Goal: Information Seeking & Learning: Learn about a topic

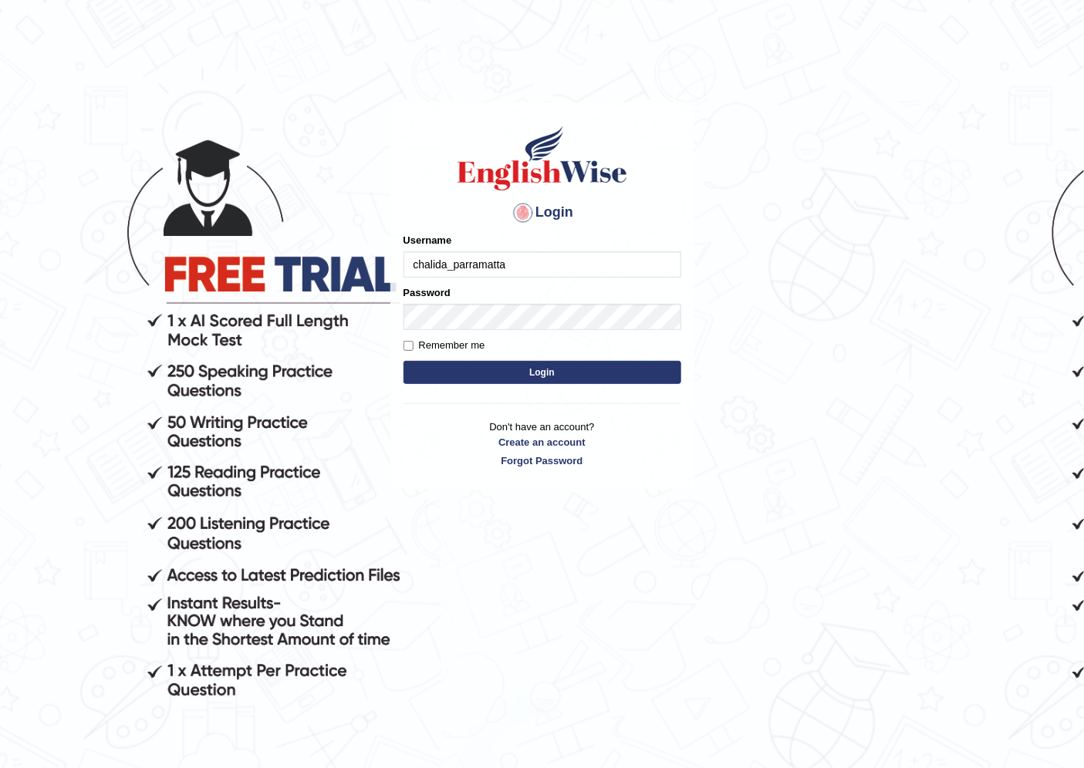
click at [537, 273] on input "chalida_parramatta" at bounding box center [542, 265] width 278 height 26
type input "c"
type input "fatme_parramatta"
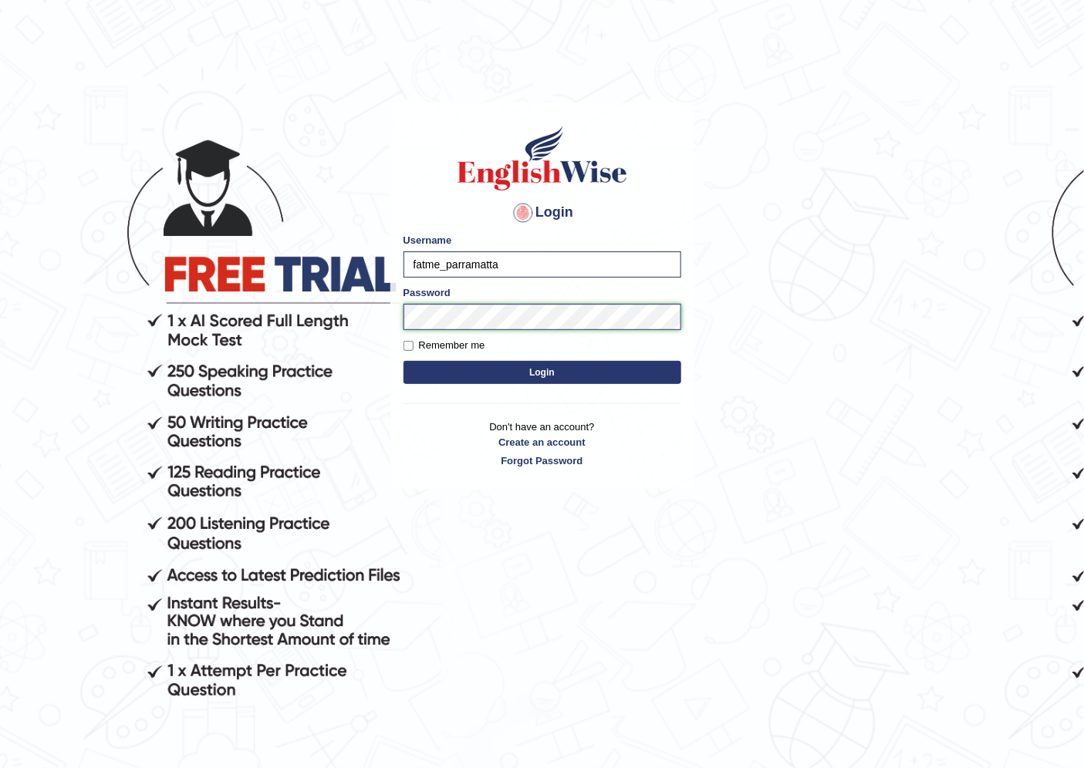
click at [403, 361] on button "Login" at bounding box center [542, 372] width 278 height 23
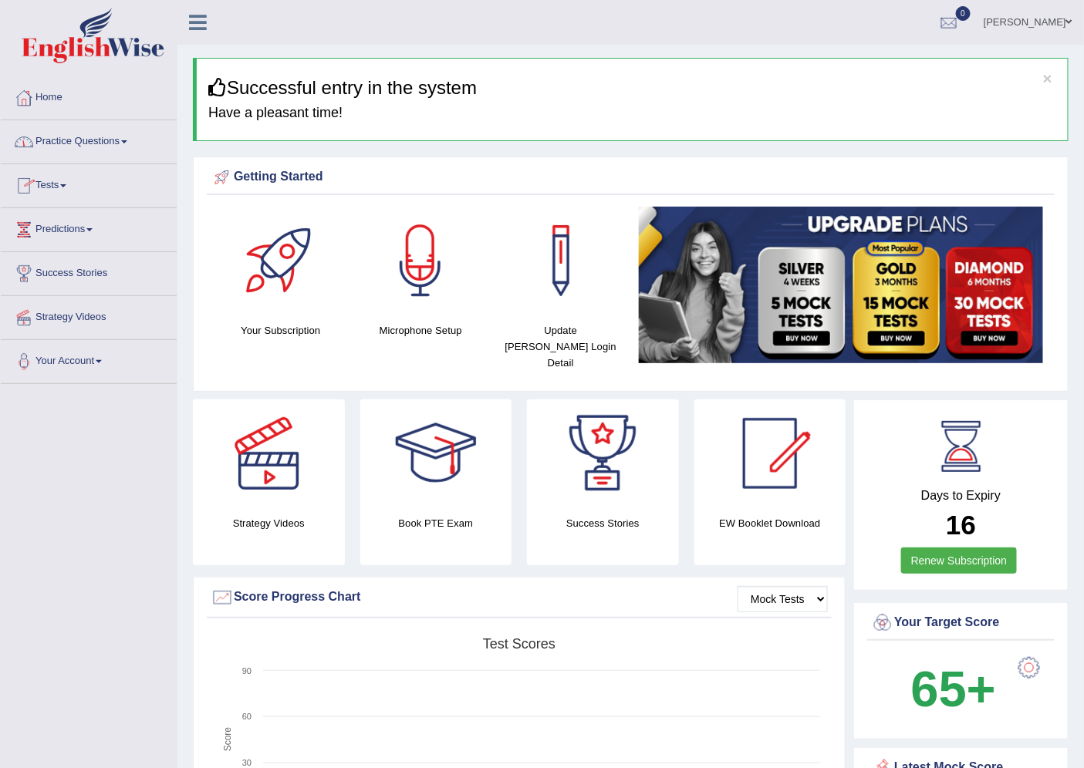
click at [124, 141] on link "Practice Questions" at bounding box center [89, 139] width 176 height 39
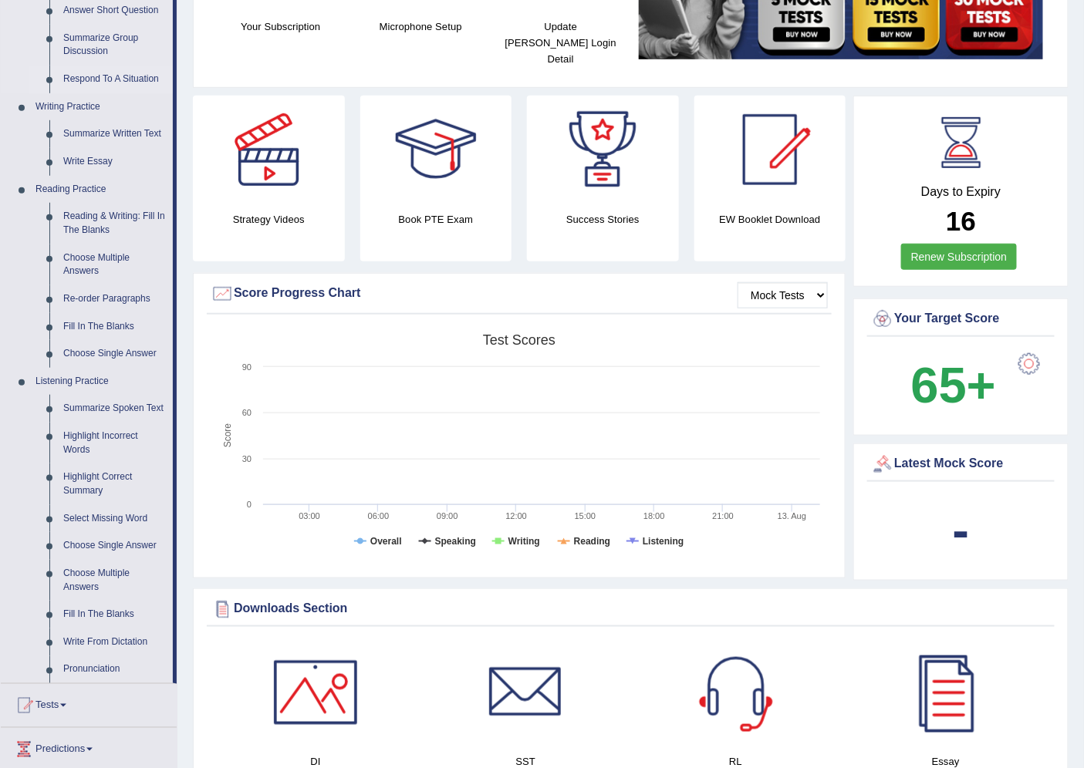
scroll to position [343, 0]
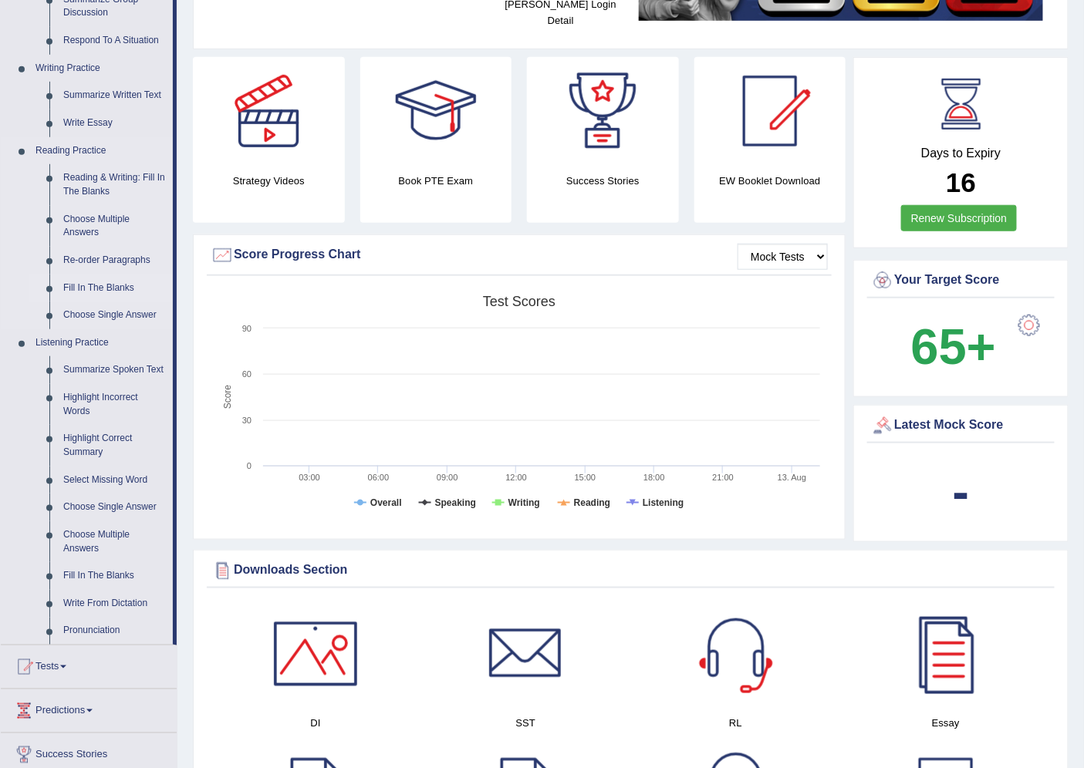
click at [81, 289] on link "Fill In The Blanks" at bounding box center [114, 289] width 116 height 28
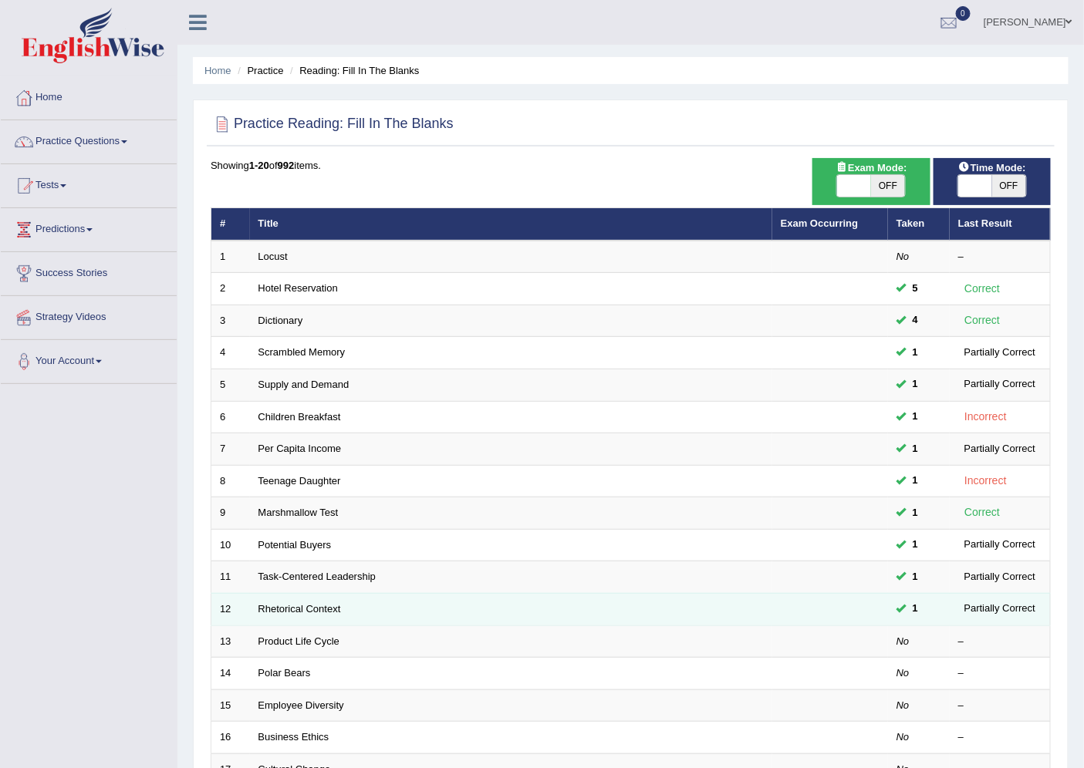
click at [411, 618] on td "Rhetorical Context" at bounding box center [511, 609] width 522 height 32
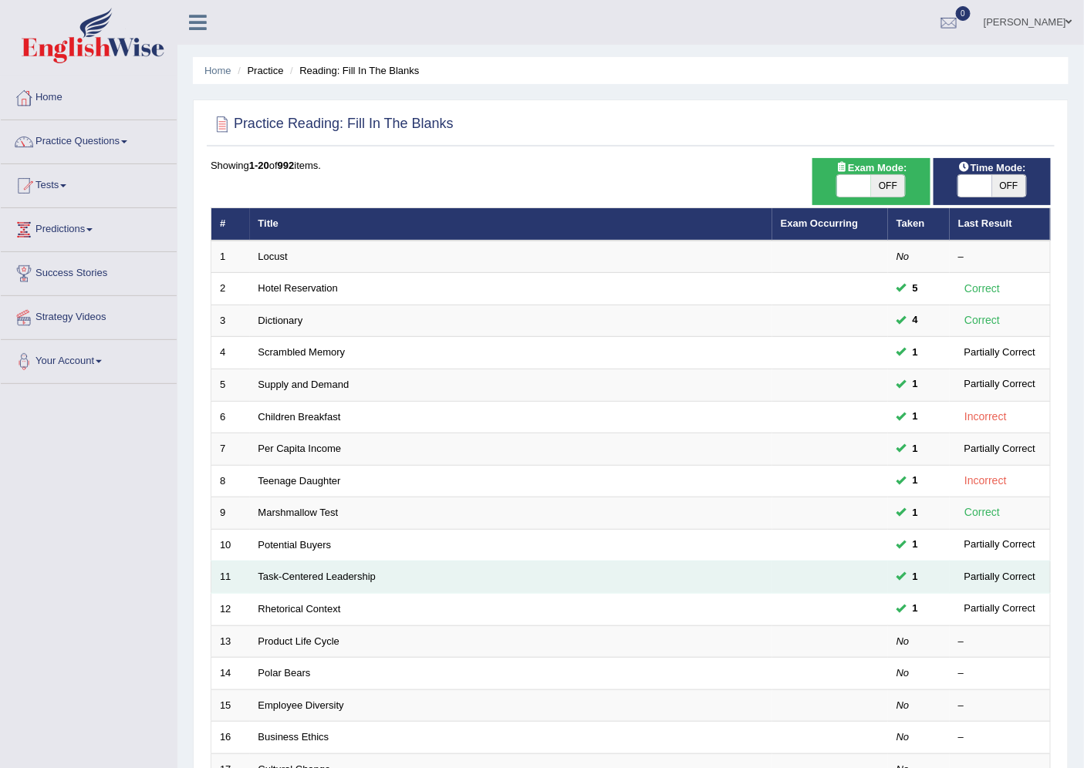
click at [321, 583] on td "Task-Centered Leadership" at bounding box center [511, 578] width 522 height 32
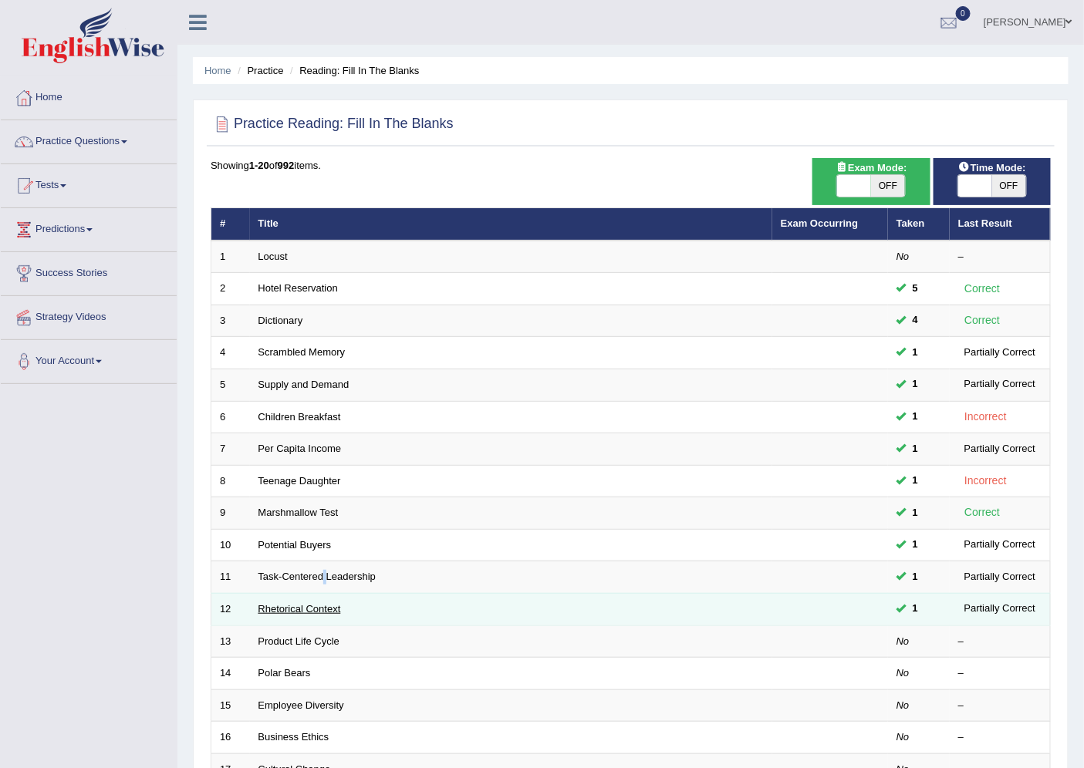
click at [302, 613] on link "Rhetorical Context" at bounding box center [299, 609] width 83 height 12
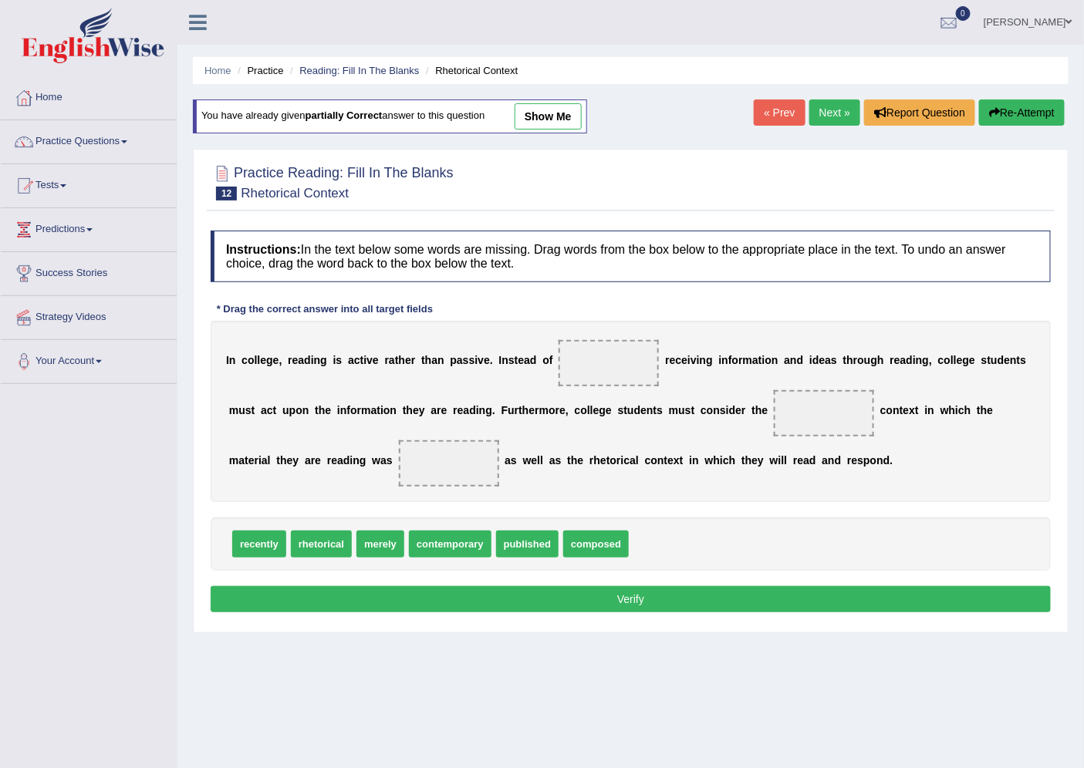
click at [133, 144] on link "Practice Questions" at bounding box center [89, 139] width 176 height 39
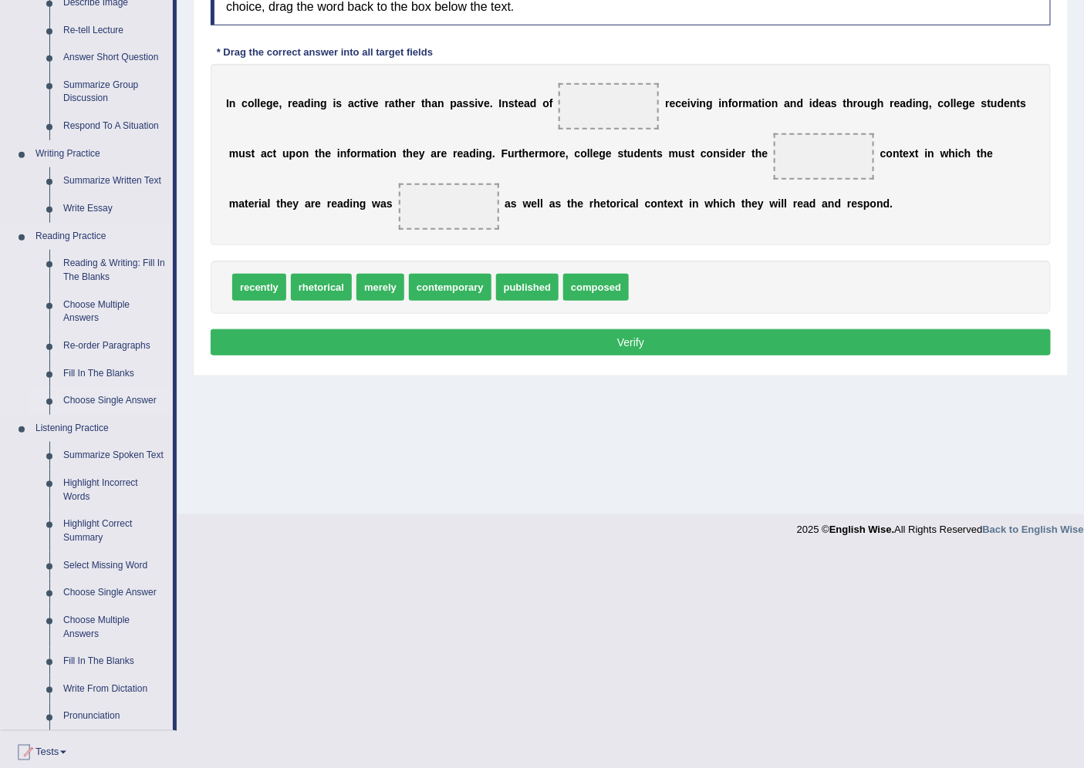
scroll to position [343, 0]
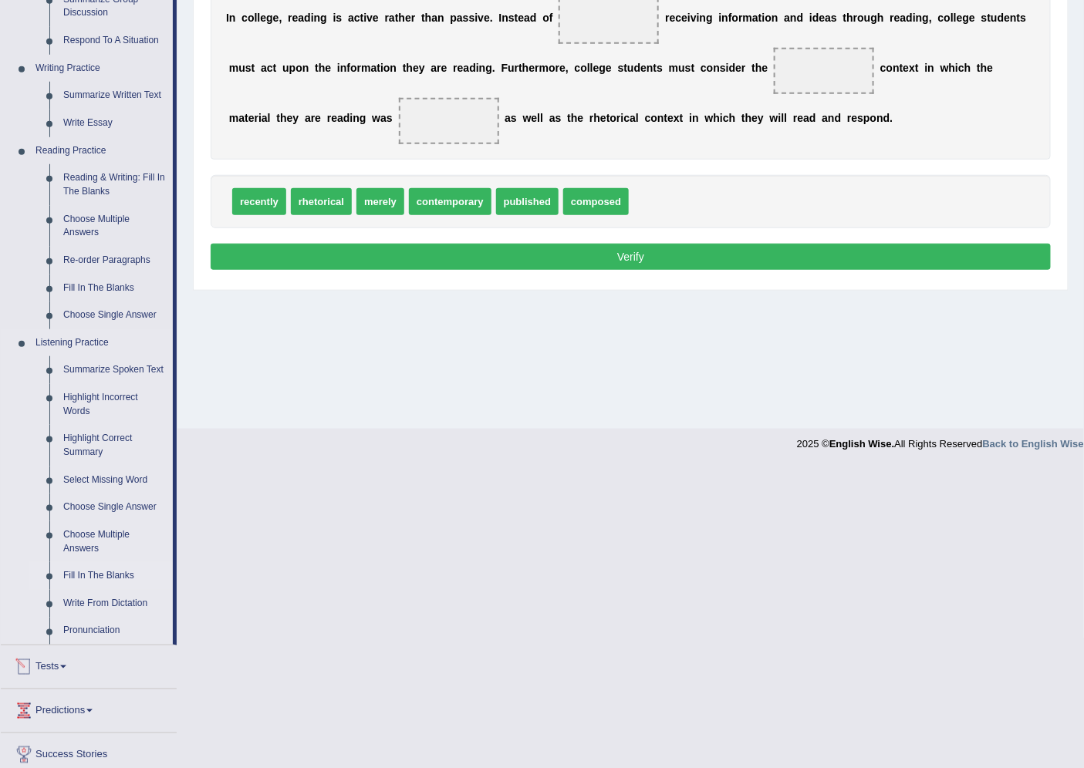
click at [113, 574] on link "Fill In The Blanks" at bounding box center [114, 576] width 116 height 28
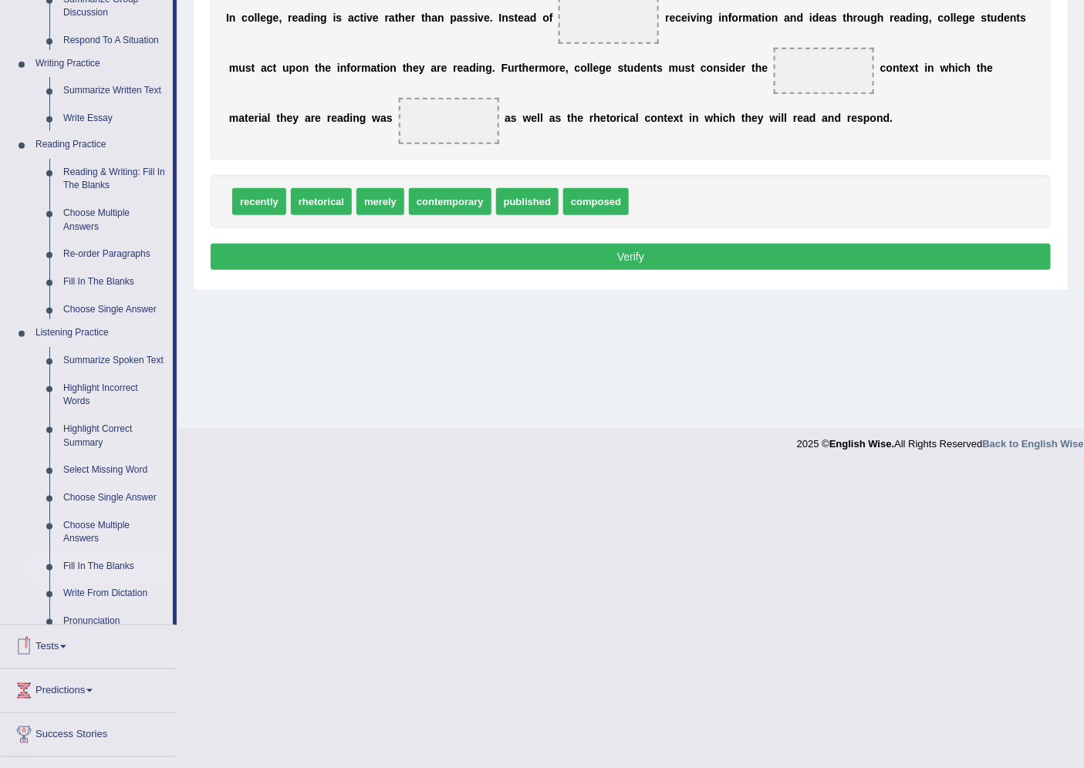
scroll to position [41, 0]
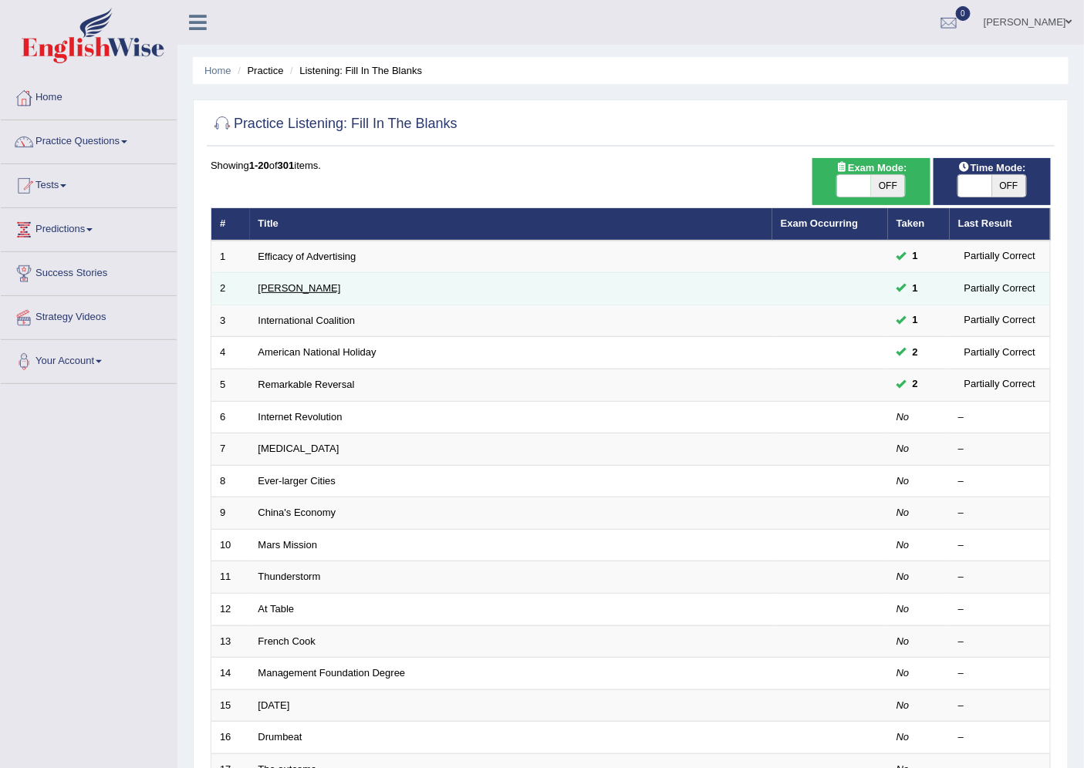
click at [285, 282] on link "[PERSON_NAME]" at bounding box center [299, 288] width 83 height 12
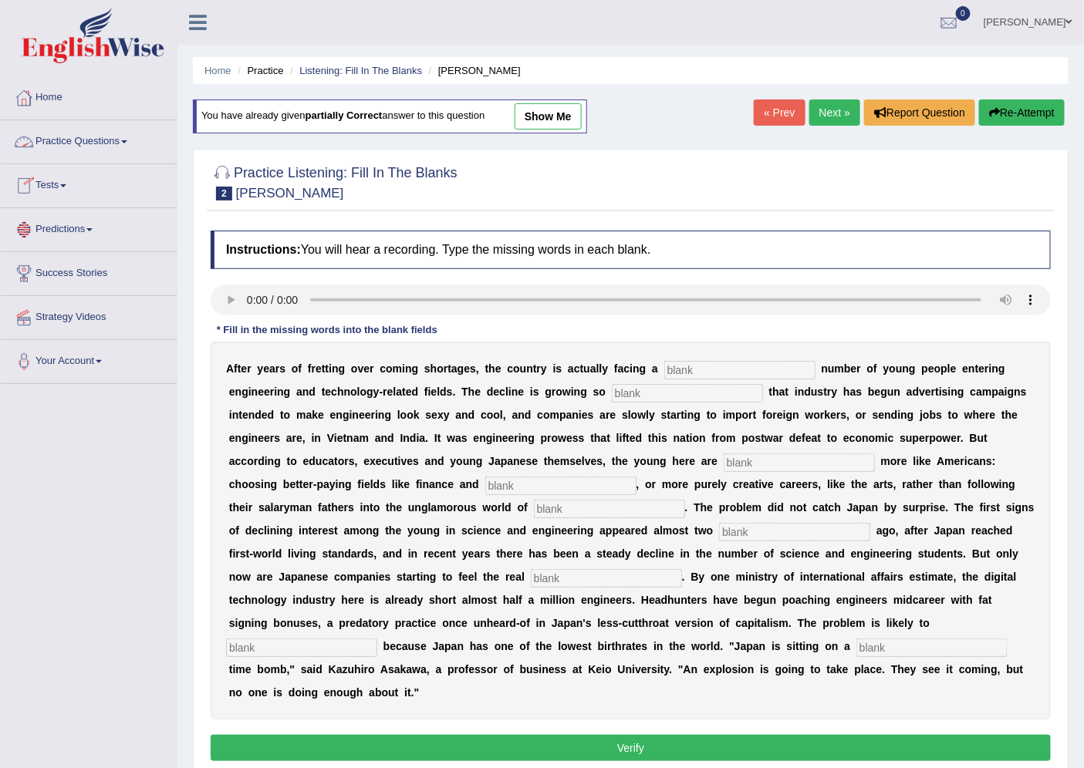
click at [127, 147] on link "Practice Questions" at bounding box center [89, 139] width 176 height 39
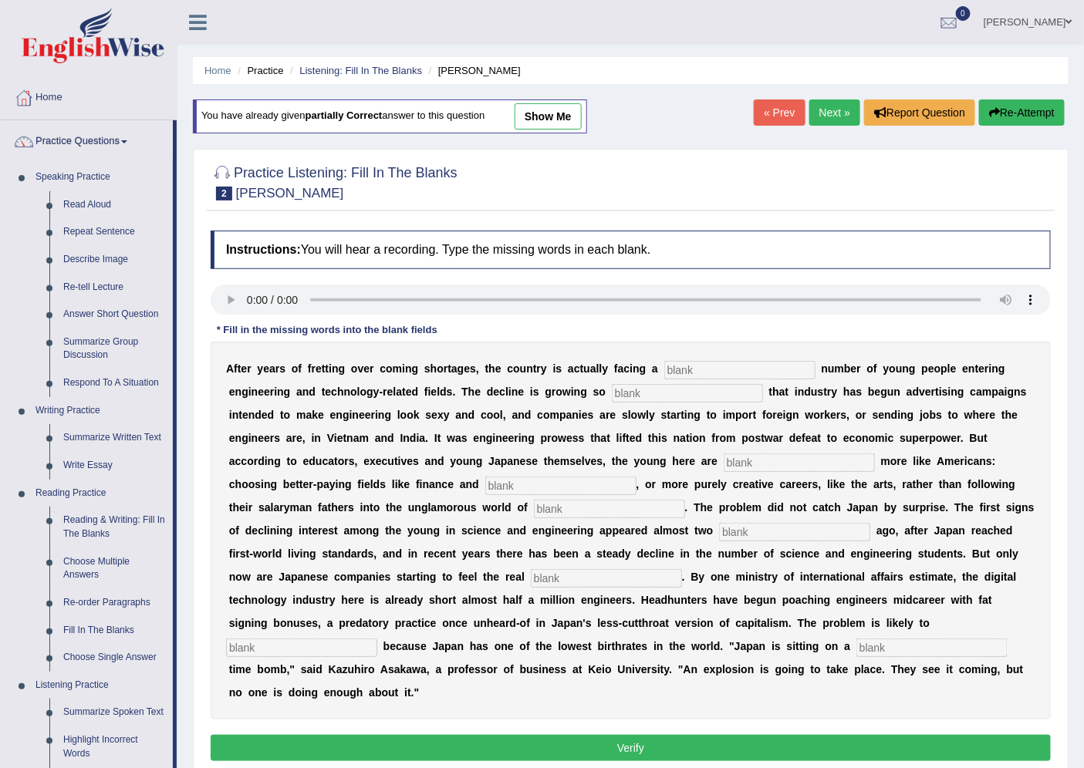
click at [693, 371] on input "text" at bounding box center [739, 370] width 151 height 19
type input "woundering"
click at [674, 399] on input "text" at bounding box center [687, 393] width 151 height 19
type input "drastick"
click at [754, 464] on input "text" at bounding box center [799, 463] width 151 height 19
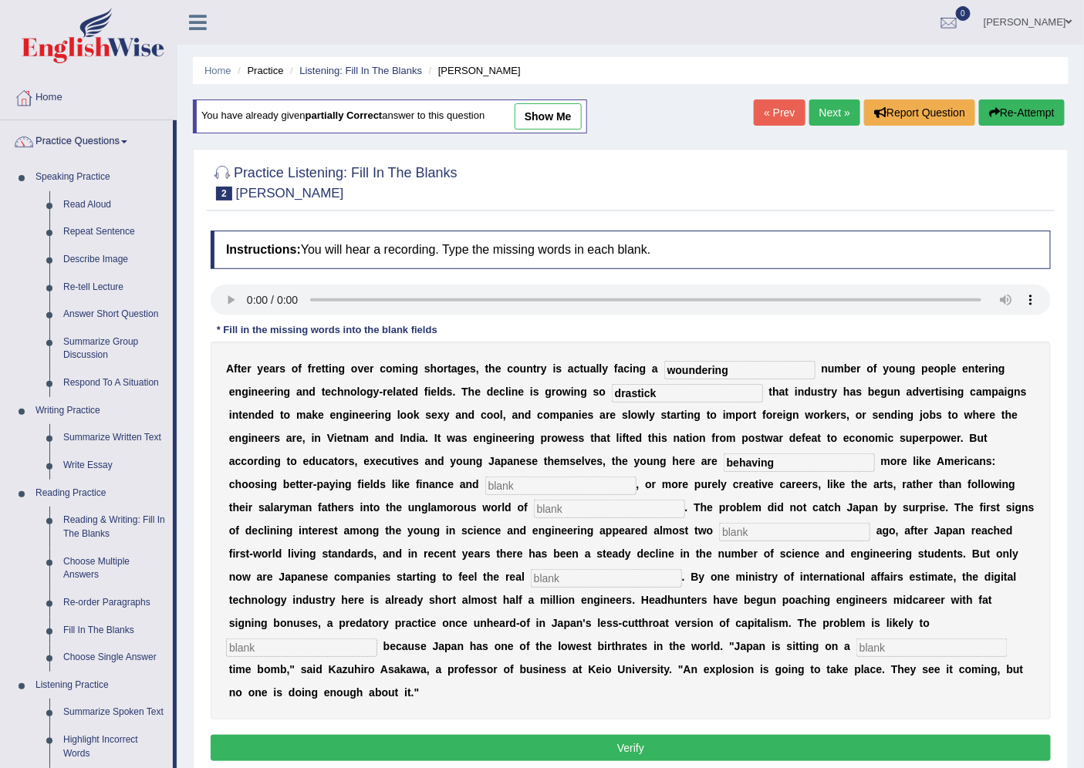
type input "behaving"
click at [572, 481] on input "text" at bounding box center [560, 486] width 151 height 19
click at [580, 508] on input "text" at bounding box center [609, 509] width 151 height 19
type input "mau"
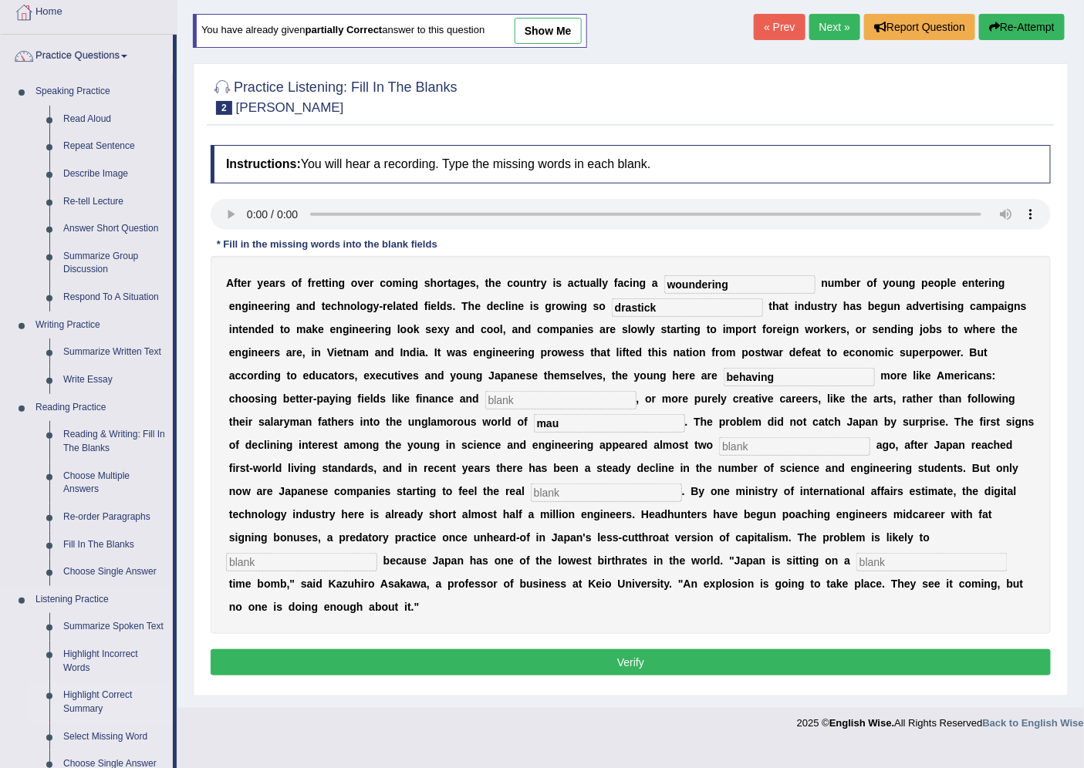
click at [88, 699] on link "Highlight Correct Summary" at bounding box center [114, 702] width 116 height 41
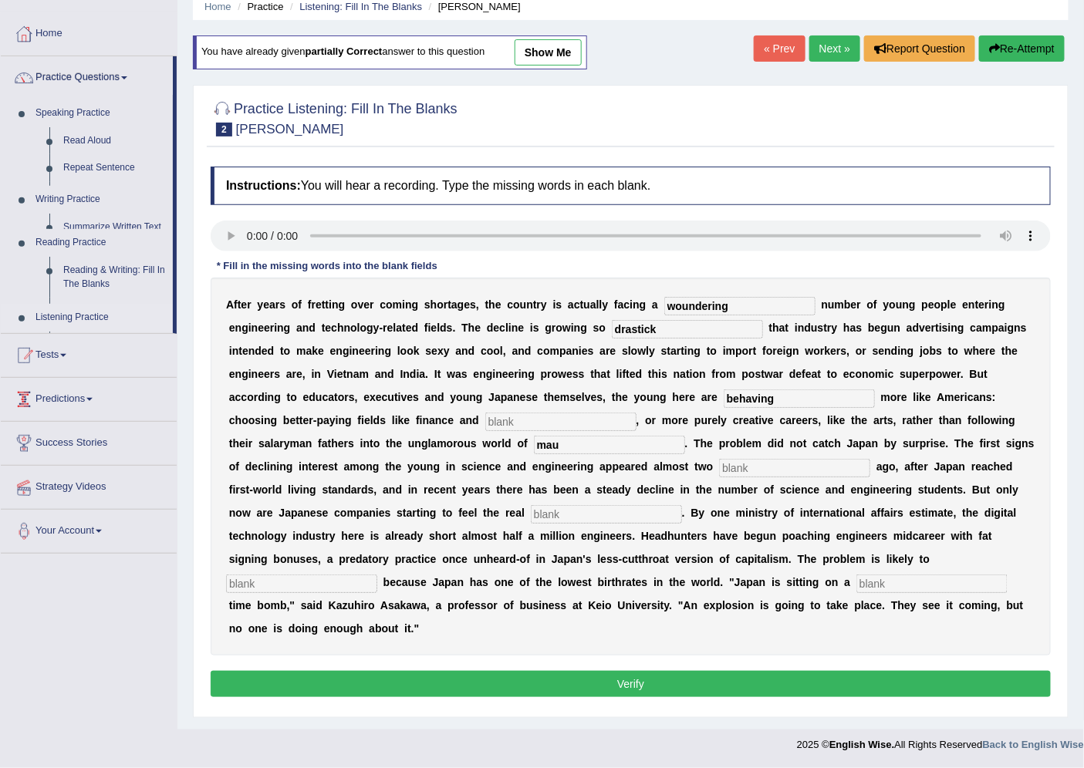
scroll to position [63, 0]
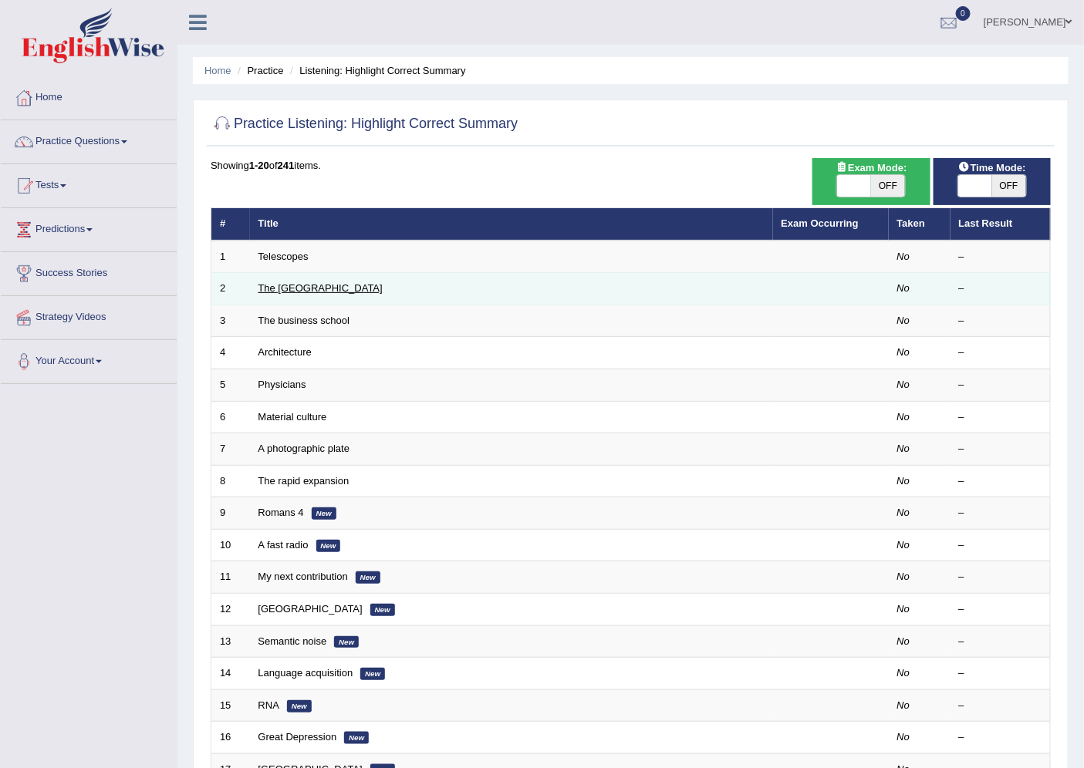
click at [299, 288] on link "The [GEOGRAPHIC_DATA]" at bounding box center [320, 288] width 124 height 12
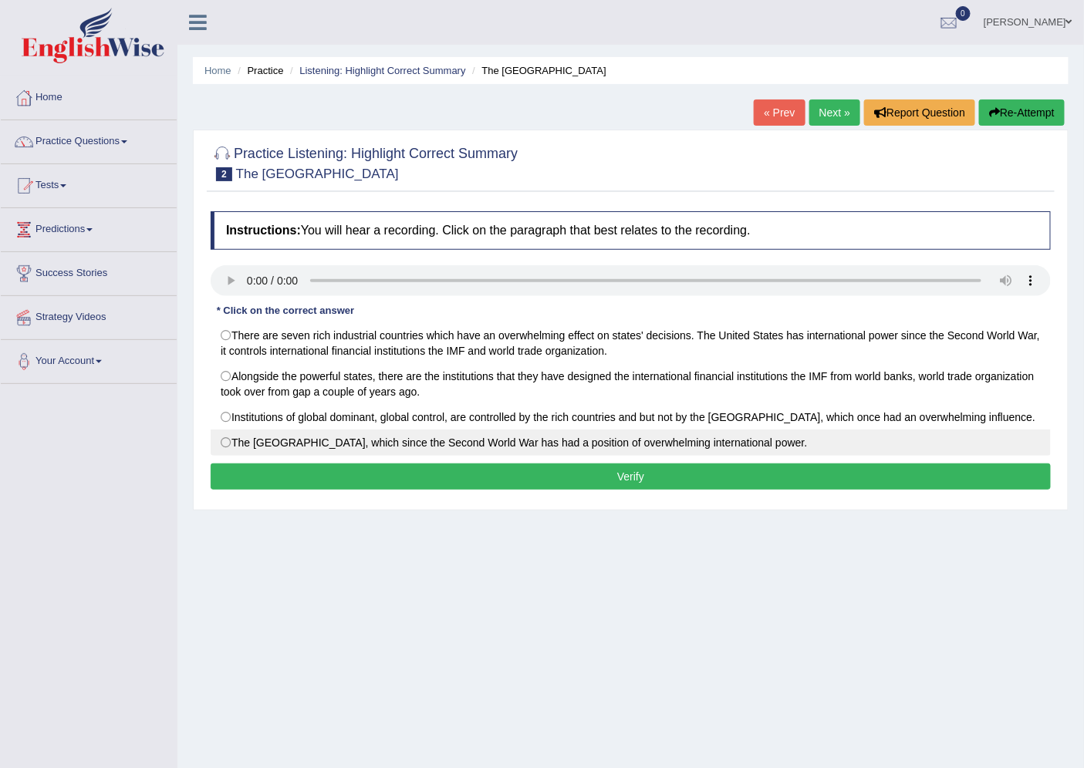
click at [225, 443] on label "The United States, which since the Second World War has had a position of overw…" at bounding box center [631, 443] width 840 height 26
radio input "true"
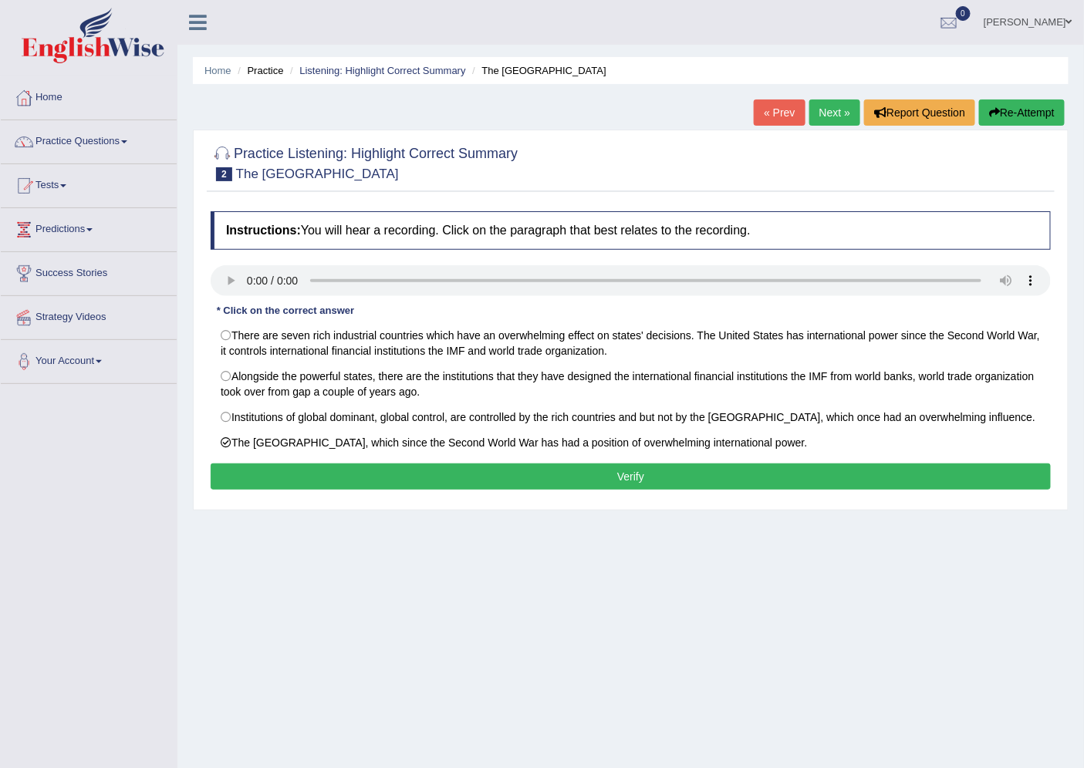
click at [613, 484] on button "Verify" at bounding box center [631, 477] width 840 height 26
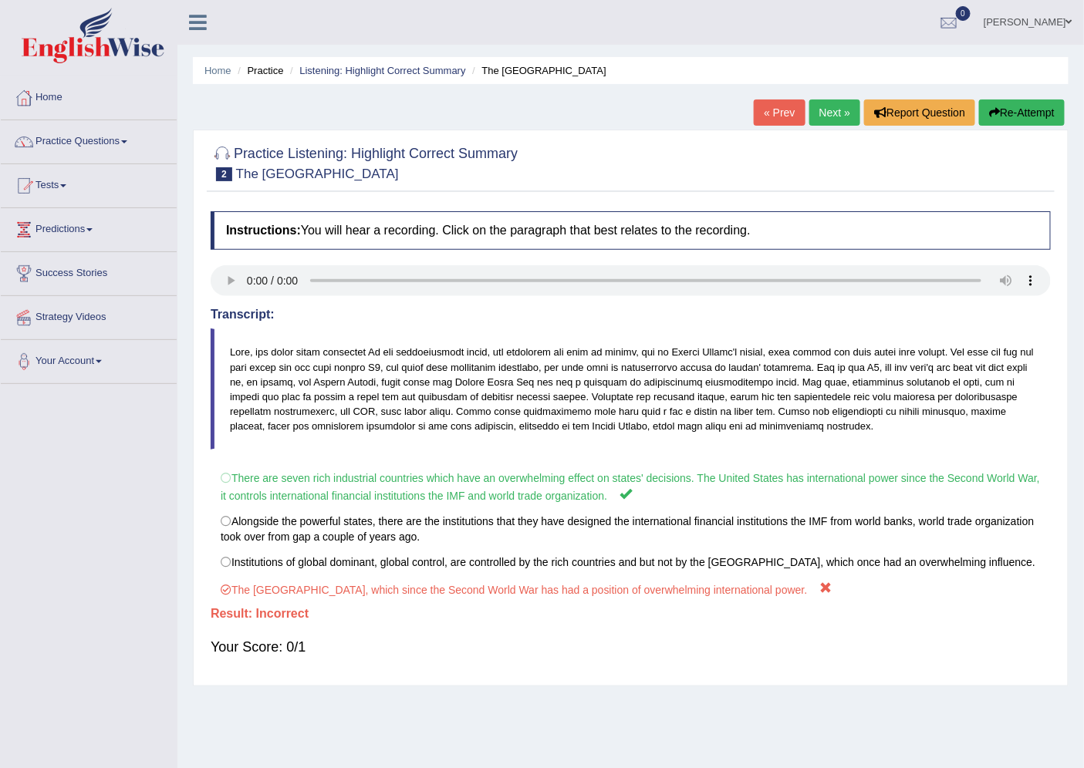
click at [816, 110] on link "Next »" at bounding box center [834, 113] width 51 height 26
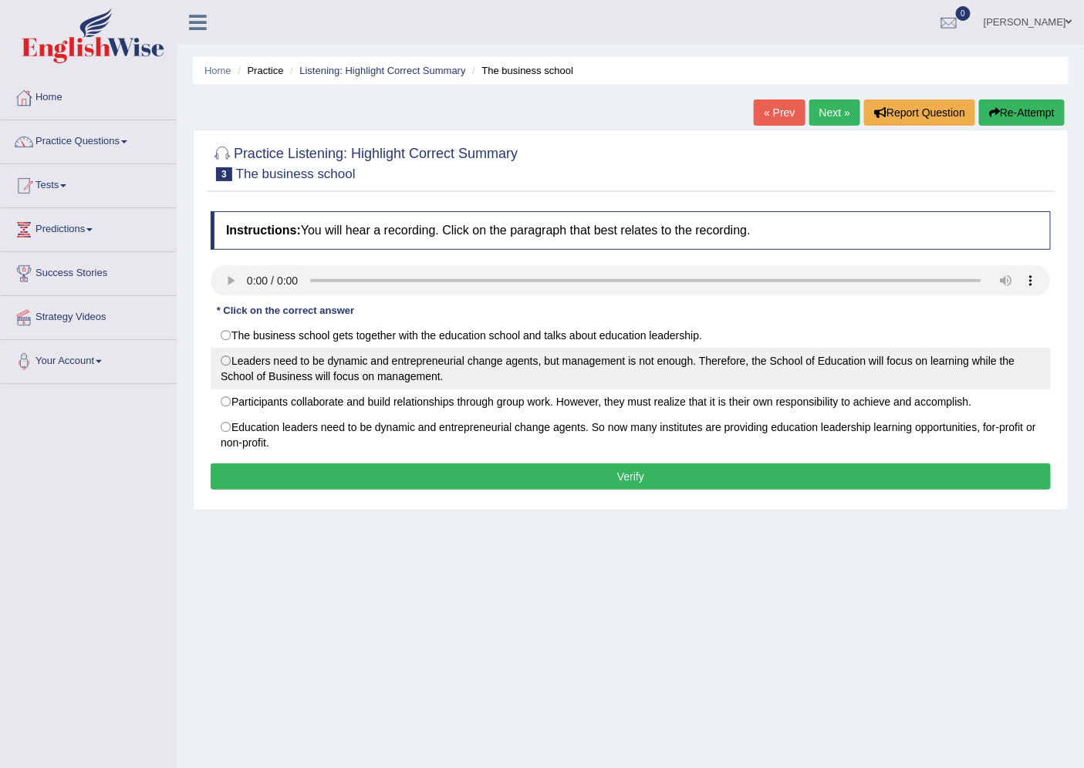
click at [230, 363] on label "Leaders need to be dynamic and entrepreneurial change agents, but management is…" at bounding box center [631, 369] width 840 height 42
radio input "true"
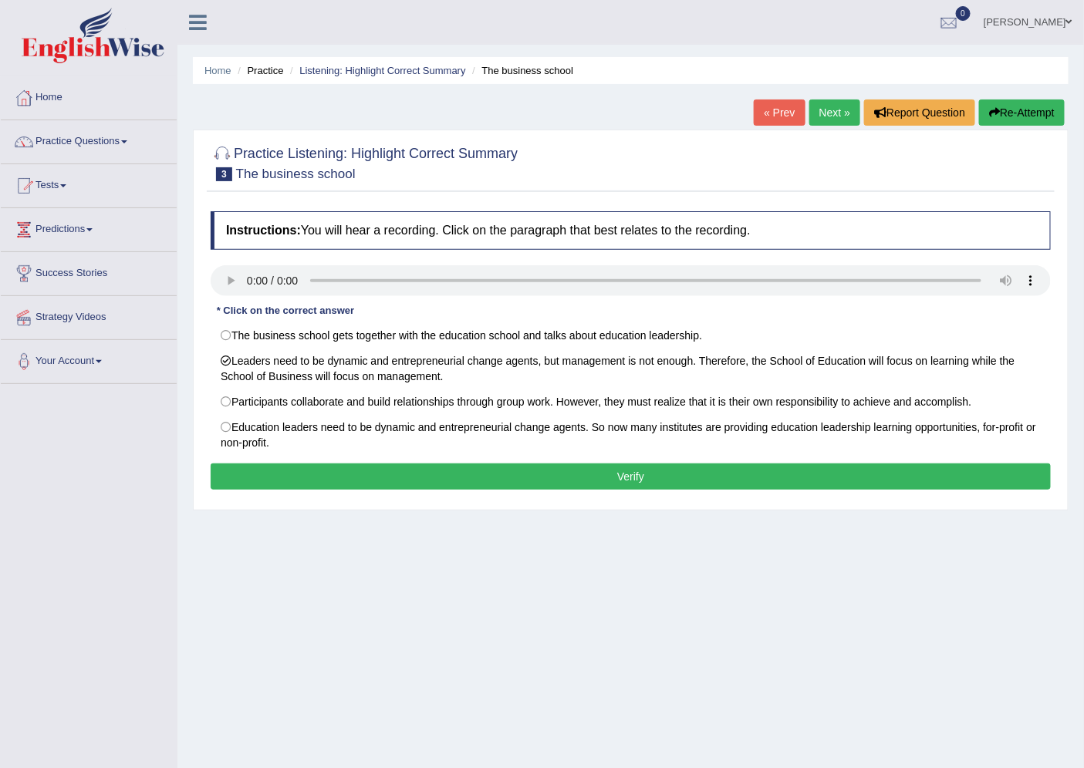
click at [561, 477] on button "Verify" at bounding box center [631, 477] width 840 height 26
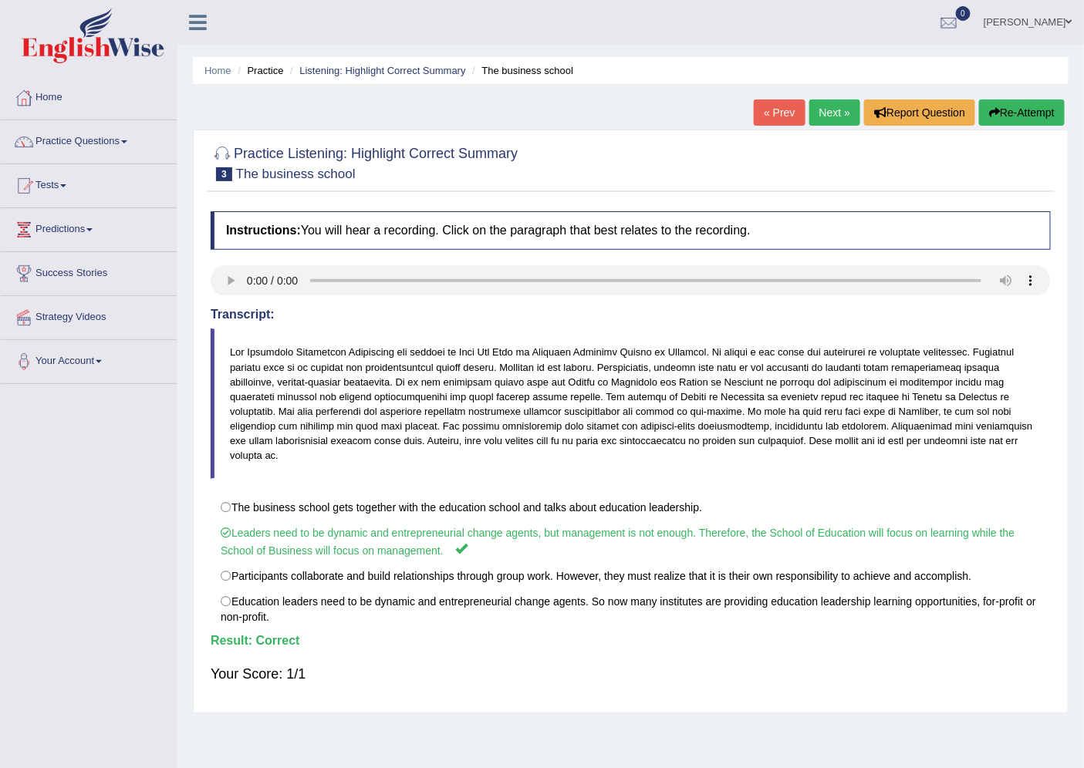
click at [819, 113] on link "Next »" at bounding box center [834, 113] width 51 height 26
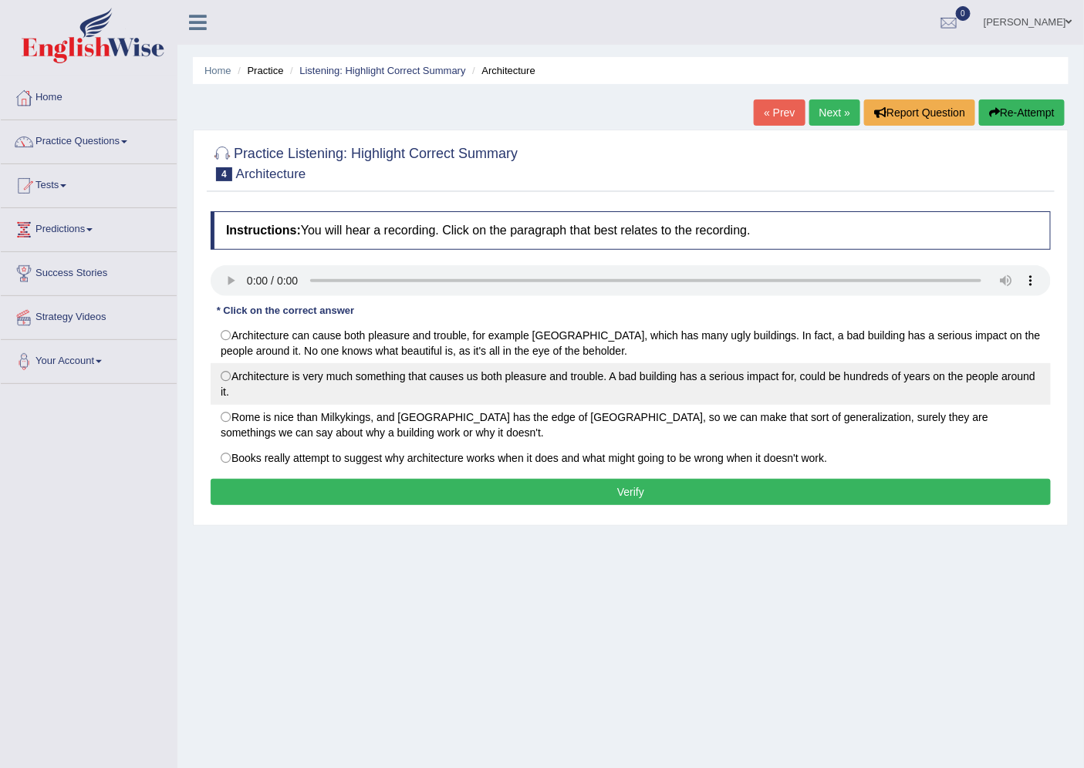
click at [225, 379] on label "Architecture is very much something that causes us both pleasure and trouble. A…" at bounding box center [631, 384] width 840 height 42
radio input "true"
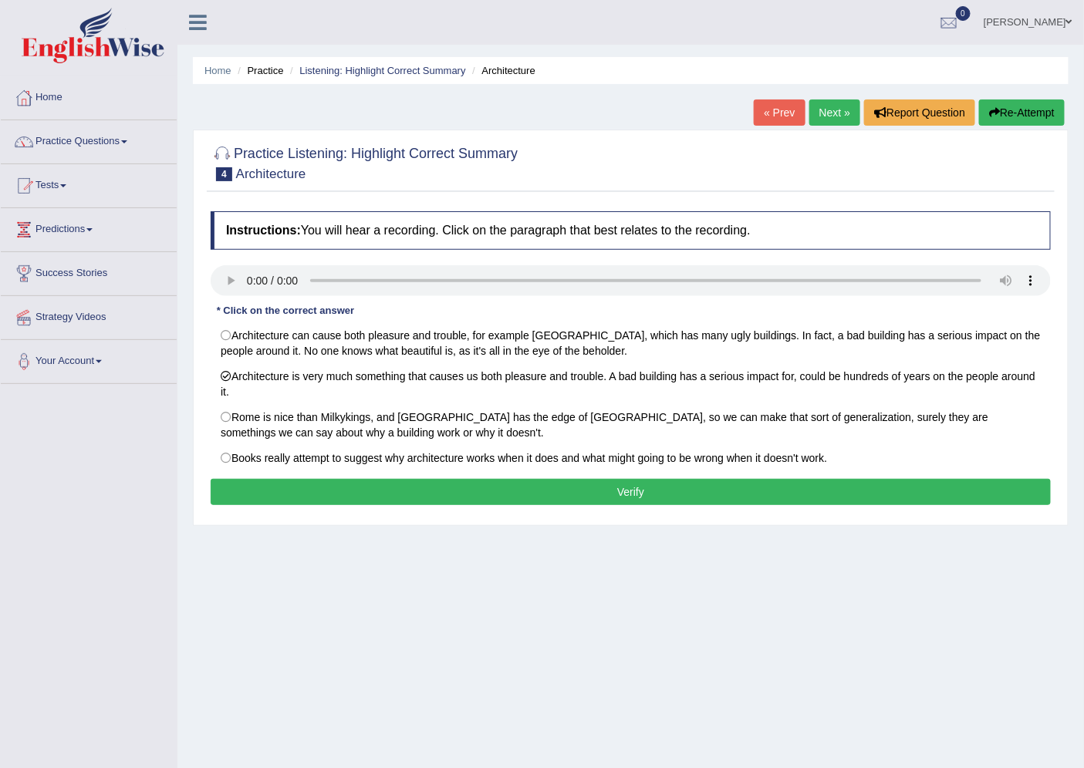
click at [512, 495] on button "Verify" at bounding box center [631, 492] width 840 height 26
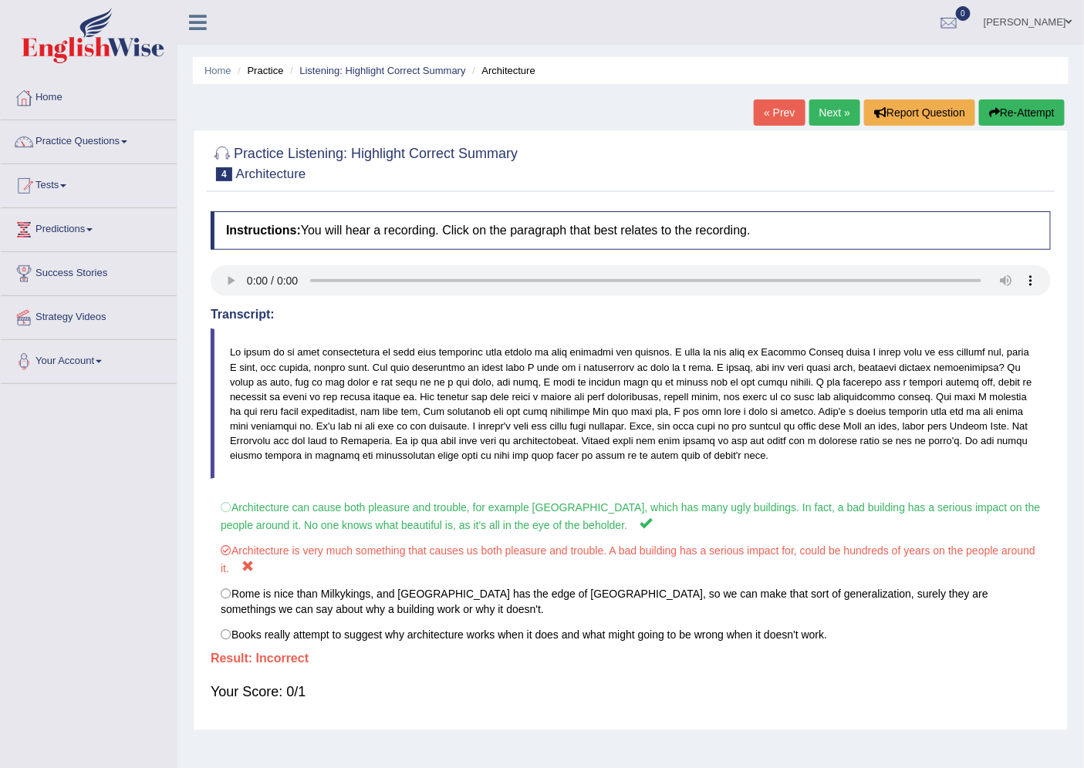
click at [823, 113] on link "Next »" at bounding box center [834, 113] width 51 height 26
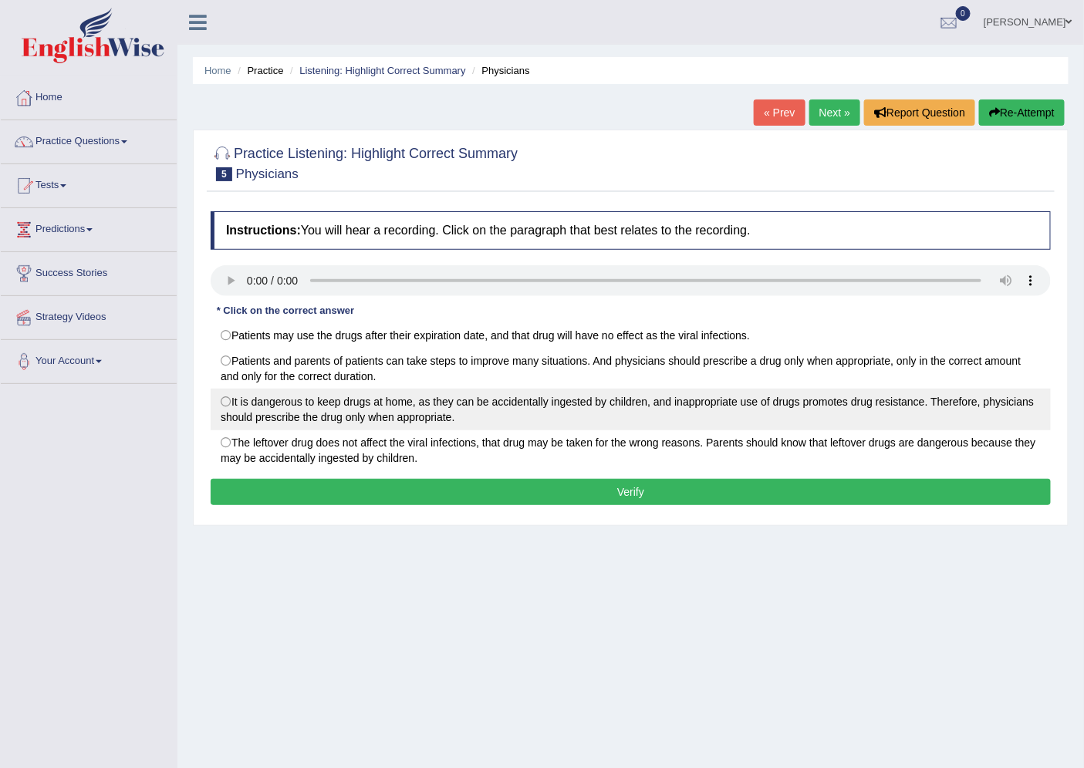
click at [225, 404] on label "It is dangerous to keep drugs at home, as they can be accidentally ingested by …" at bounding box center [631, 410] width 840 height 42
radio input "true"
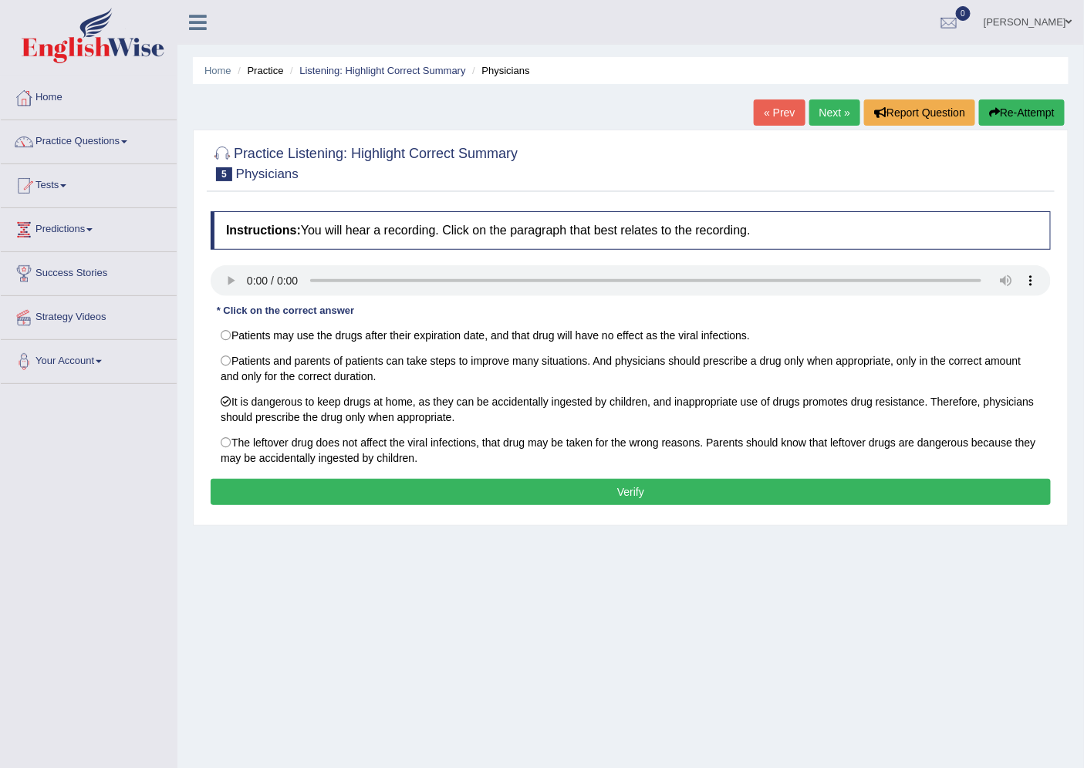
click at [506, 505] on button "Verify" at bounding box center [631, 492] width 840 height 26
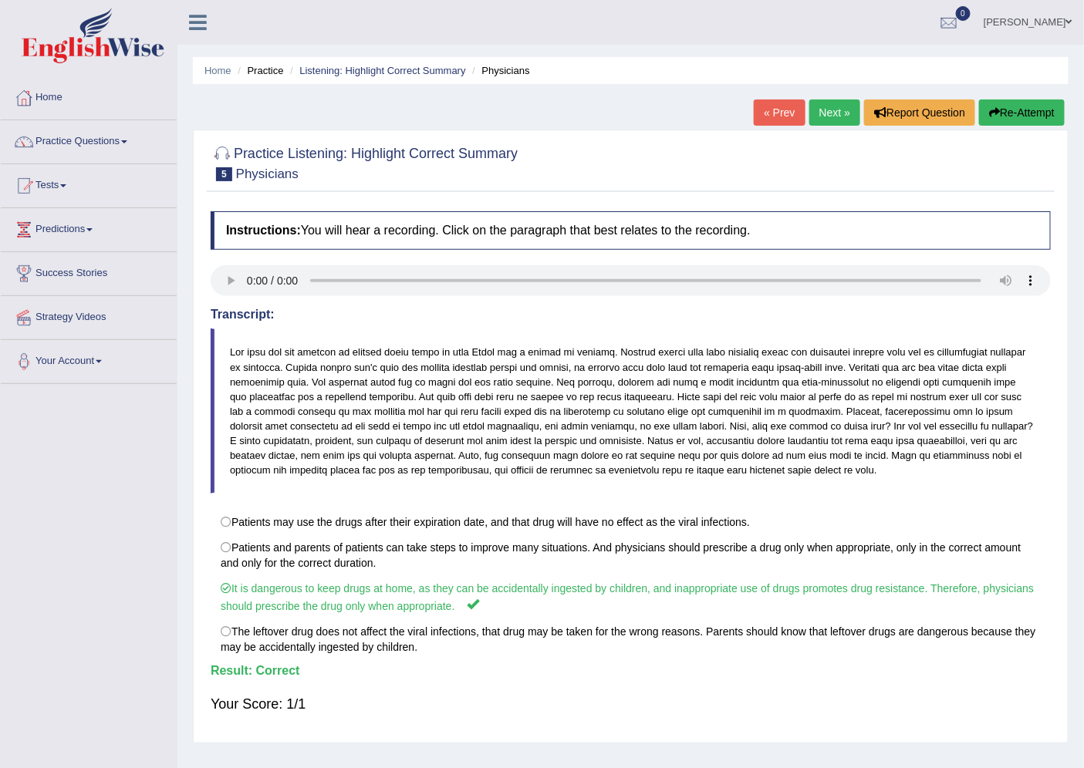
click at [823, 111] on link "Next »" at bounding box center [834, 113] width 51 height 26
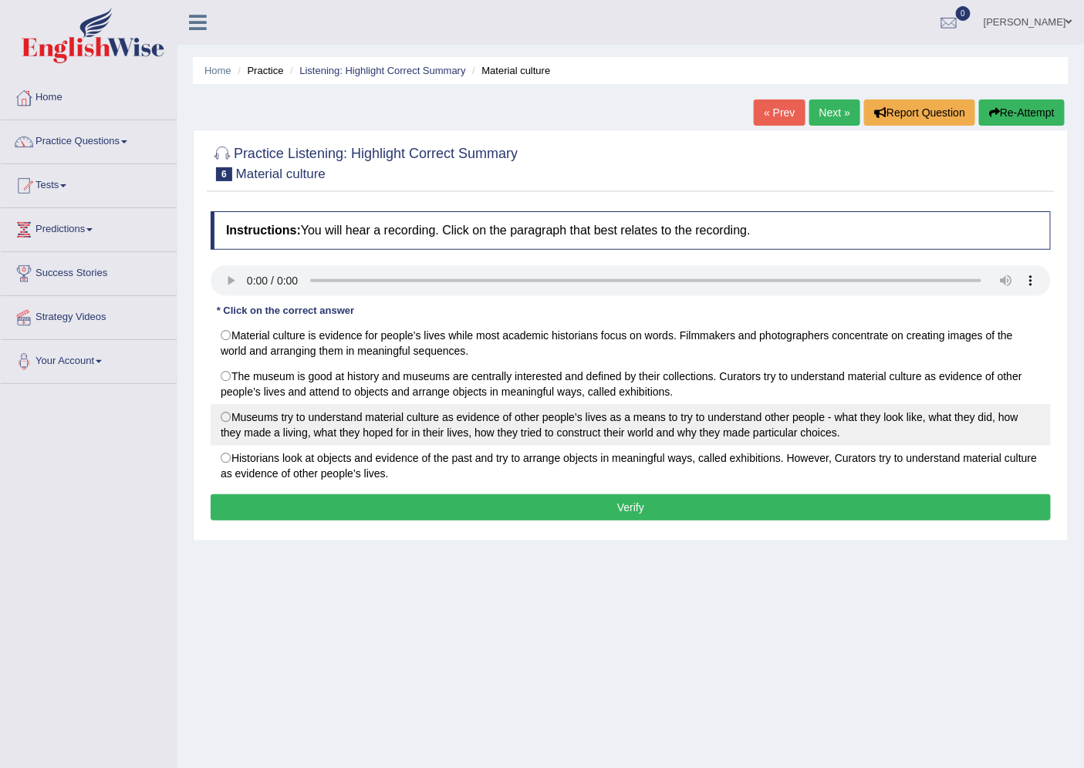
click at [224, 420] on label "Museums try to understand material culture as evidence of other people’s lives …" at bounding box center [631, 425] width 840 height 42
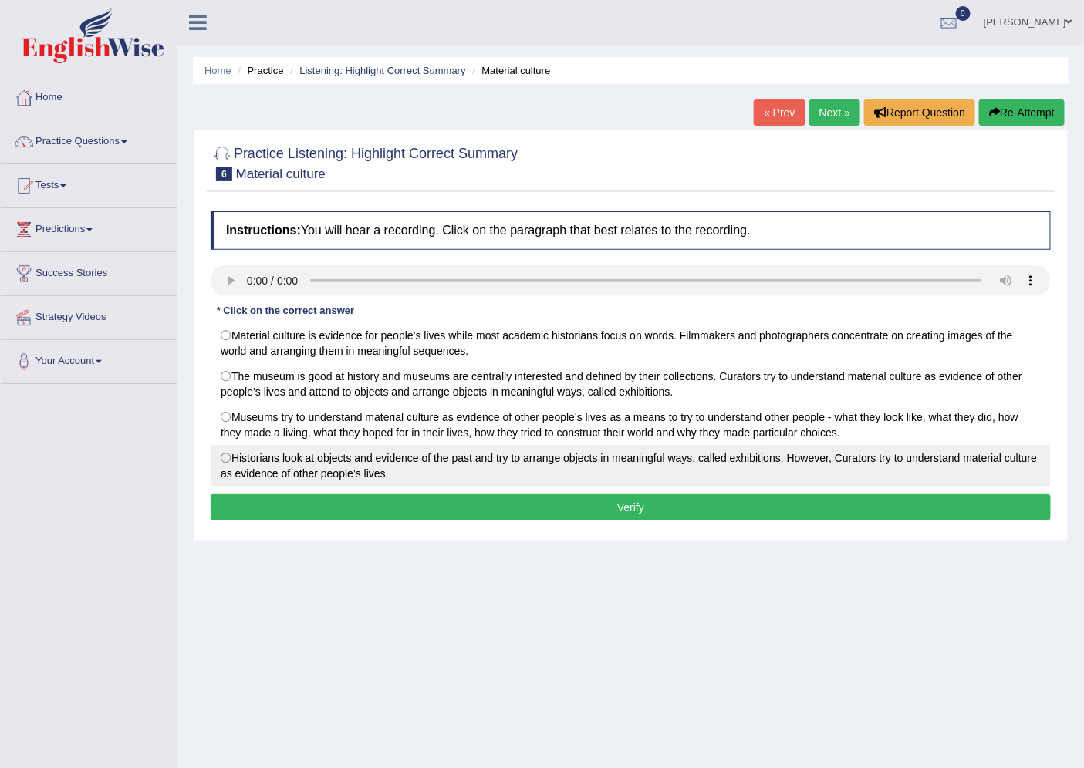
radio input "true"
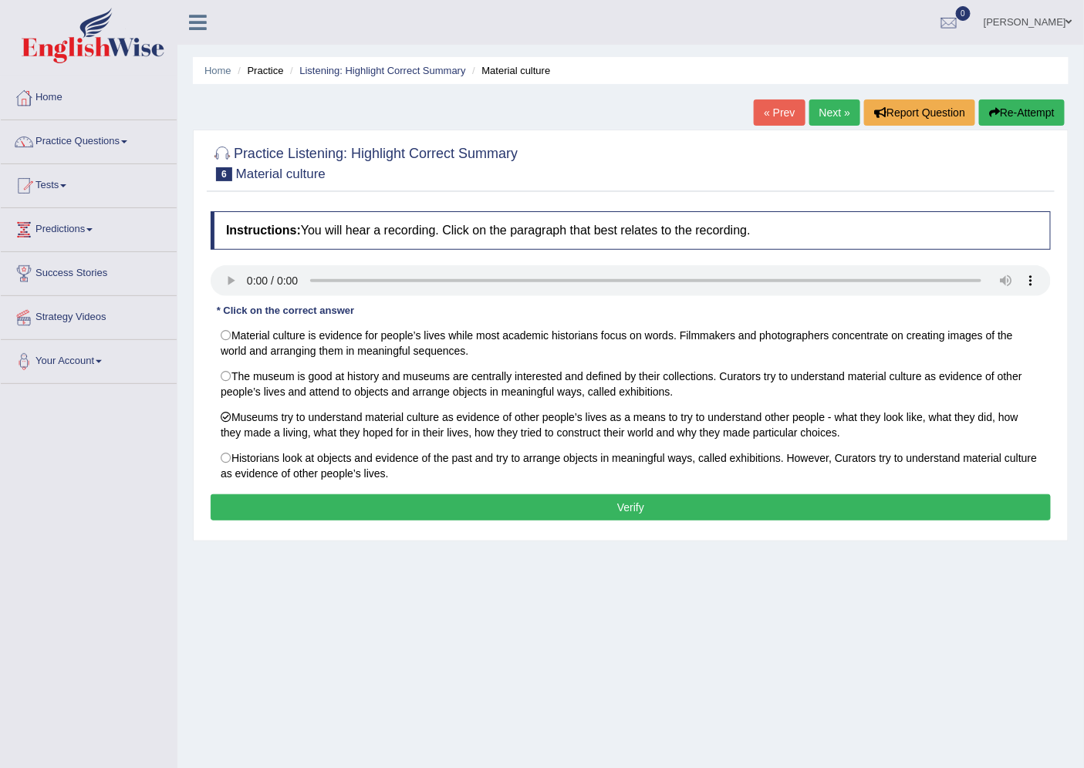
click at [595, 504] on button "Verify" at bounding box center [631, 508] width 840 height 26
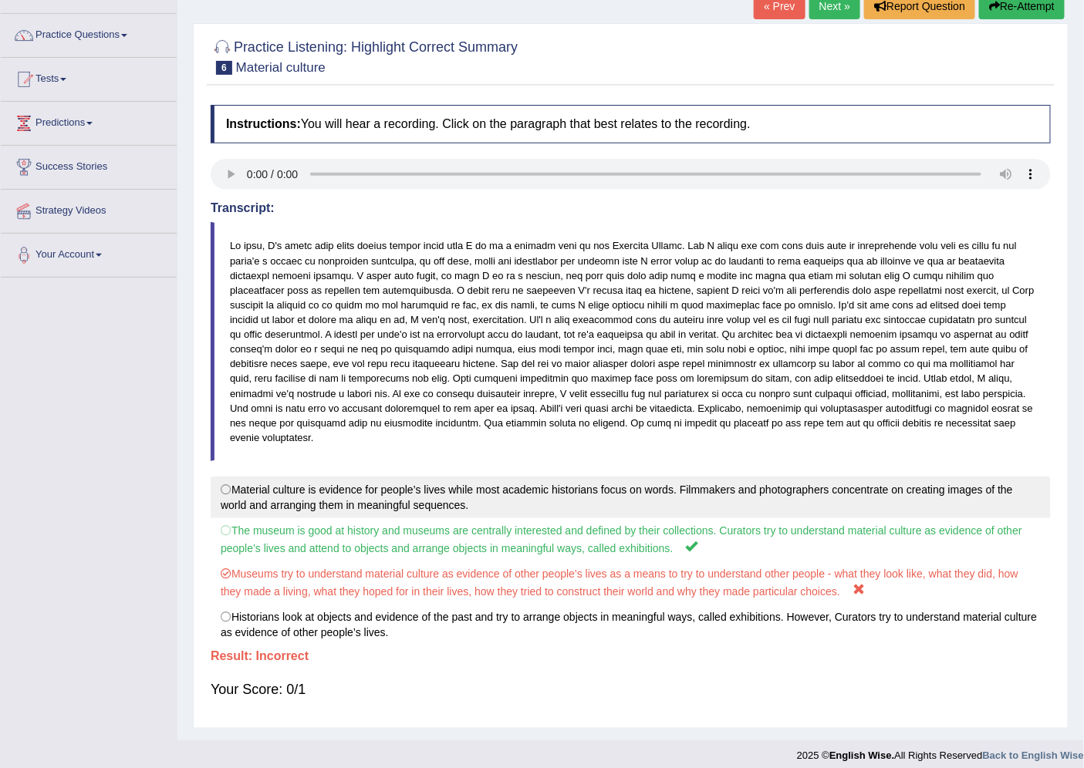
scroll to position [110, 0]
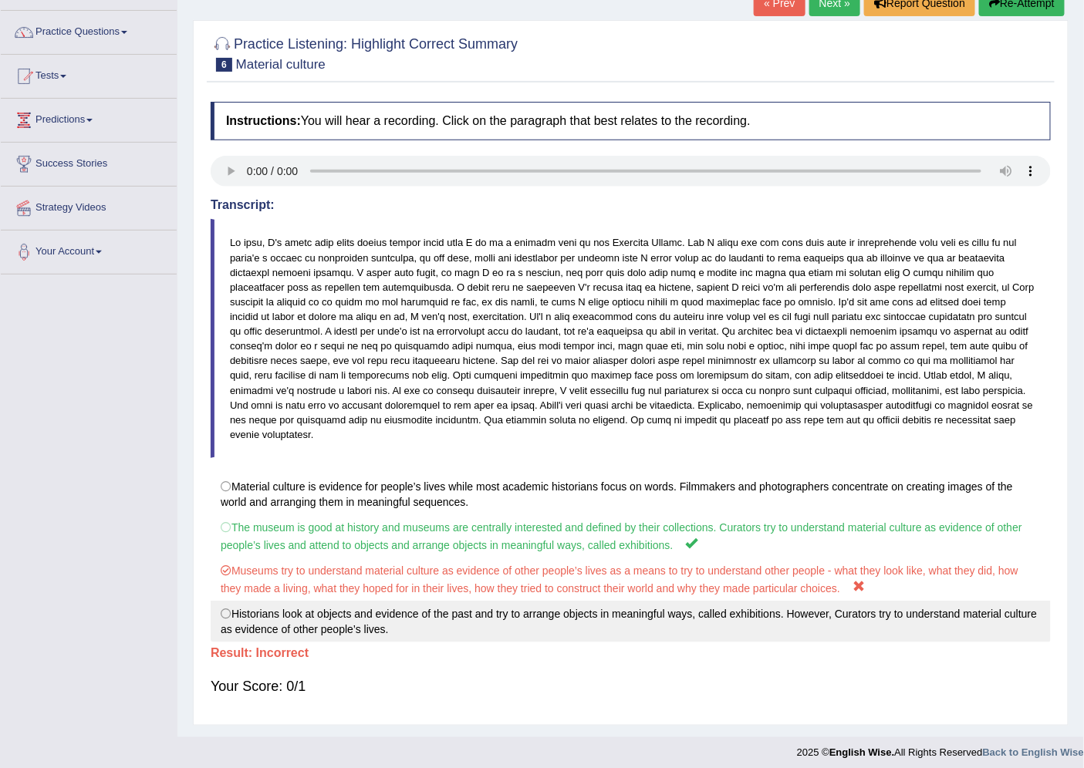
click at [226, 609] on label "Historians look at objects and evidence of the past and try to arrange objects …" at bounding box center [631, 622] width 840 height 42
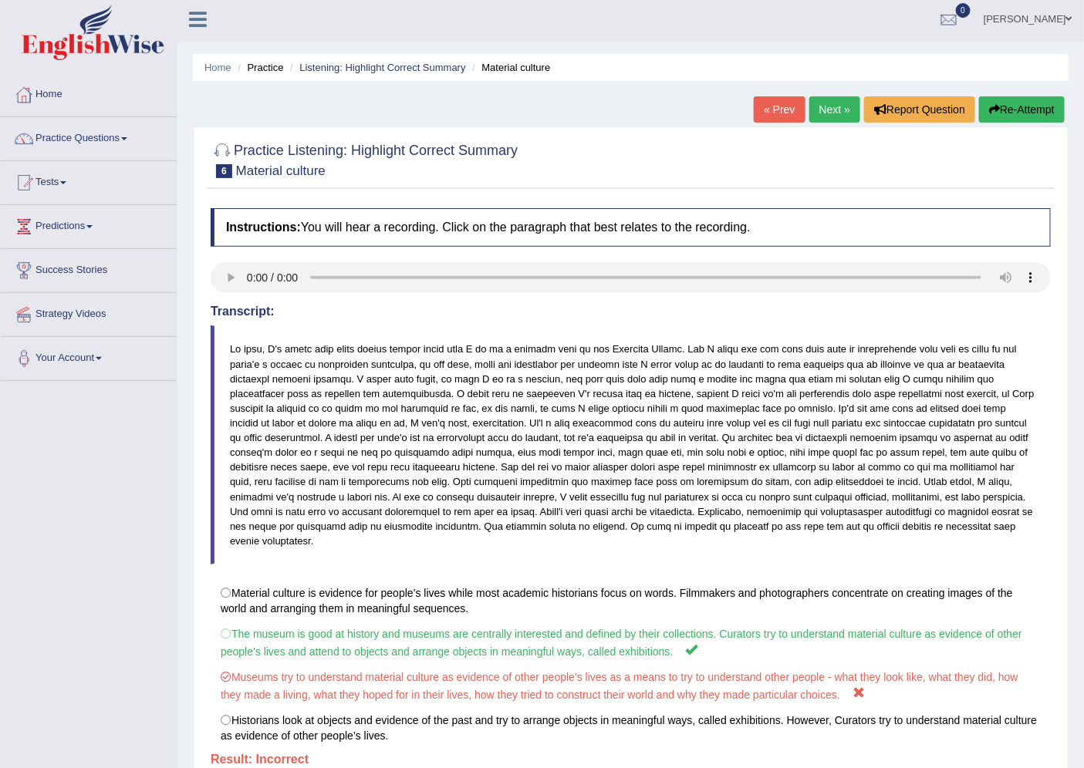
scroll to position [0, 0]
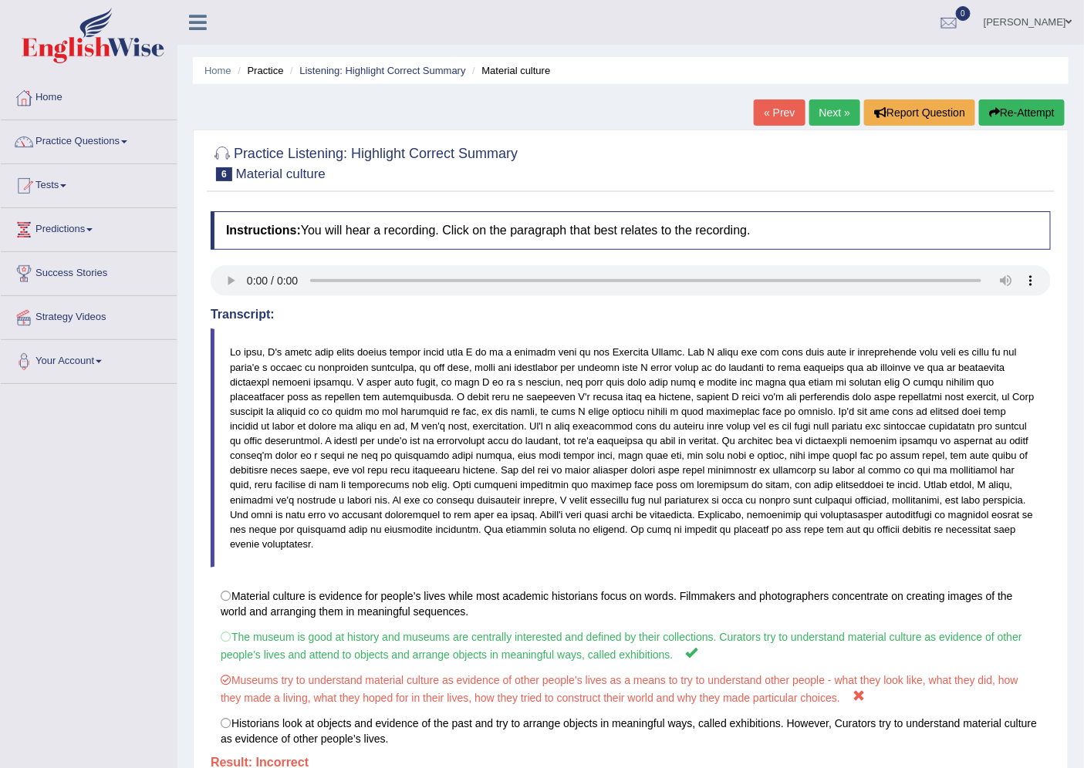
click at [768, 106] on link "« Prev" at bounding box center [779, 113] width 51 height 26
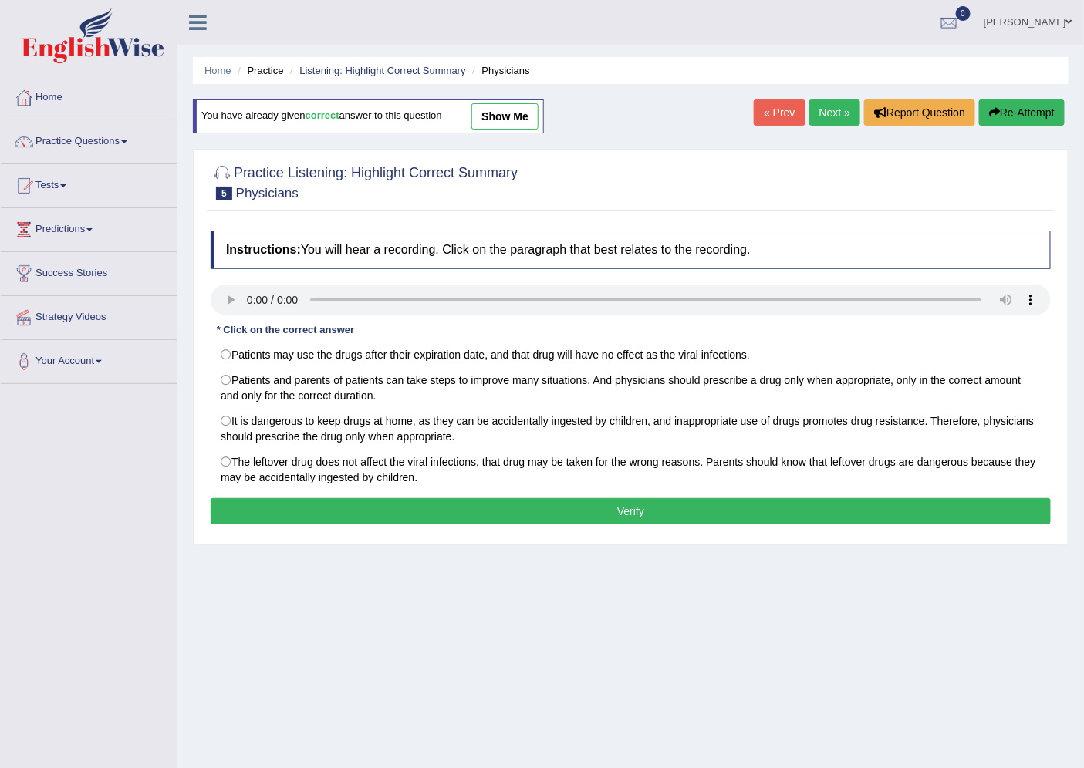
click at [824, 110] on link "Next »" at bounding box center [834, 113] width 51 height 26
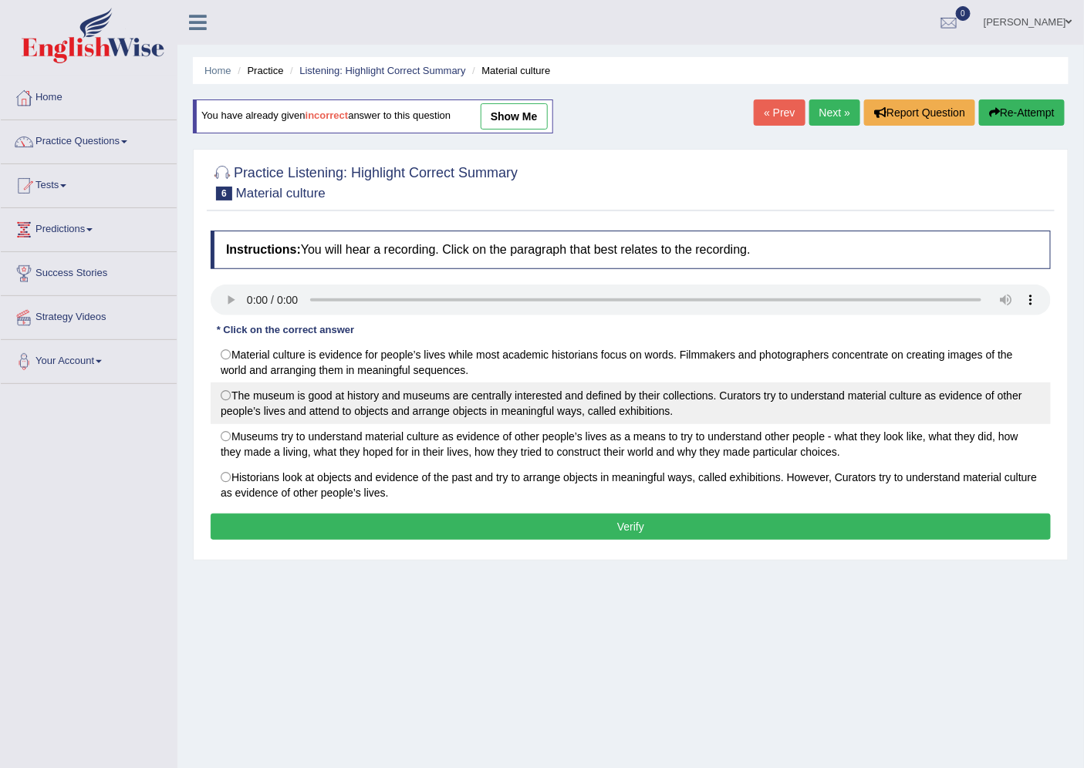
click at [227, 395] on label "The museum is good at history and museums are centrally interested and defined …" at bounding box center [631, 404] width 840 height 42
radio input "true"
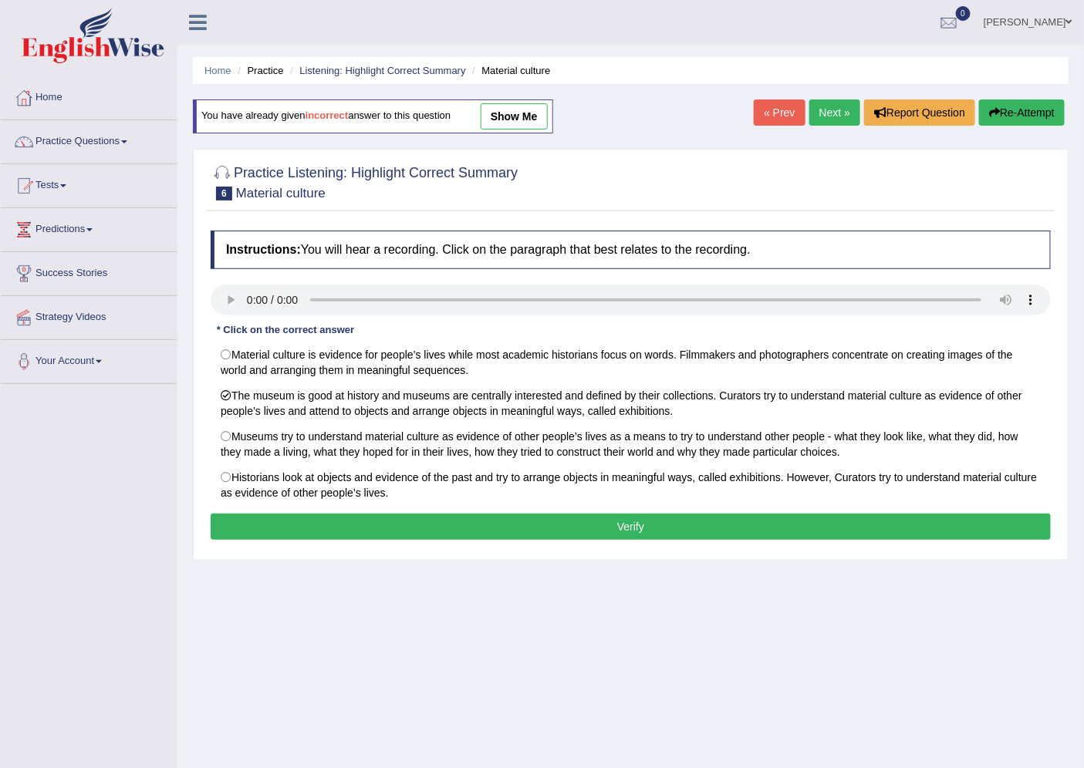
click at [545, 534] on button "Verify" at bounding box center [631, 527] width 840 height 26
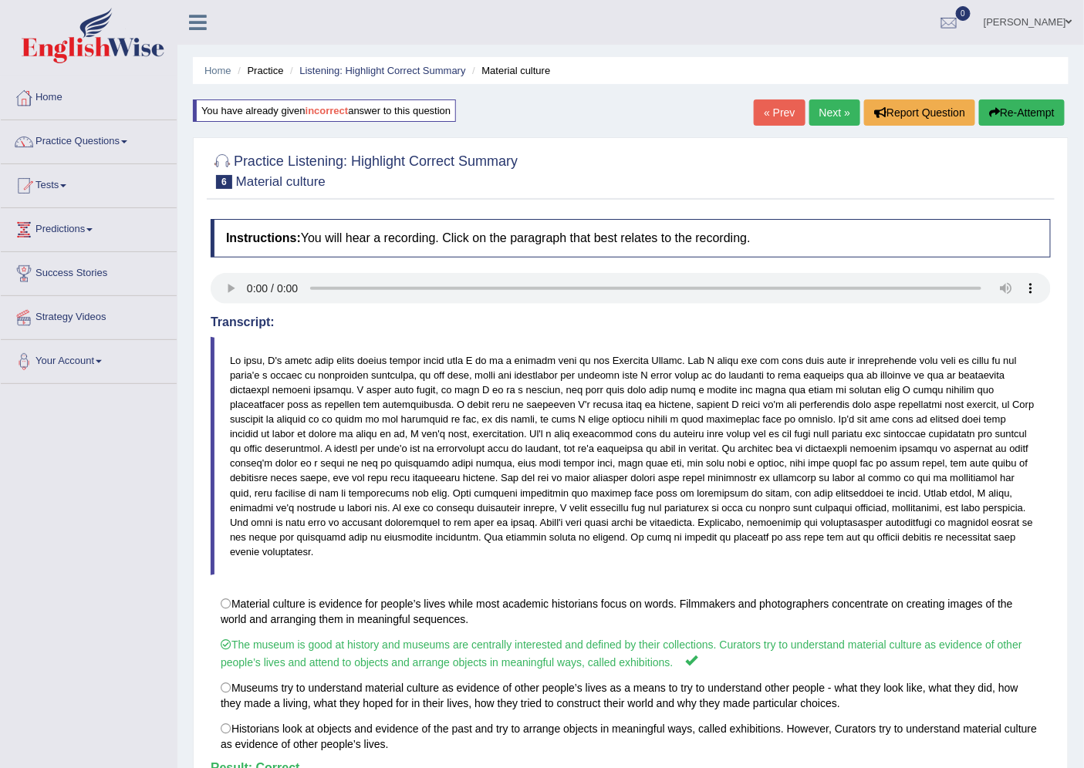
click at [822, 110] on link "Next »" at bounding box center [834, 113] width 51 height 26
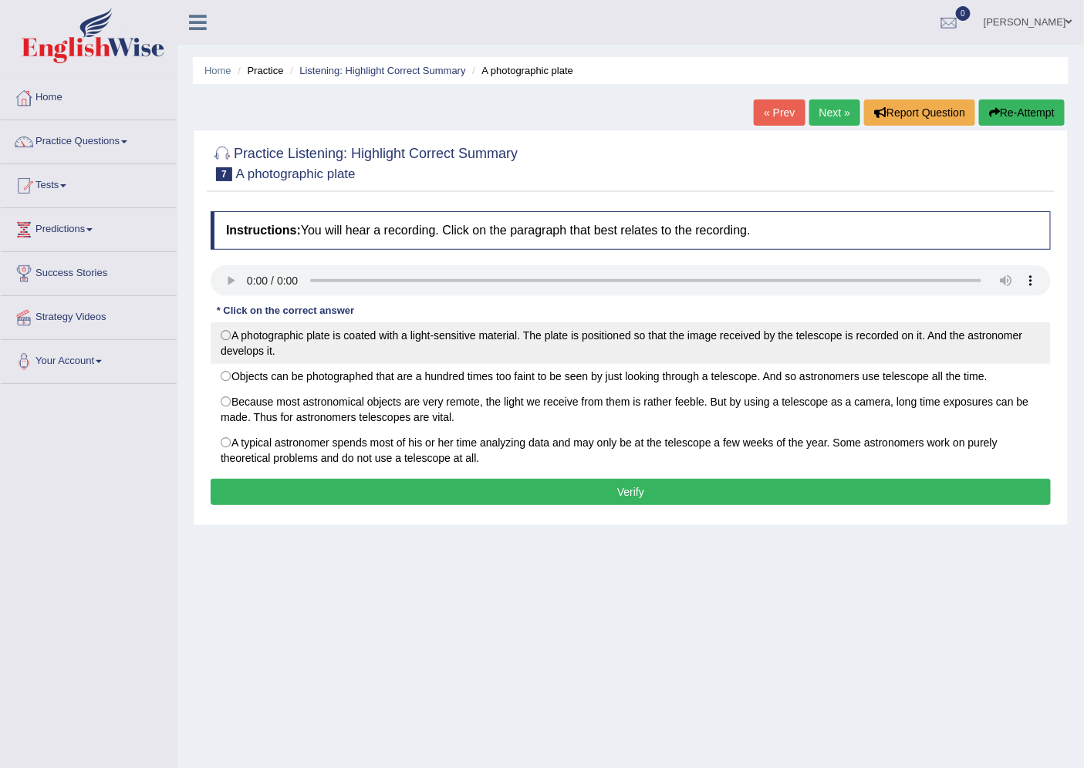
click at [228, 335] on label "A photographic plate is coated with a light-sensitive material. The plate is po…" at bounding box center [631, 343] width 840 height 42
radio input "true"
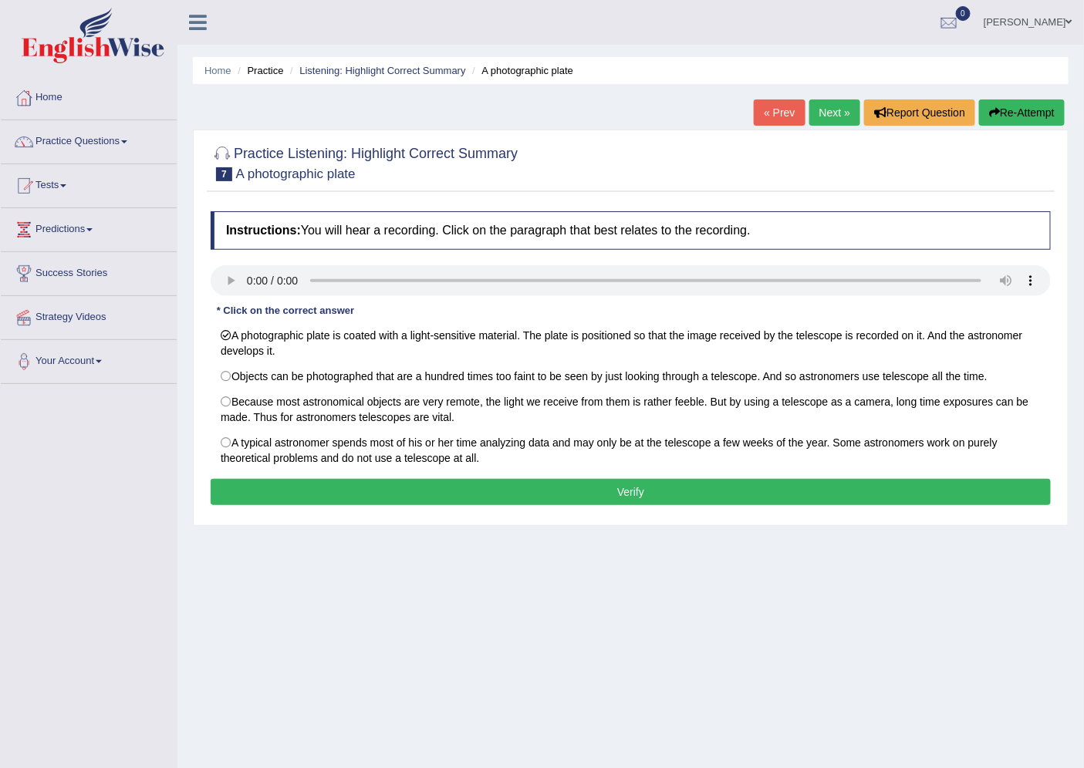
click at [541, 505] on button "Verify" at bounding box center [631, 492] width 840 height 26
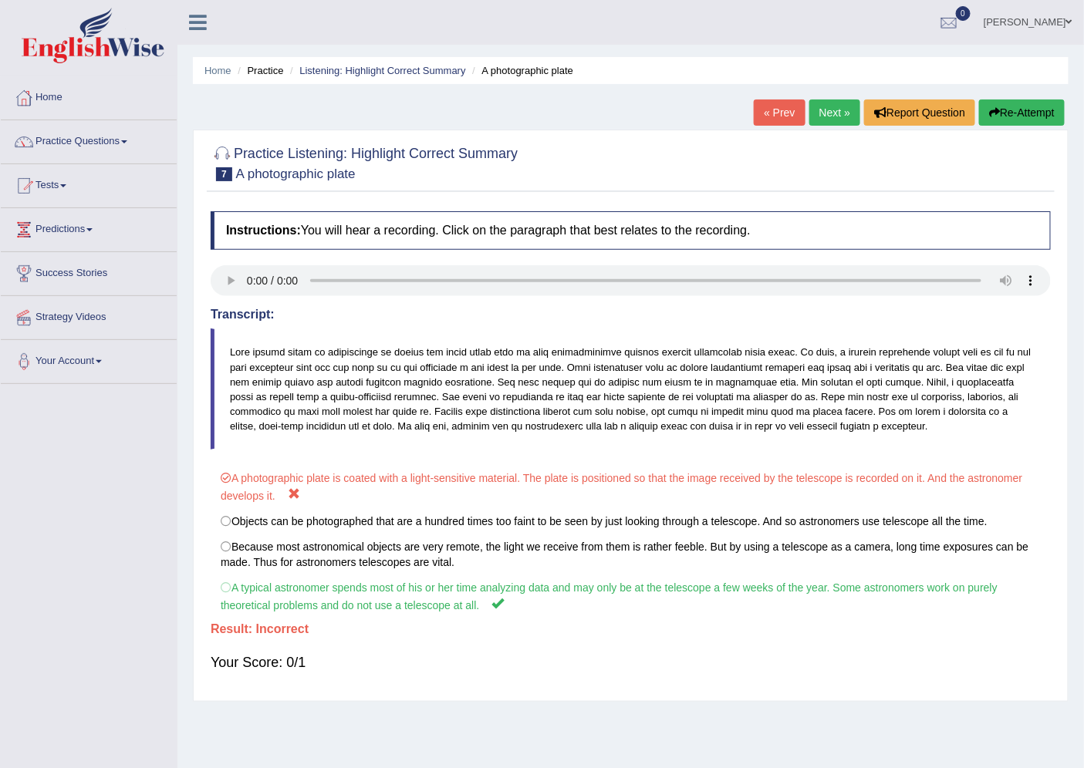
click at [769, 108] on link "« Prev" at bounding box center [779, 113] width 51 height 26
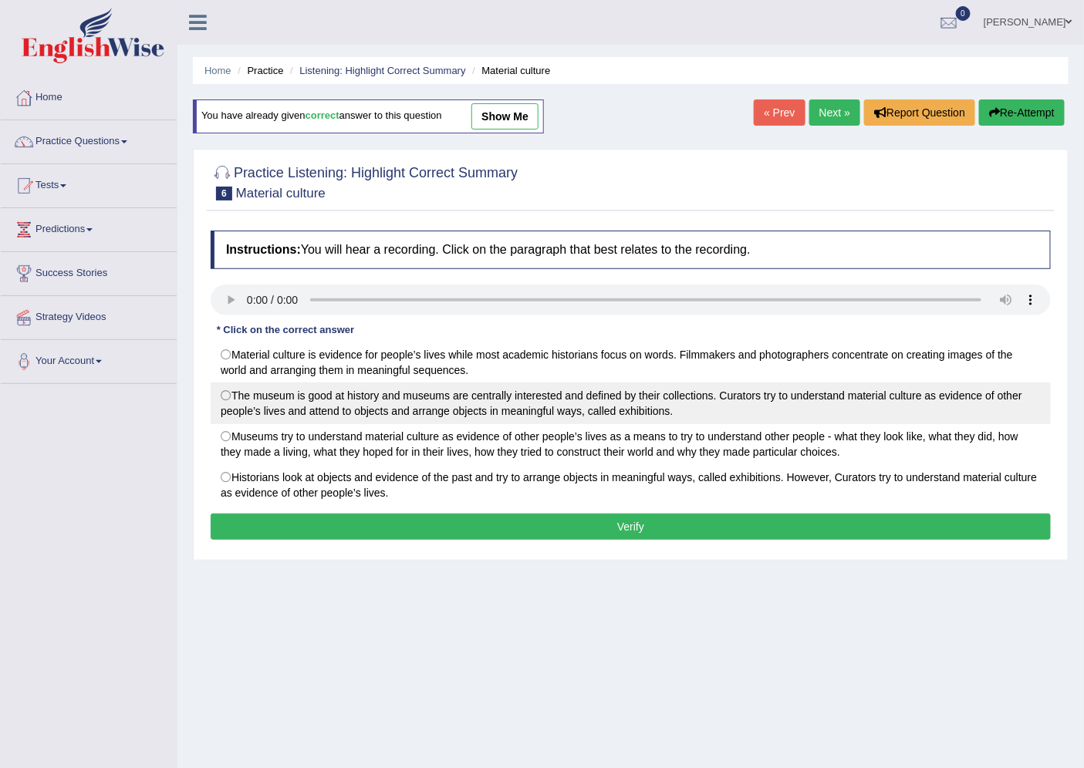
click at [225, 397] on label "The museum is good at history and museums are centrally interested and defined …" at bounding box center [631, 404] width 840 height 42
radio input "true"
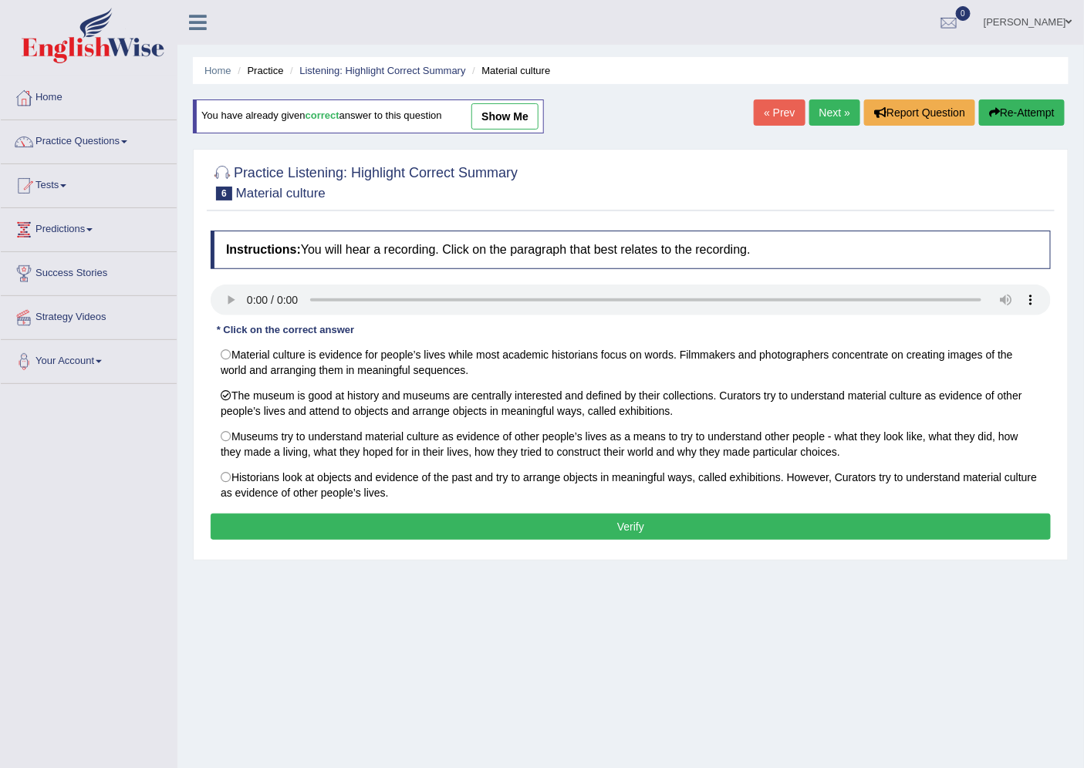
click at [510, 532] on button "Verify" at bounding box center [631, 527] width 840 height 26
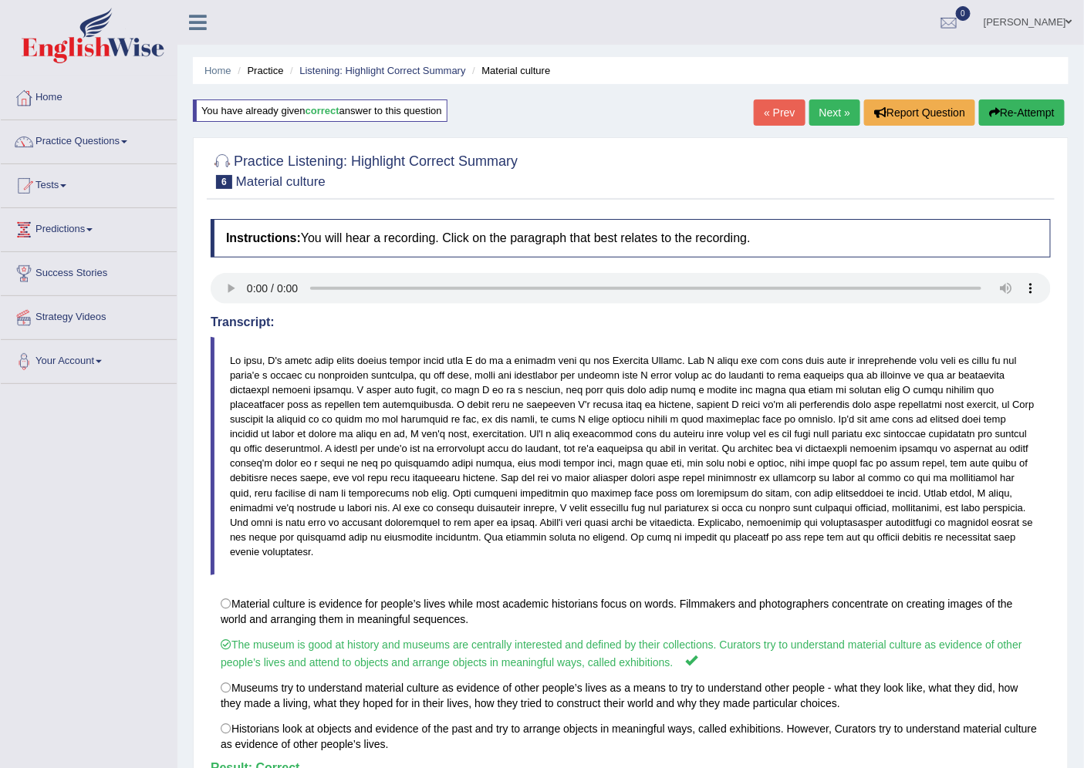
click at [826, 109] on link "Next »" at bounding box center [834, 113] width 51 height 26
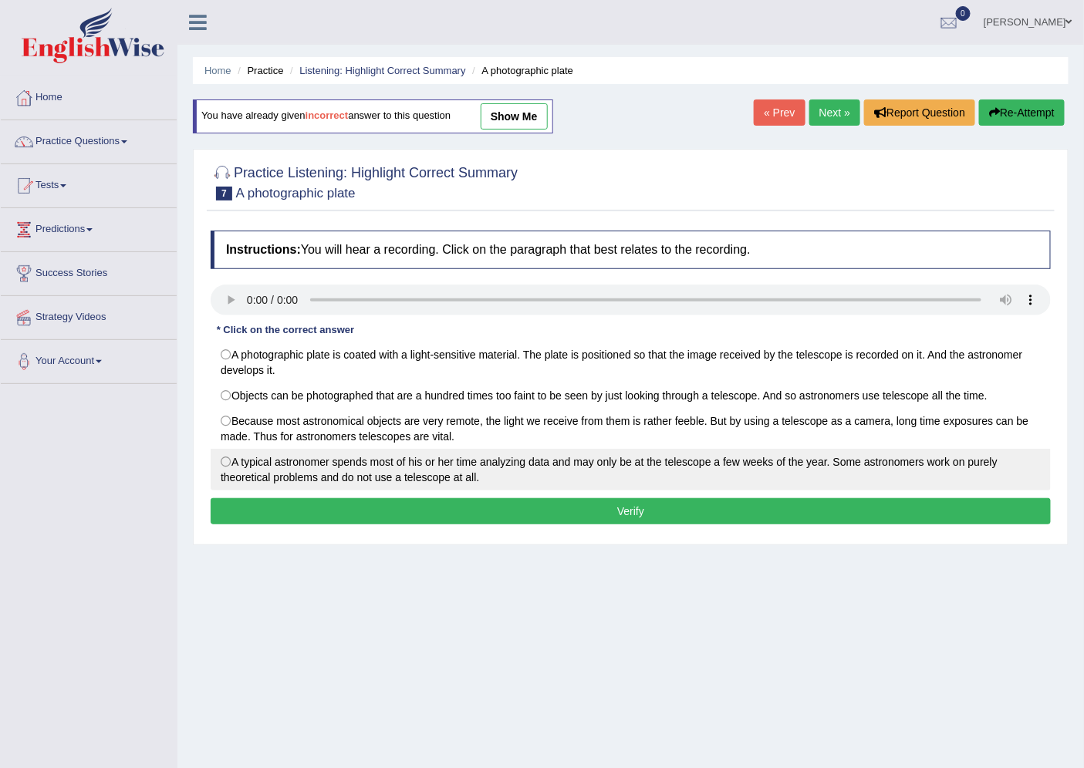
click at [232, 466] on label "A typical astronomer spends most of his or her time analyzing data and may only…" at bounding box center [631, 470] width 840 height 42
radio input "true"
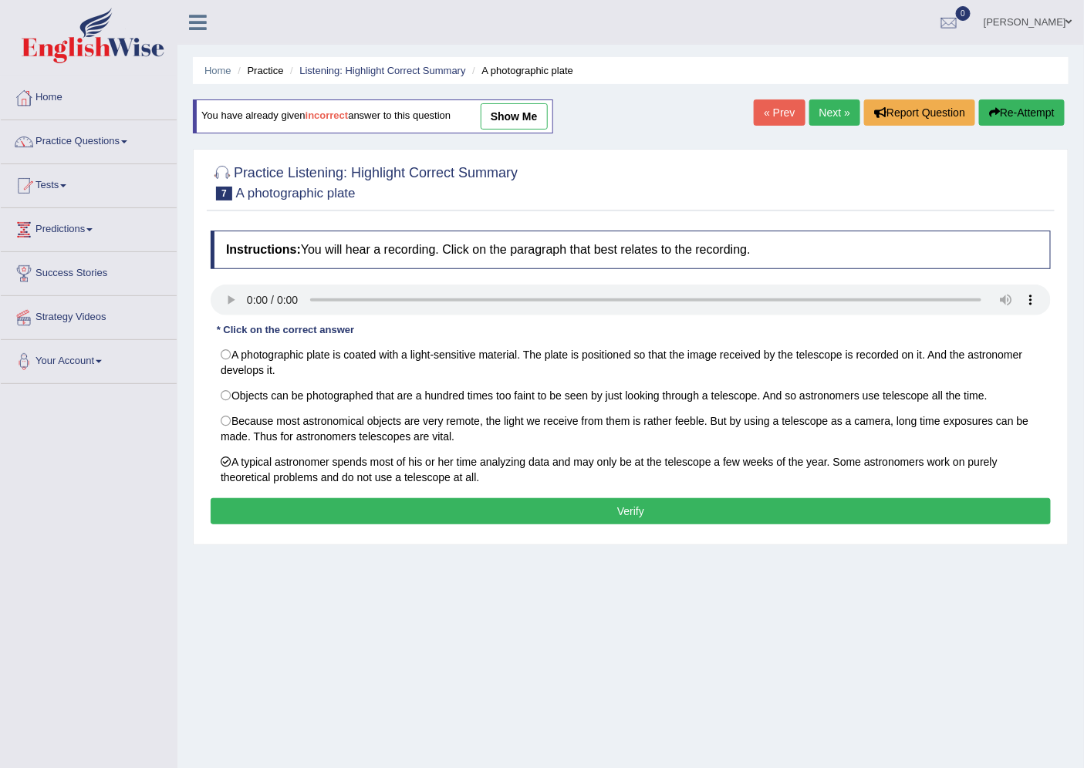
click at [530, 519] on button "Verify" at bounding box center [631, 511] width 840 height 26
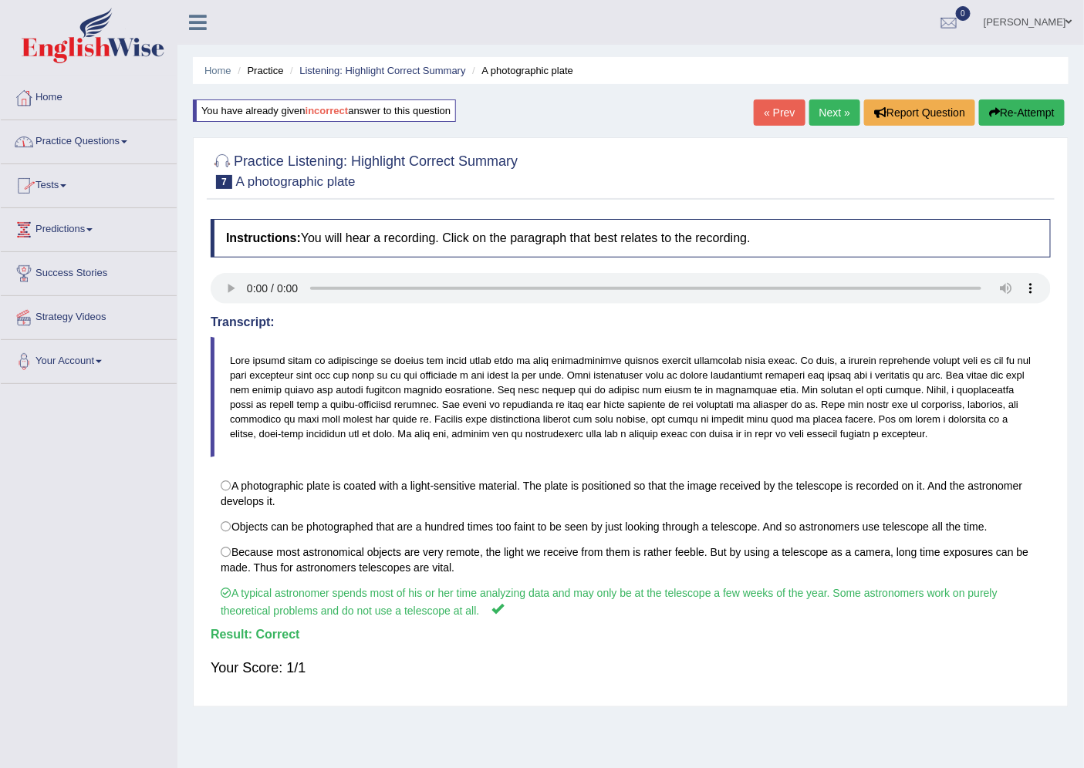
click at [133, 142] on link "Practice Questions" at bounding box center [89, 139] width 176 height 39
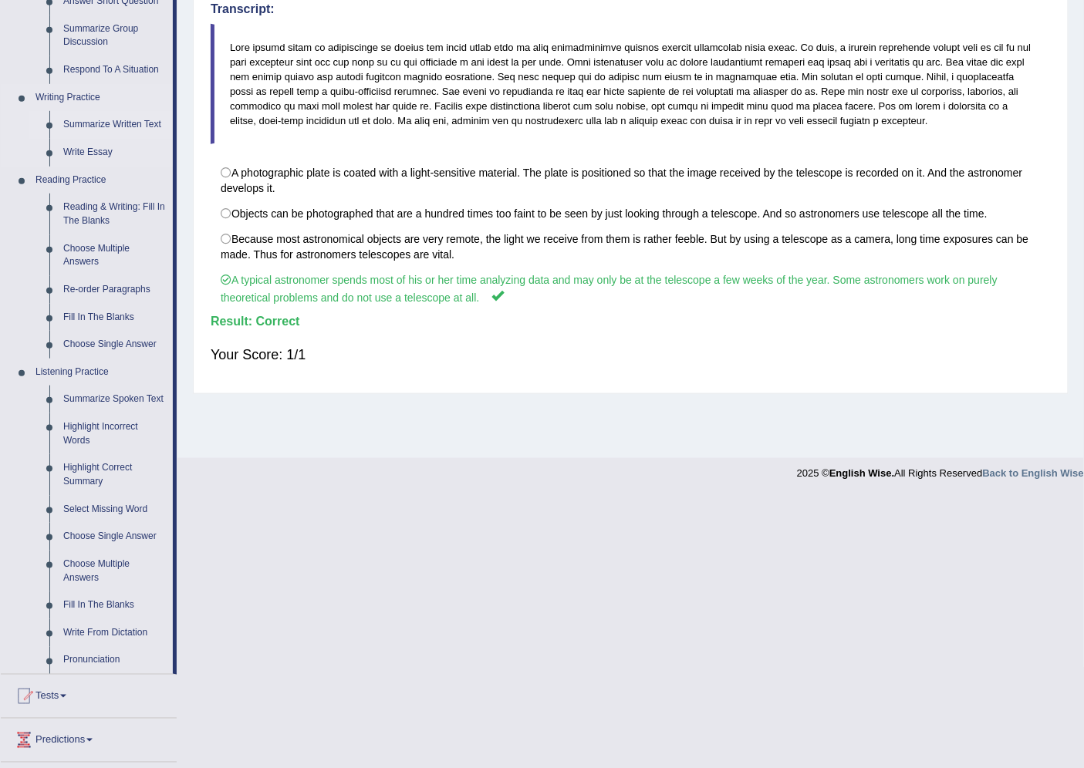
scroll to position [343, 0]
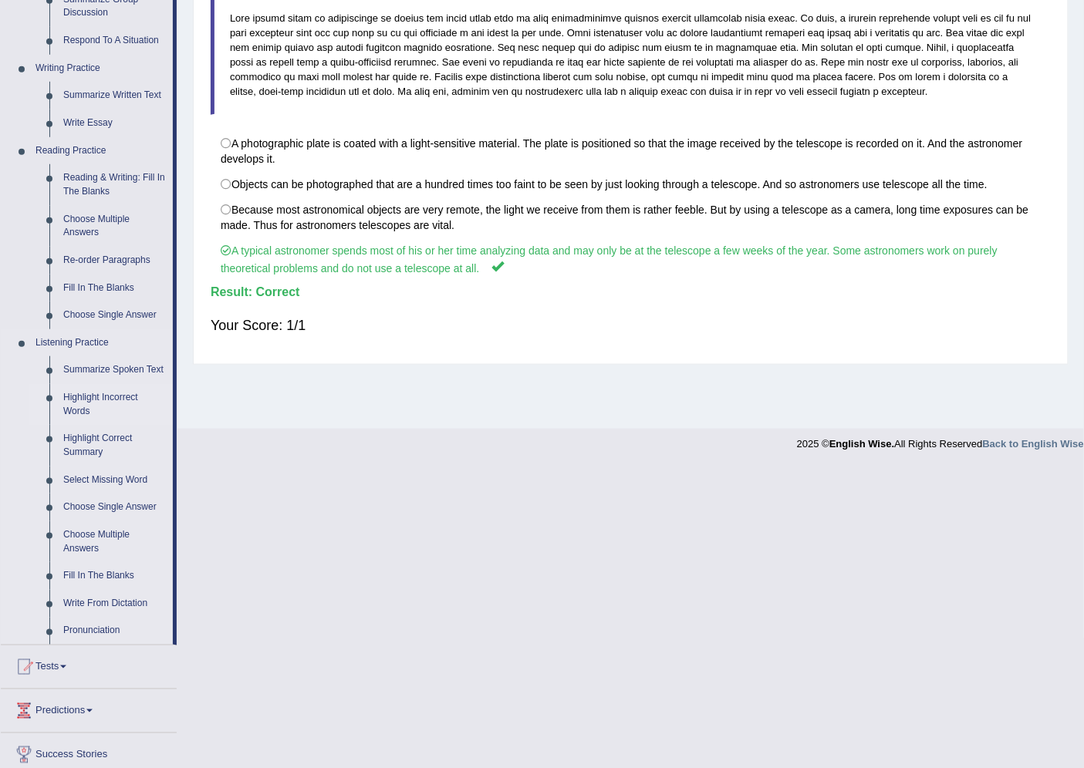
click at [77, 398] on link "Highlight Incorrect Words" at bounding box center [114, 404] width 116 height 41
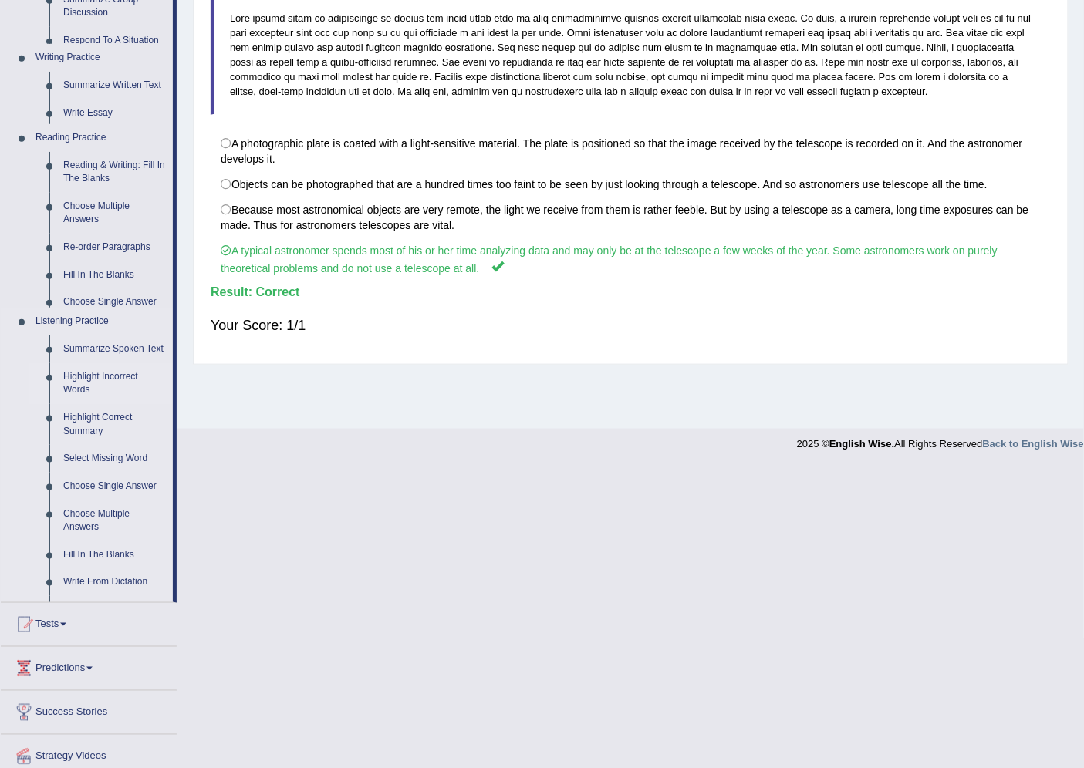
scroll to position [41, 0]
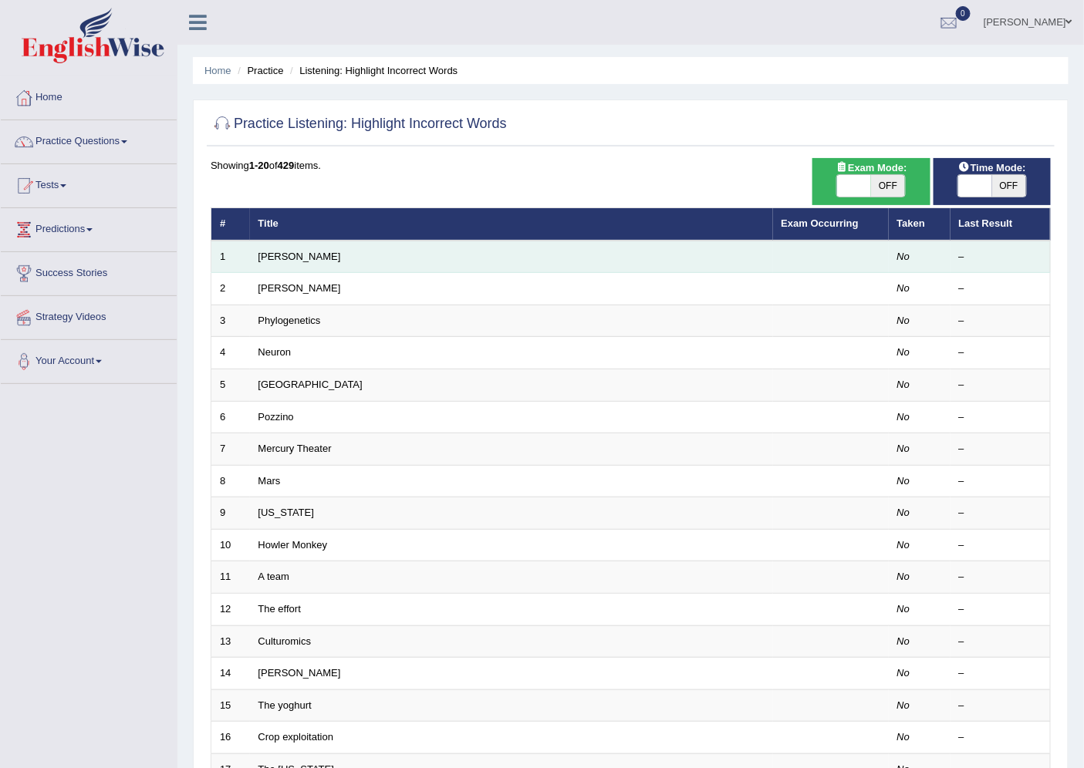
click at [298, 255] on td "Harold" at bounding box center [511, 257] width 523 height 32
click at [261, 255] on link "Harold" at bounding box center [299, 257] width 83 height 12
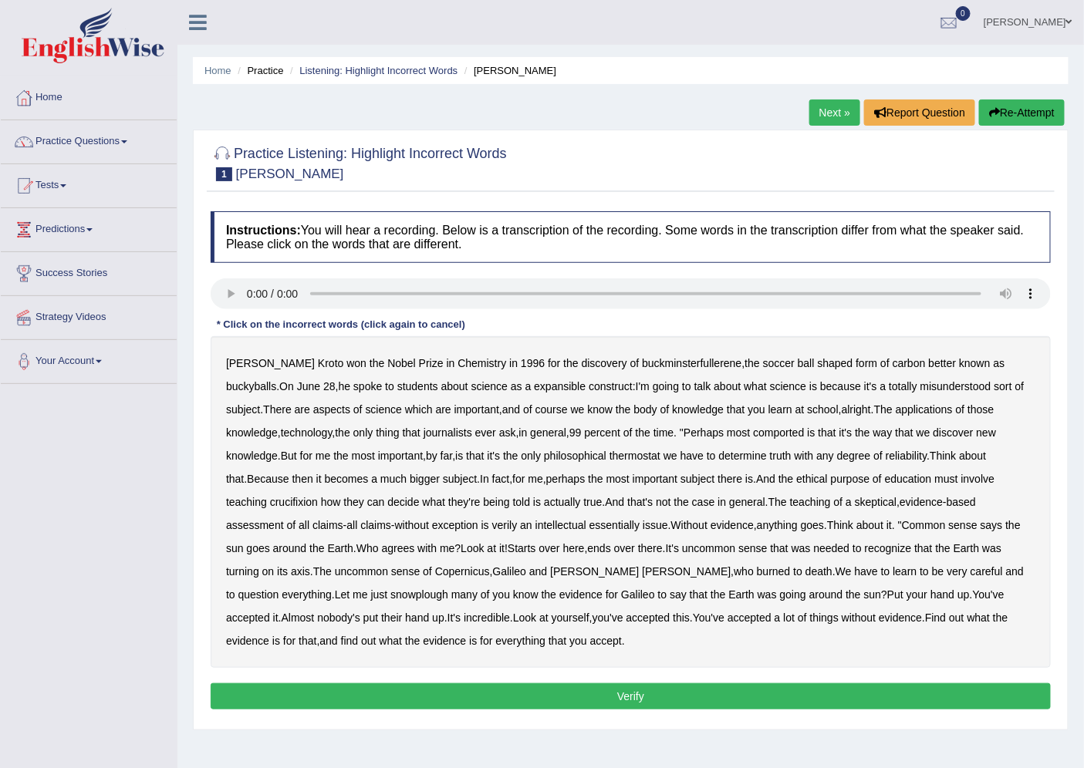
scroll to position [41, 0]
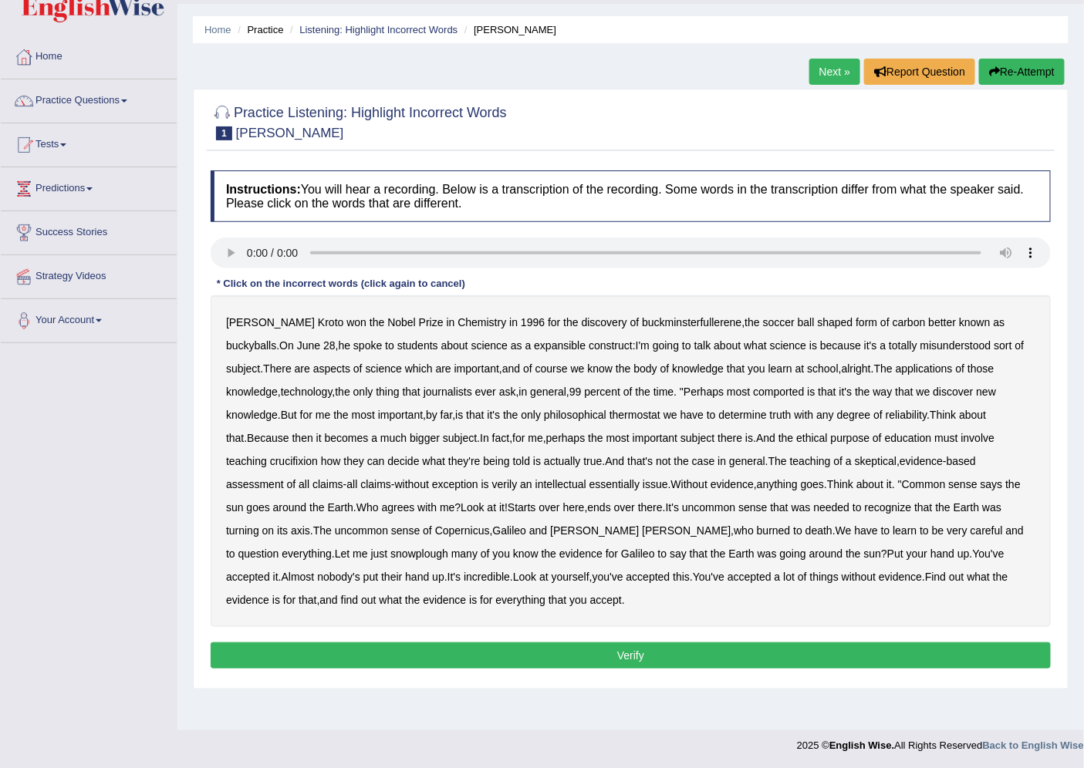
drag, startPoint x: 261, startPoint y: 337, endPoint x: 239, endPoint y: 337, distance: 21.6
click at [239, 337] on div "[PERSON_NAME] won the Nobel Prize in Chemistry in [DATE] for the discovery of b…" at bounding box center [631, 461] width 840 height 332
click at [297, 346] on b "June" at bounding box center [308, 345] width 23 height 12
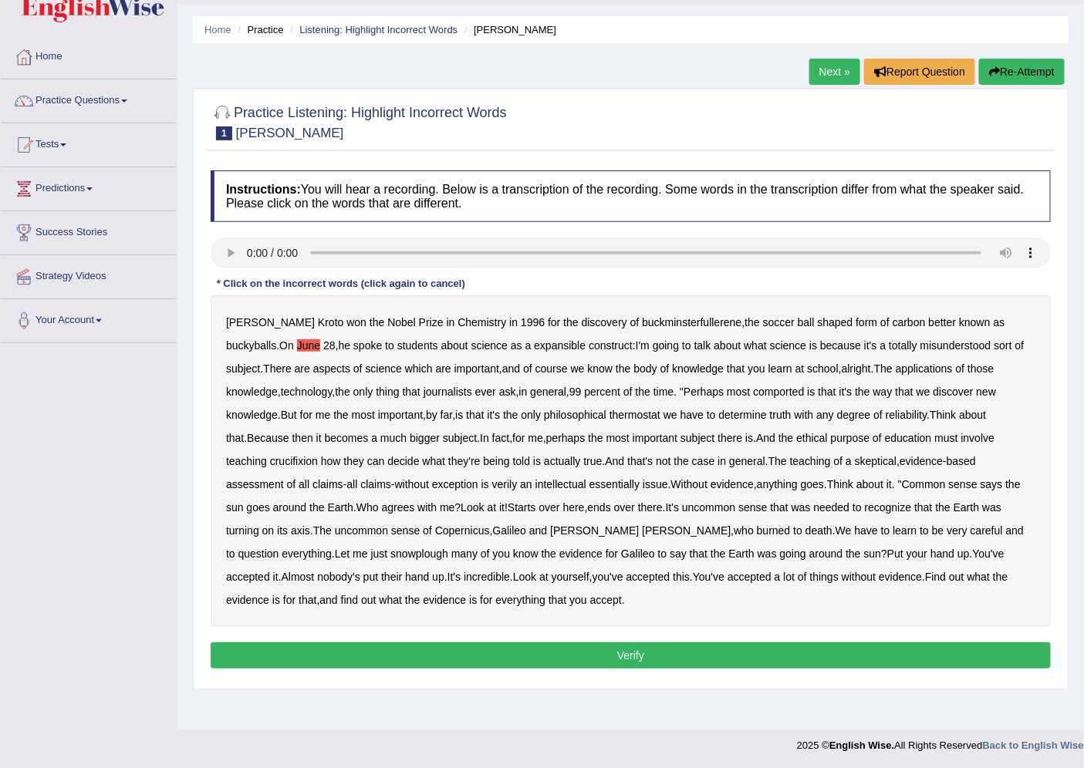
click at [297, 346] on b "June" at bounding box center [308, 345] width 23 height 12
drag, startPoint x: 588, startPoint y: 415, endPoint x: 550, endPoint y: 407, distance: 38.7
click at [550, 407] on div "Harold Kroto won the Nobel Prize in Chemistry in 1996 for the discovery of buck…" at bounding box center [631, 461] width 840 height 332
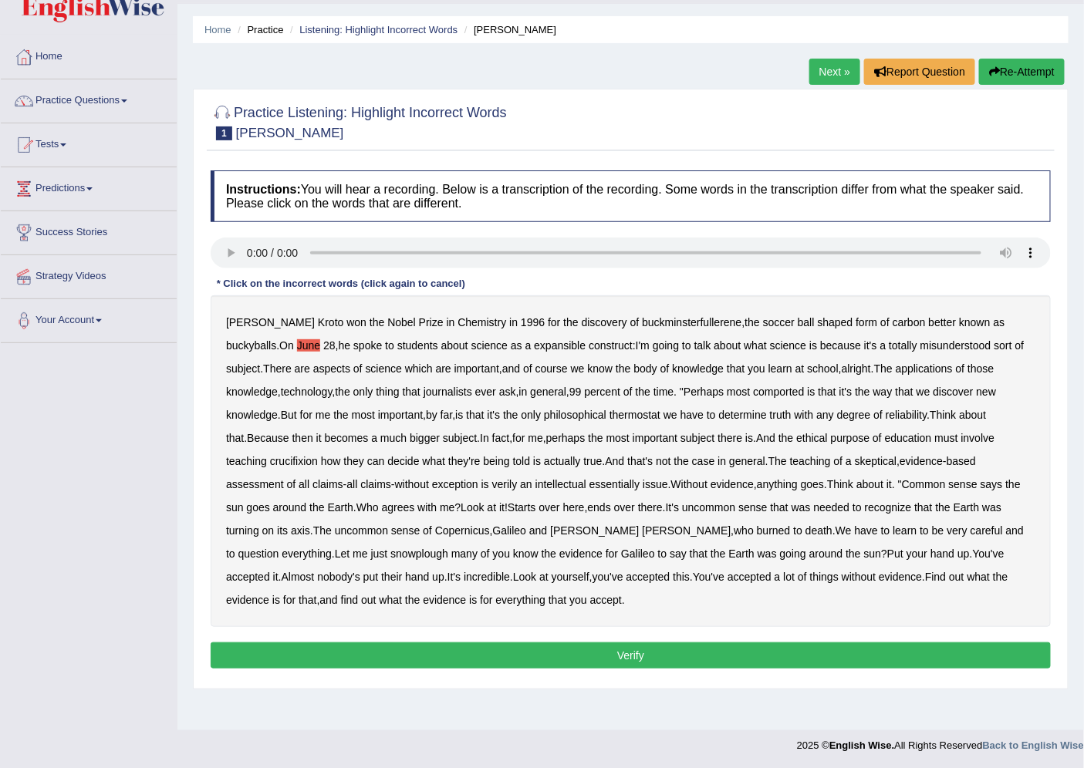
click at [550, 407] on div "Harold Kroto won the Nobel Prize in Chemistry in 1996 for the discovery of buck…" at bounding box center [631, 461] width 840 height 332
click at [609, 415] on b "thermostat" at bounding box center [634, 415] width 51 height 12
click at [609, 414] on b "thermostat" at bounding box center [634, 415] width 51 height 12
click at [973, 550] on b "You've" at bounding box center [989, 554] width 32 height 12
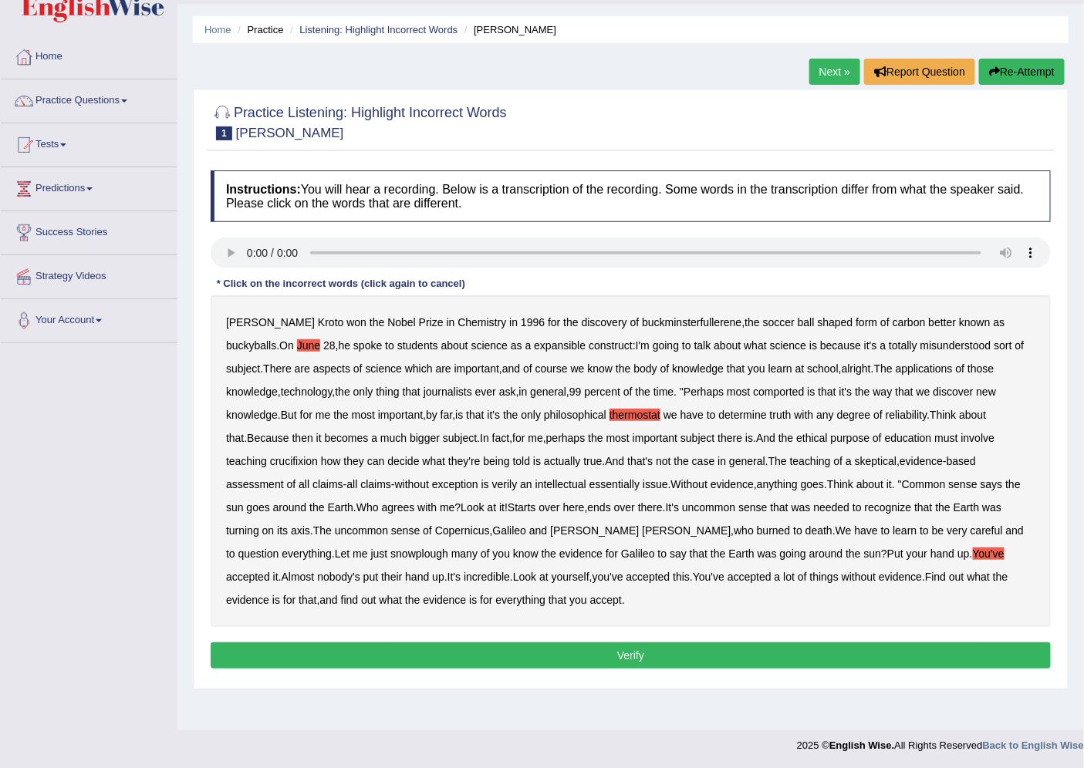
click at [973, 550] on b "You've" at bounding box center [989, 554] width 32 height 12
click at [316, 594] on b "that" at bounding box center [308, 600] width 18 height 12
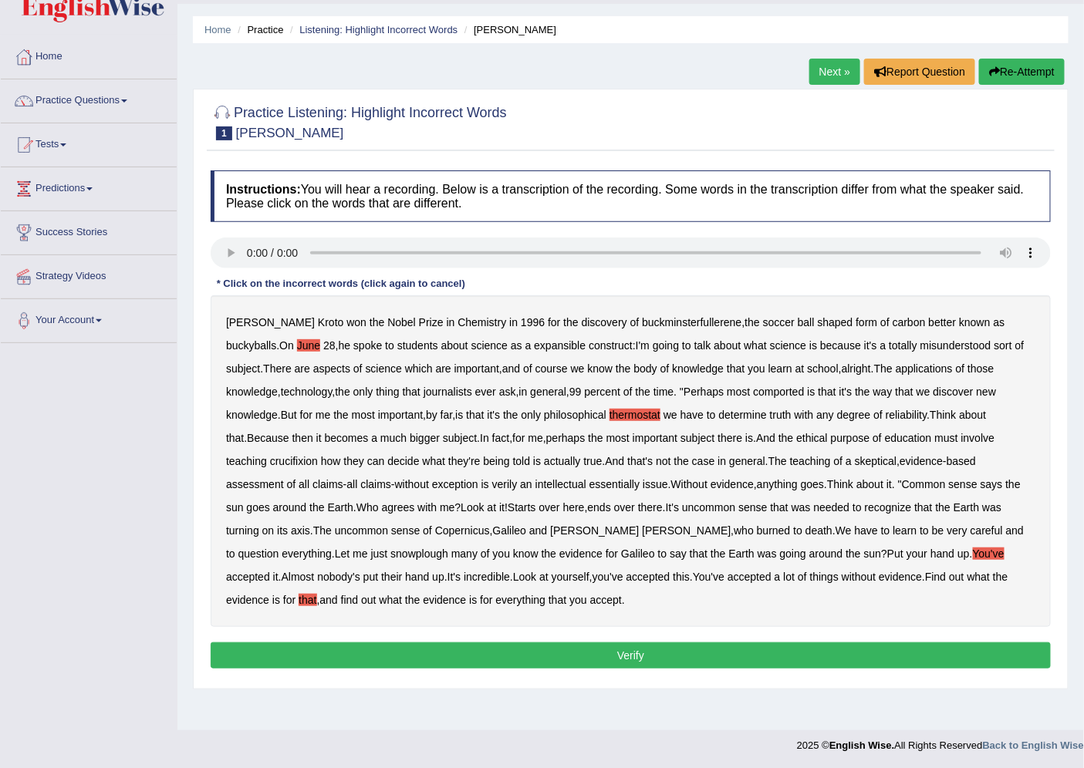
click at [316, 594] on b "that" at bounding box center [308, 600] width 18 height 12
click at [593, 652] on button "Verify" at bounding box center [631, 656] width 840 height 26
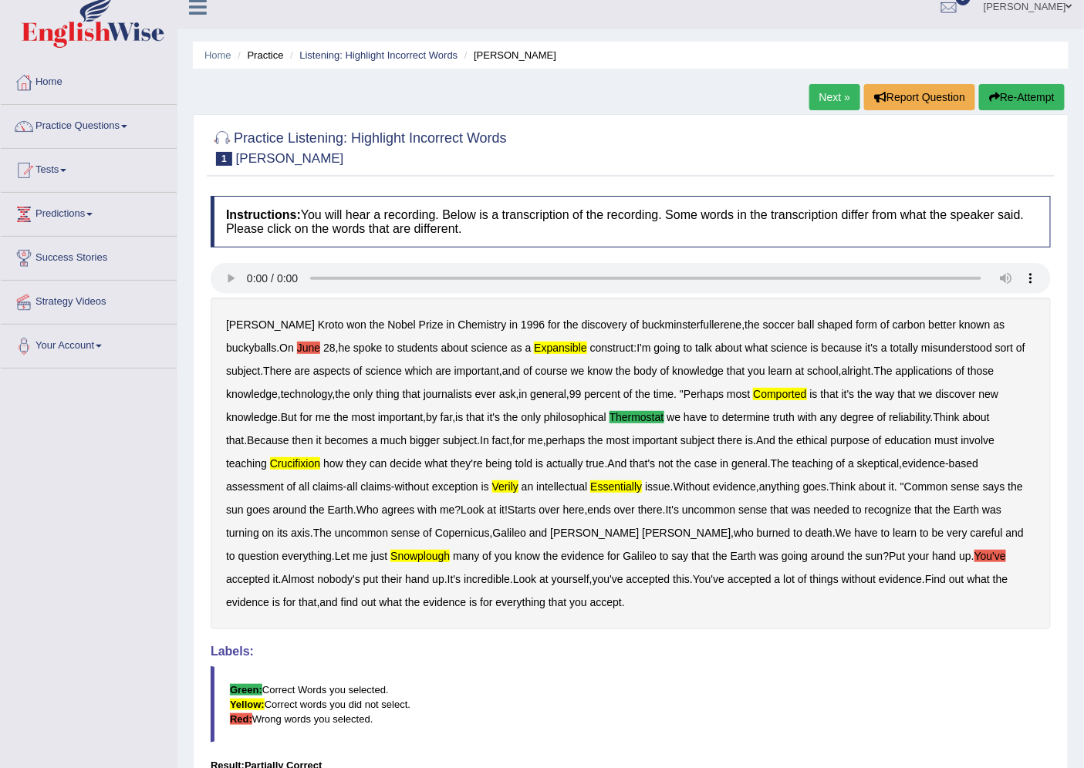
scroll to position [0, 0]
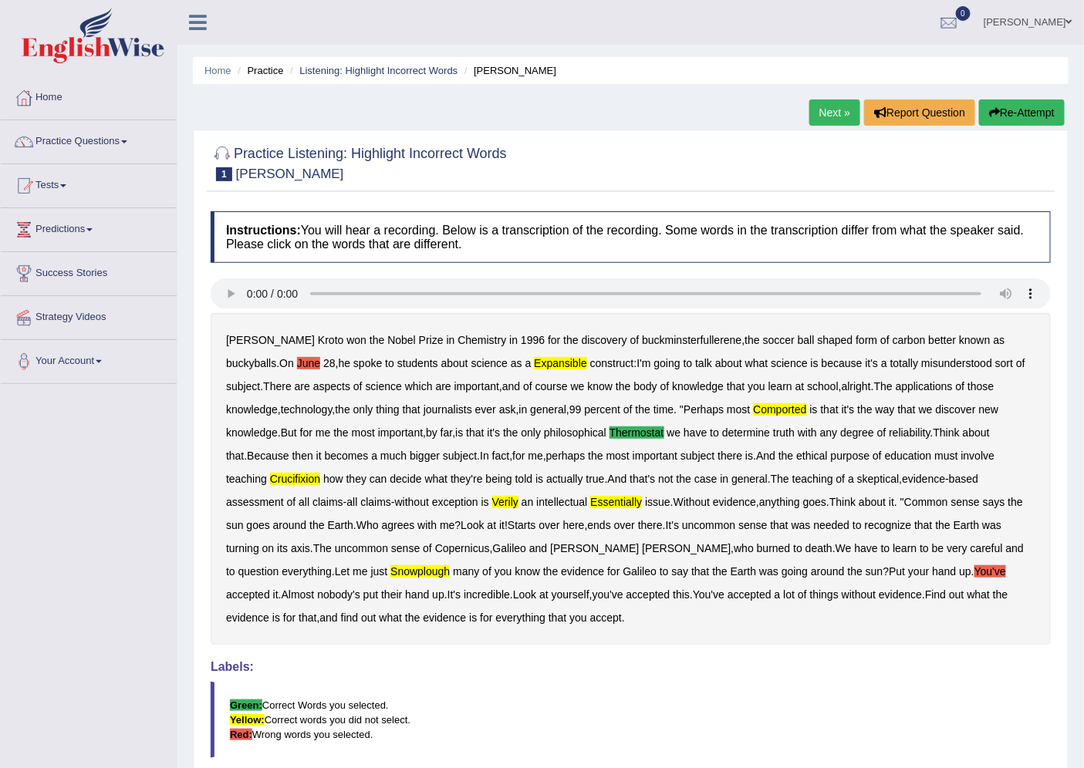
click at [813, 112] on link "Next »" at bounding box center [834, 113] width 51 height 26
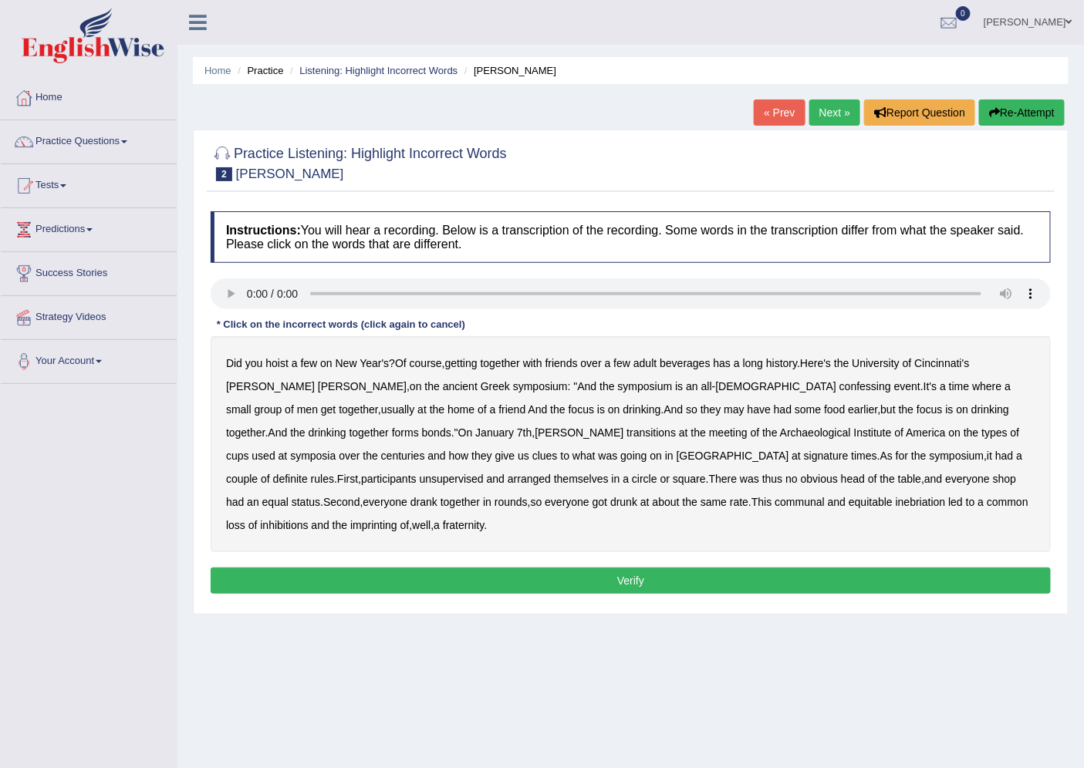
click at [618, 384] on b "symposium" at bounding box center [645, 386] width 55 height 12
click at [484, 473] on b "unsupervised" at bounding box center [452, 479] width 64 height 12
click at [626, 568] on button "Verify" at bounding box center [631, 581] width 840 height 26
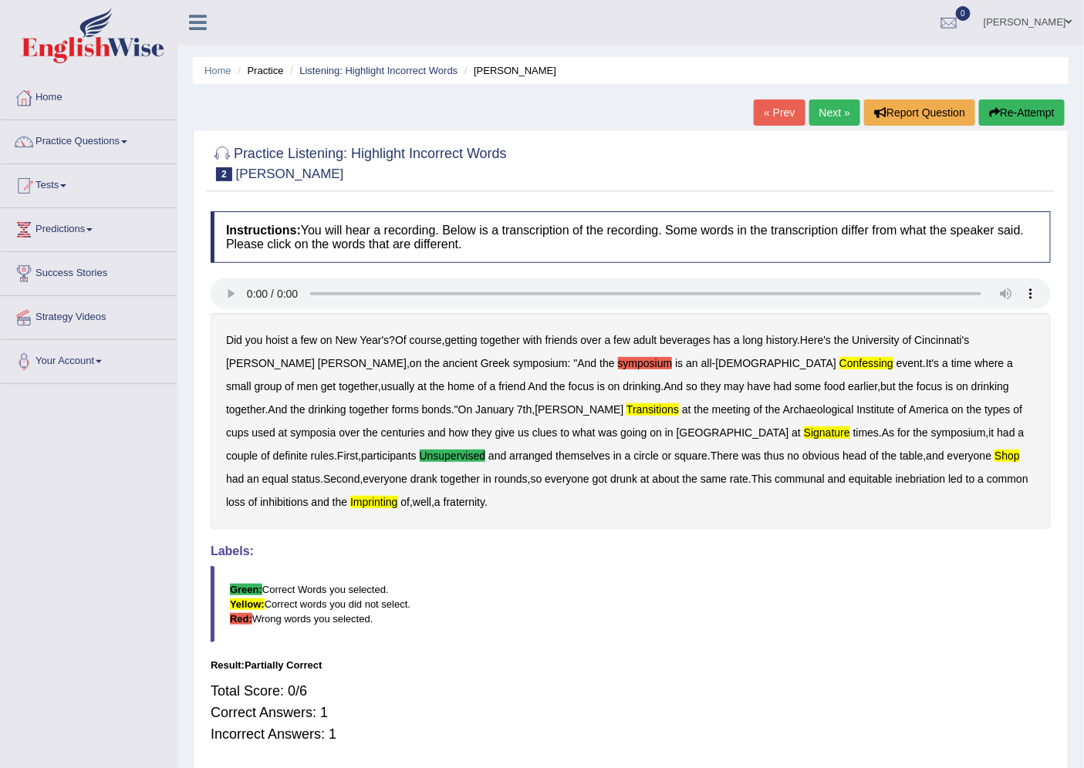
click at [826, 112] on link "Next »" at bounding box center [834, 113] width 51 height 26
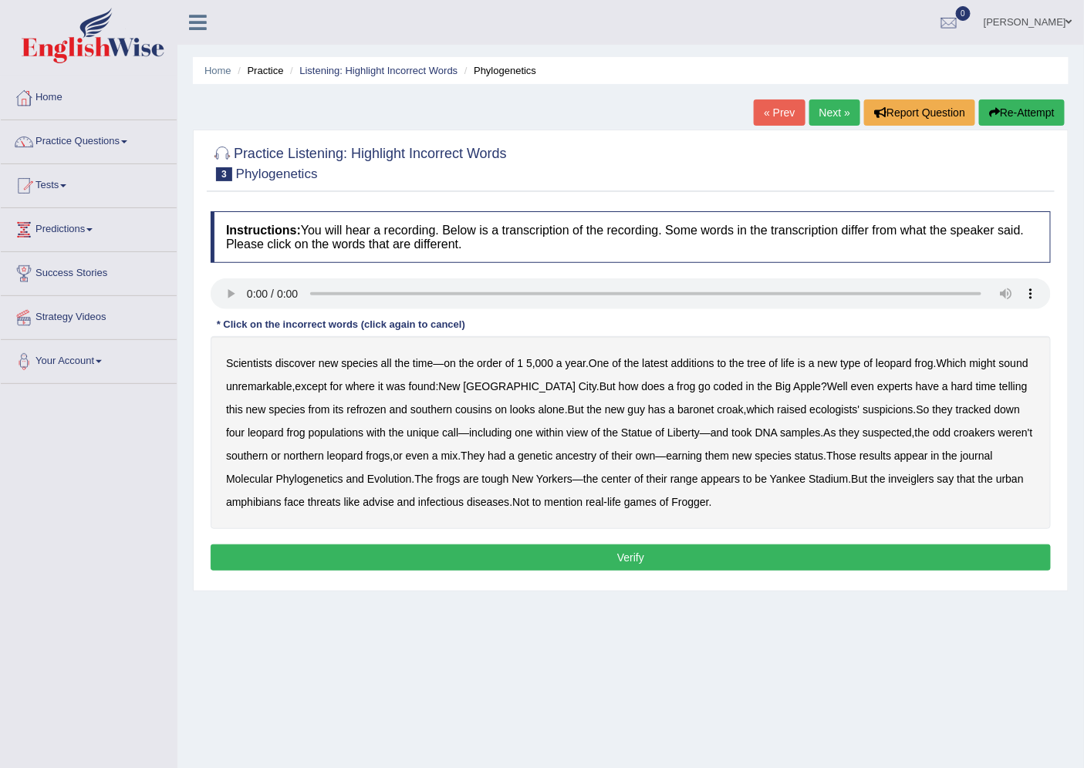
click at [714, 383] on b "coded" at bounding box center [728, 386] width 29 height 12
click at [628, 412] on b "guy" at bounding box center [637, 409] width 18 height 12
click at [677, 410] on b "baronet" at bounding box center [695, 409] width 36 height 12
click at [590, 559] on button "Verify" at bounding box center [631, 558] width 840 height 26
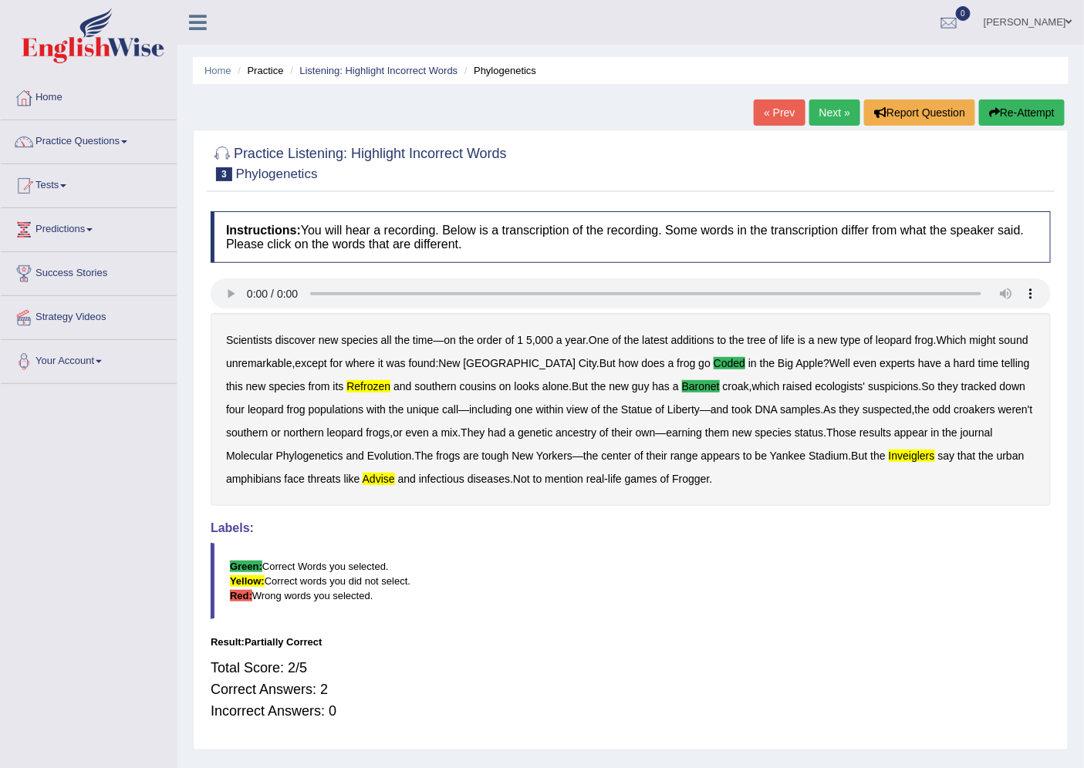
click at [819, 110] on link "Next »" at bounding box center [834, 113] width 51 height 26
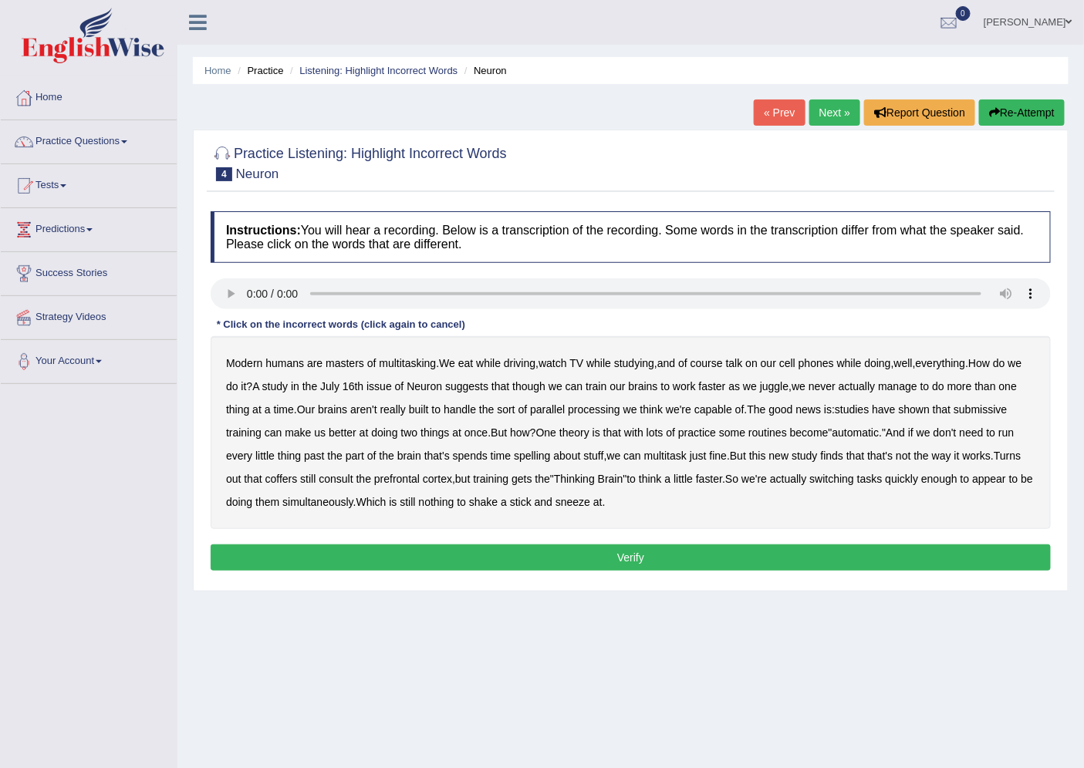
click at [687, 361] on b "of" at bounding box center [682, 363] width 9 height 12
click at [954, 416] on b "submissive" at bounding box center [980, 409] width 53 height 12
click at [550, 456] on b "spelling" at bounding box center [532, 456] width 36 height 12
click at [972, 485] on b "appear" at bounding box center [989, 479] width 34 height 12
drag, startPoint x: 390, startPoint y: 503, endPoint x: 420, endPoint y: 503, distance: 30.1
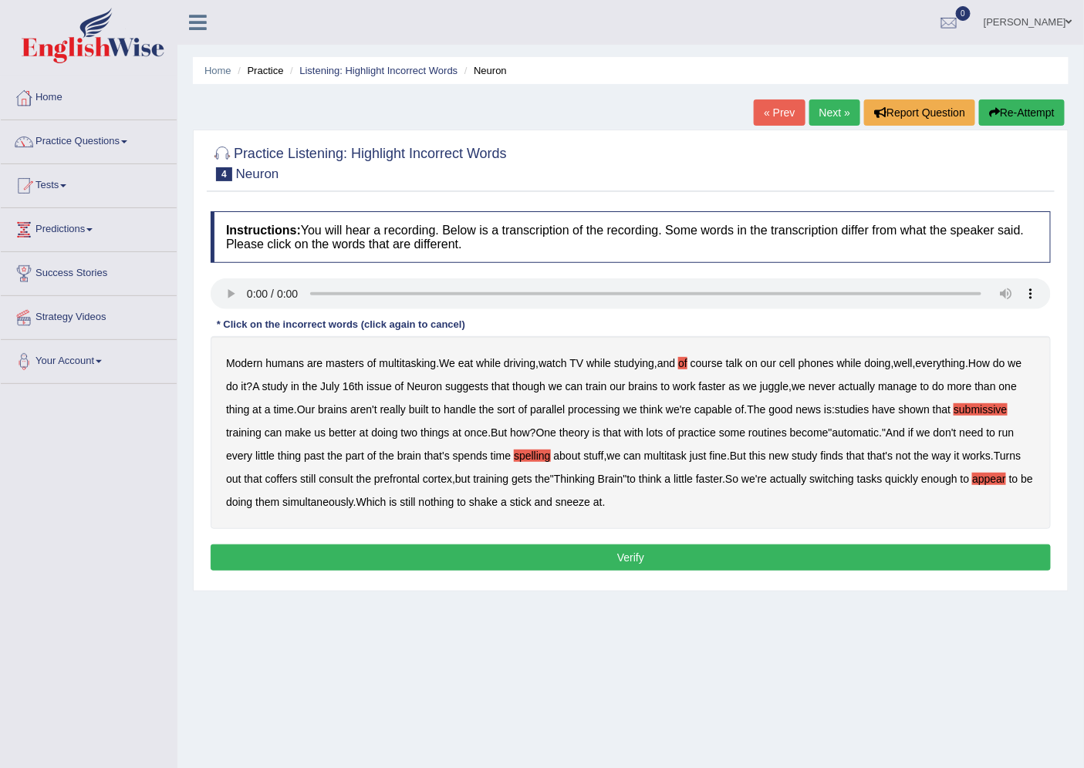
click at [353, 503] on b "simultaneously" at bounding box center [317, 502] width 71 height 12
click at [603, 557] on button "Verify" at bounding box center [631, 558] width 840 height 26
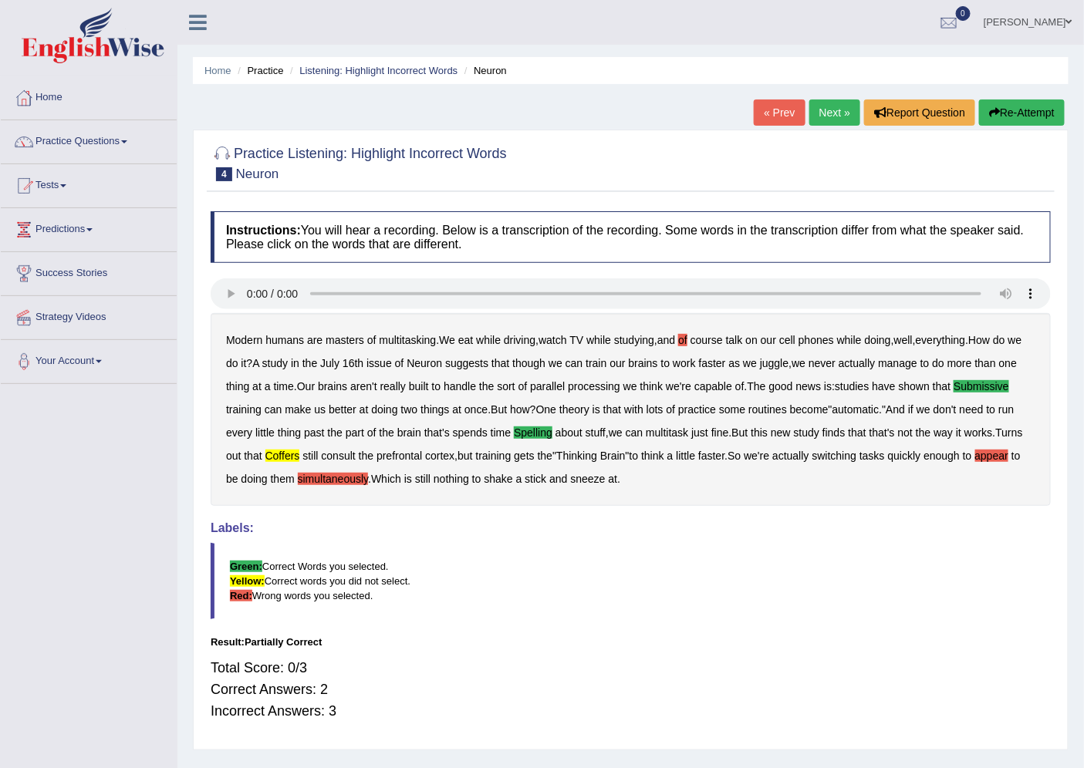
click at [819, 116] on link "Next »" at bounding box center [834, 113] width 51 height 26
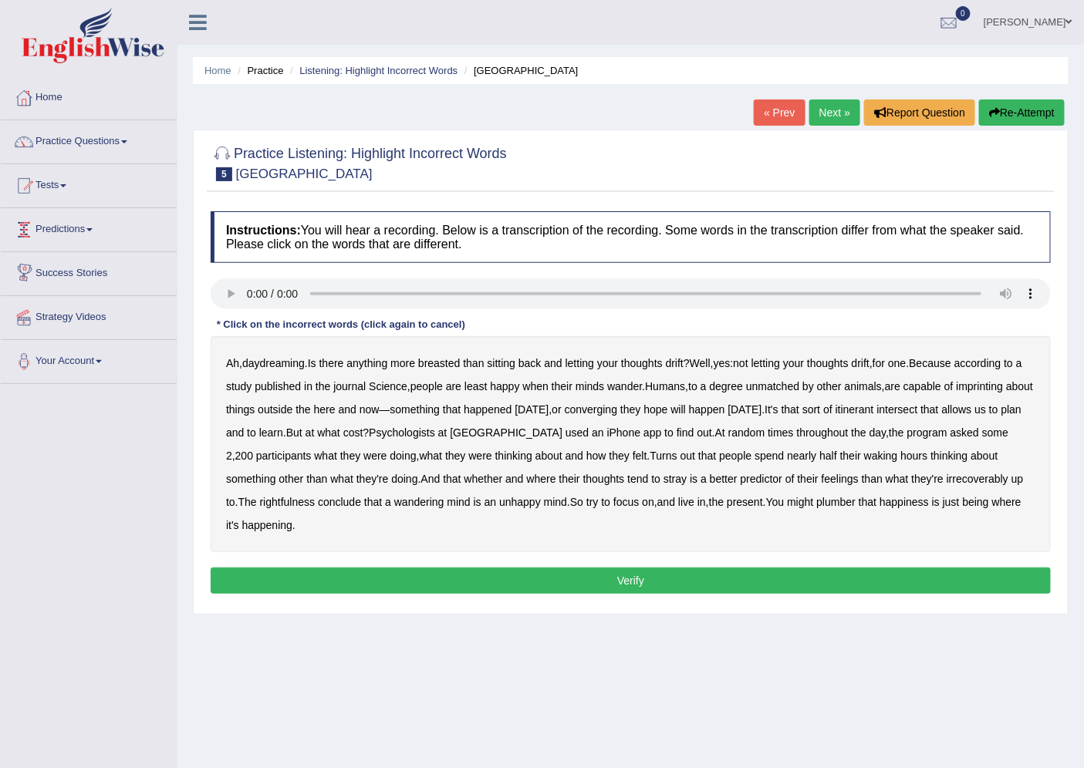
click at [98, 233] on link "Predictions" at bounding box center [89, 227] width 176 height 39
click at [127, 142] on span at bounding box center [124, 141] width 6 height 3
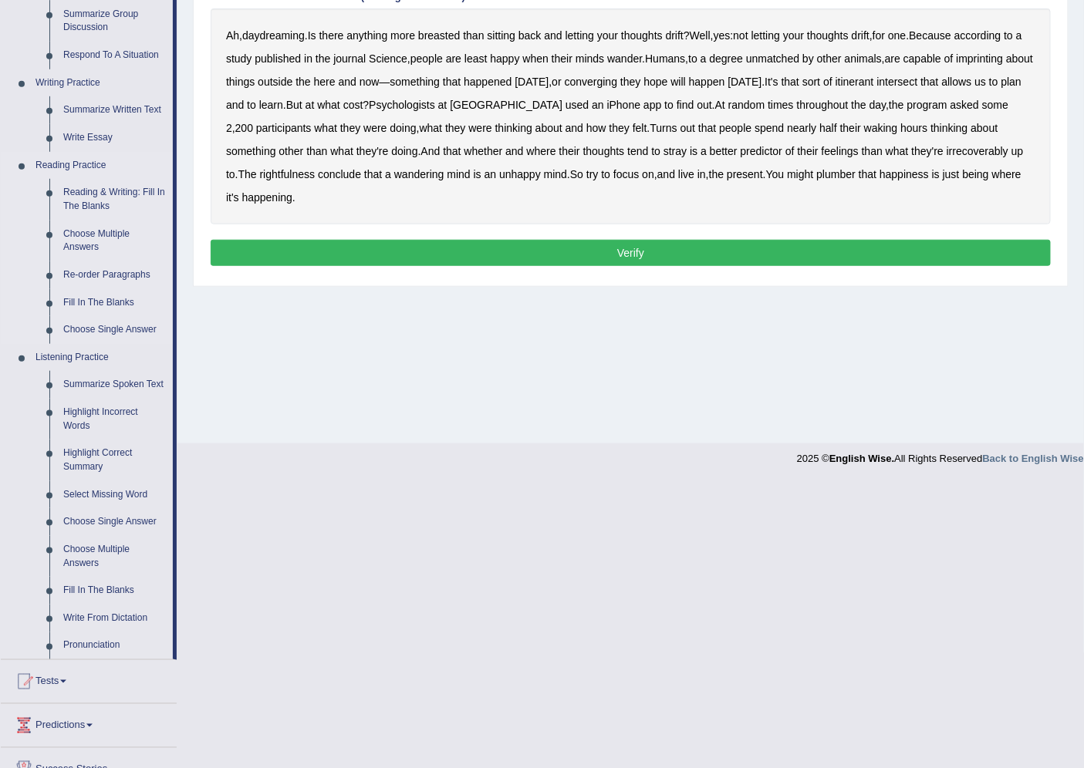
scroll to position [343, 0]
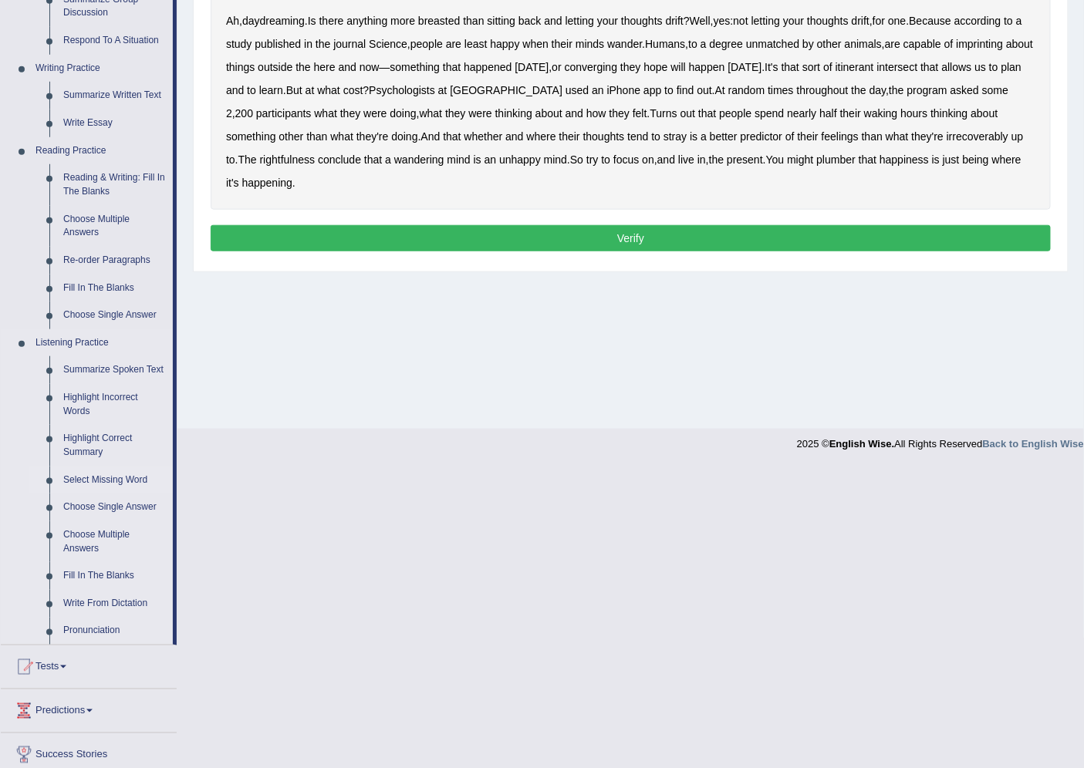
click at [137, 477] on link "Select Missing Word" at bounding box center [114, 481] width 116 height 28
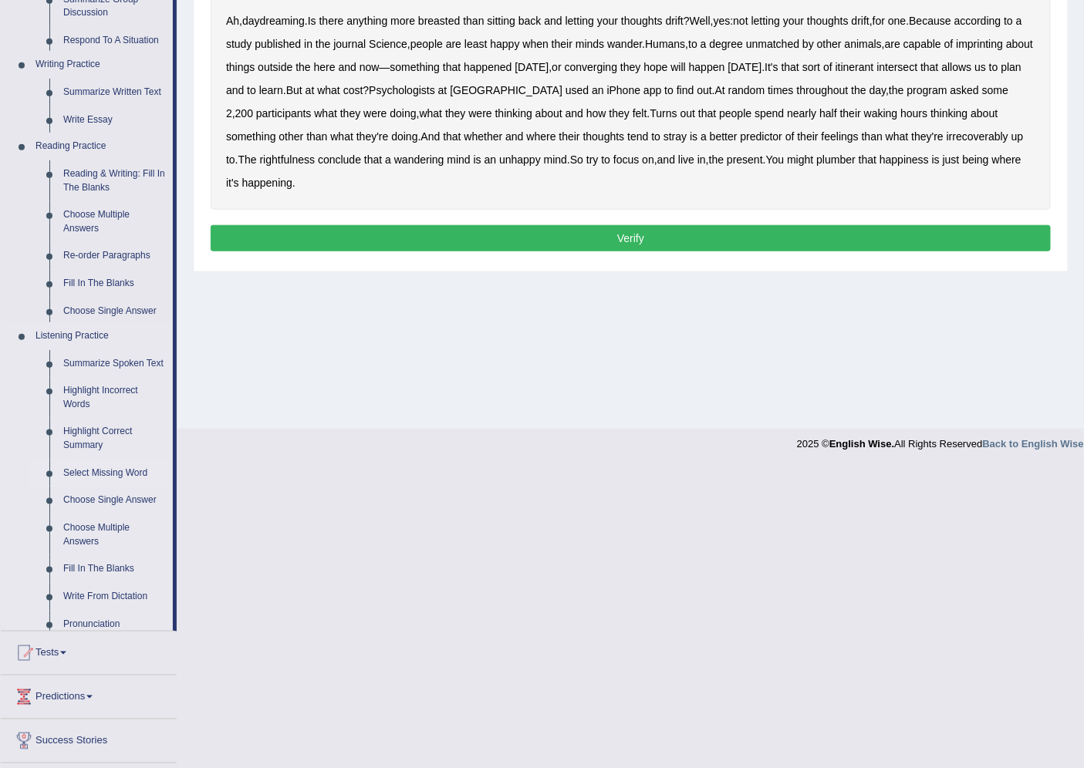
scroll to position [41, 0]
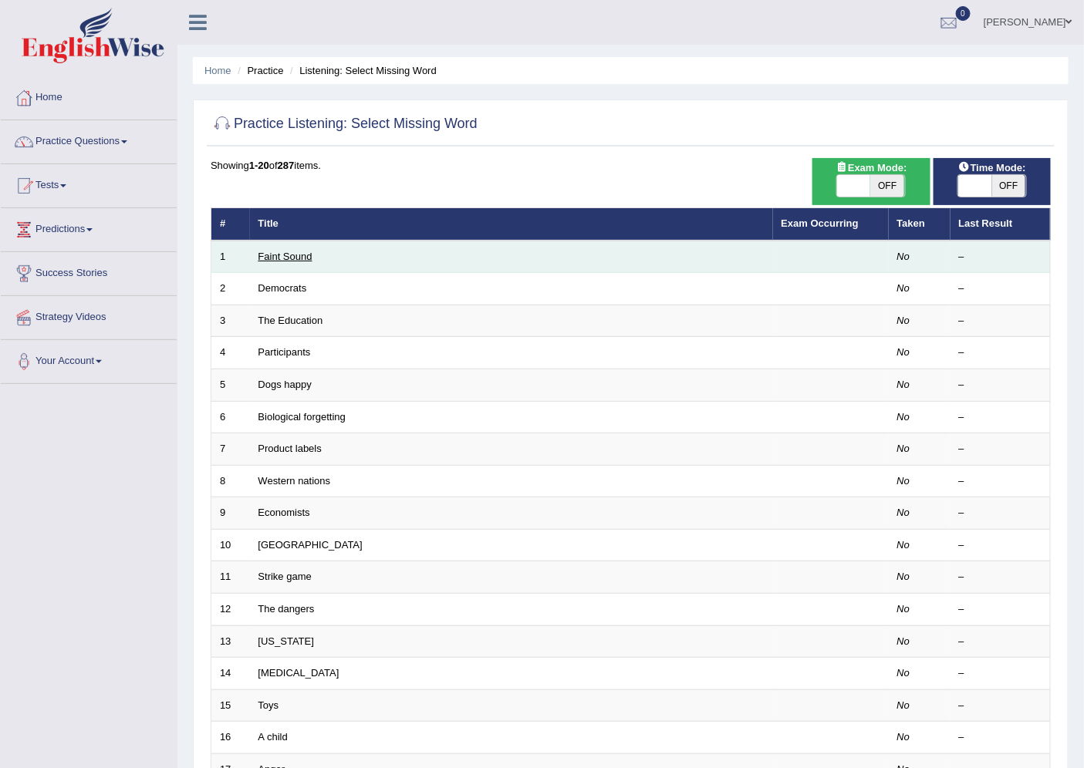
click at [283, 260] on link "Faint Sound" at bounding box center [285, 257] width 54 height 12
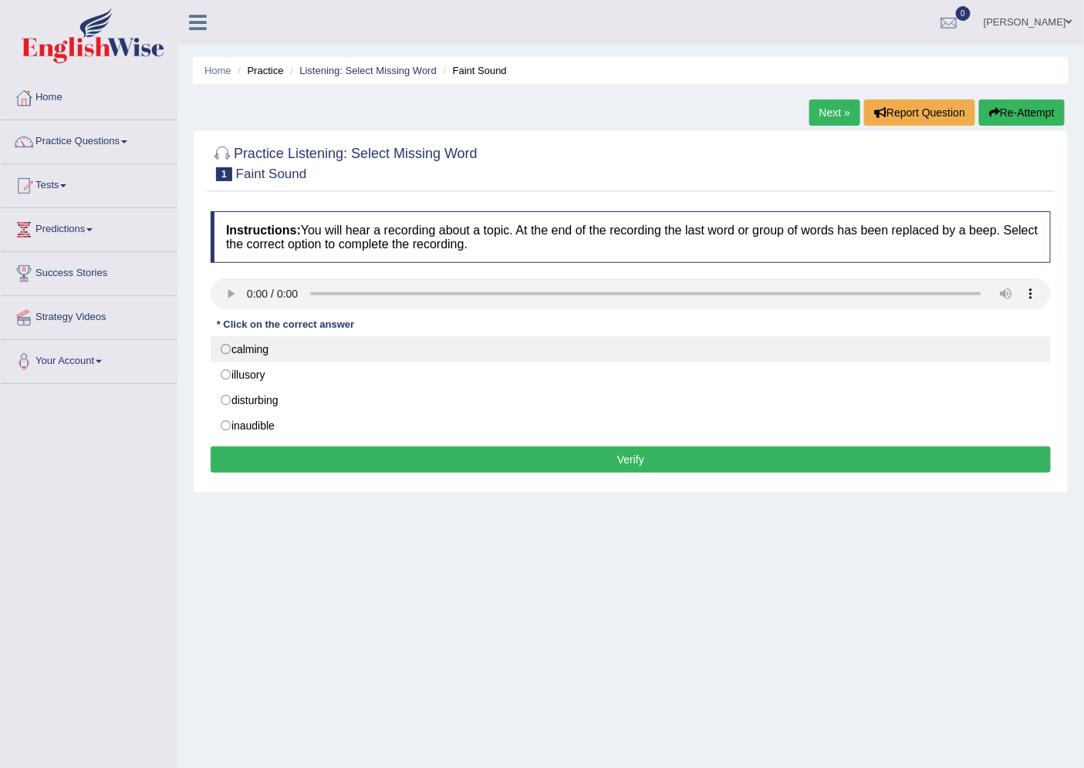
click at [227, 348] on label "calming" at bounding box center [631, 349] width 840 height 26
radio input "true"
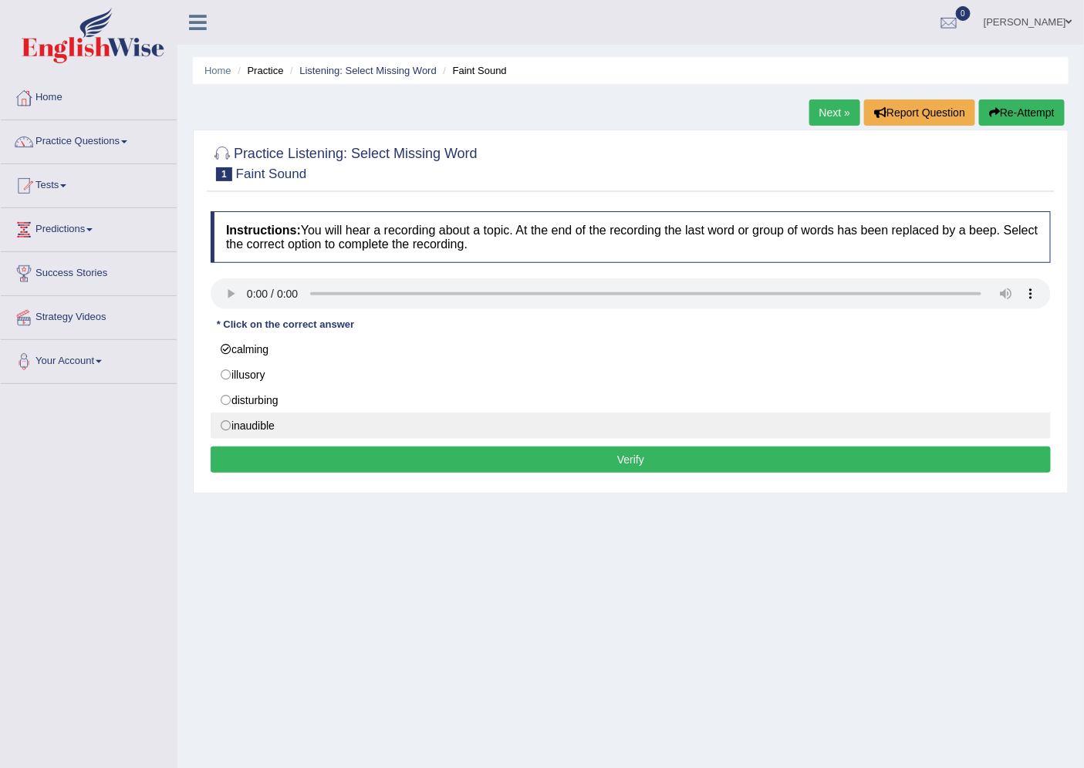
click at [227, 426] on label "inaudible" at bounding box center [631, 426] width 840 height 26
radio input "true"
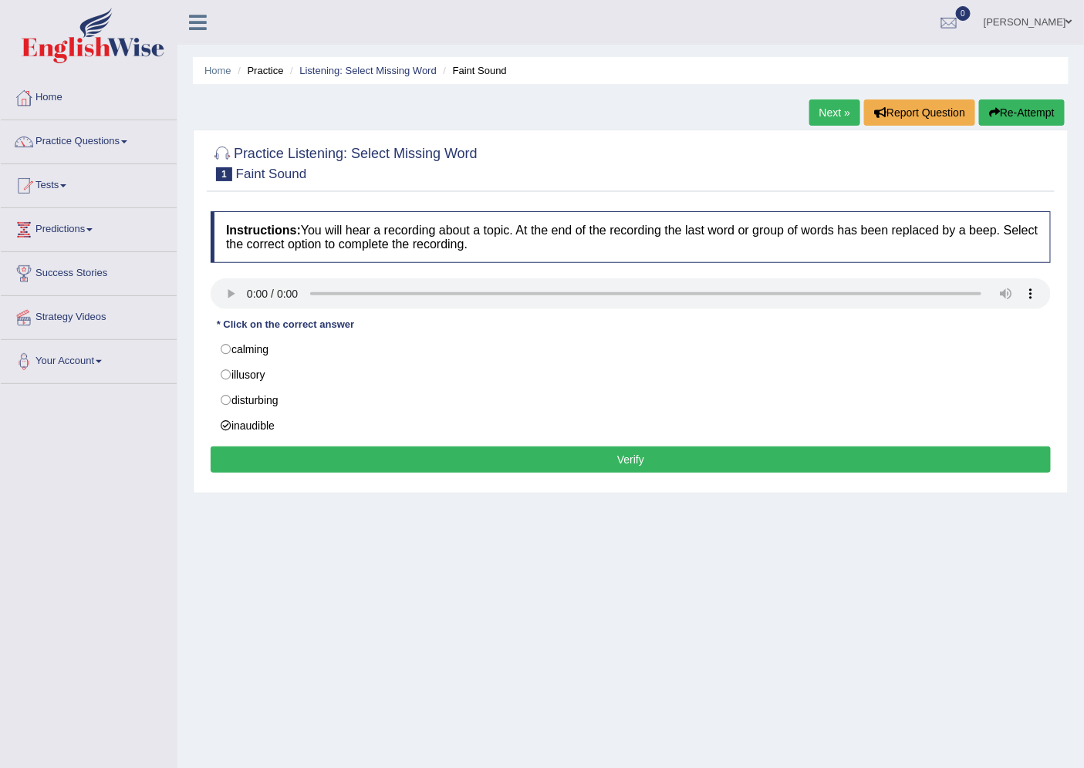
click at [464, 465] on button "Verify" at bounding box center [631, 460] width 840 height 26
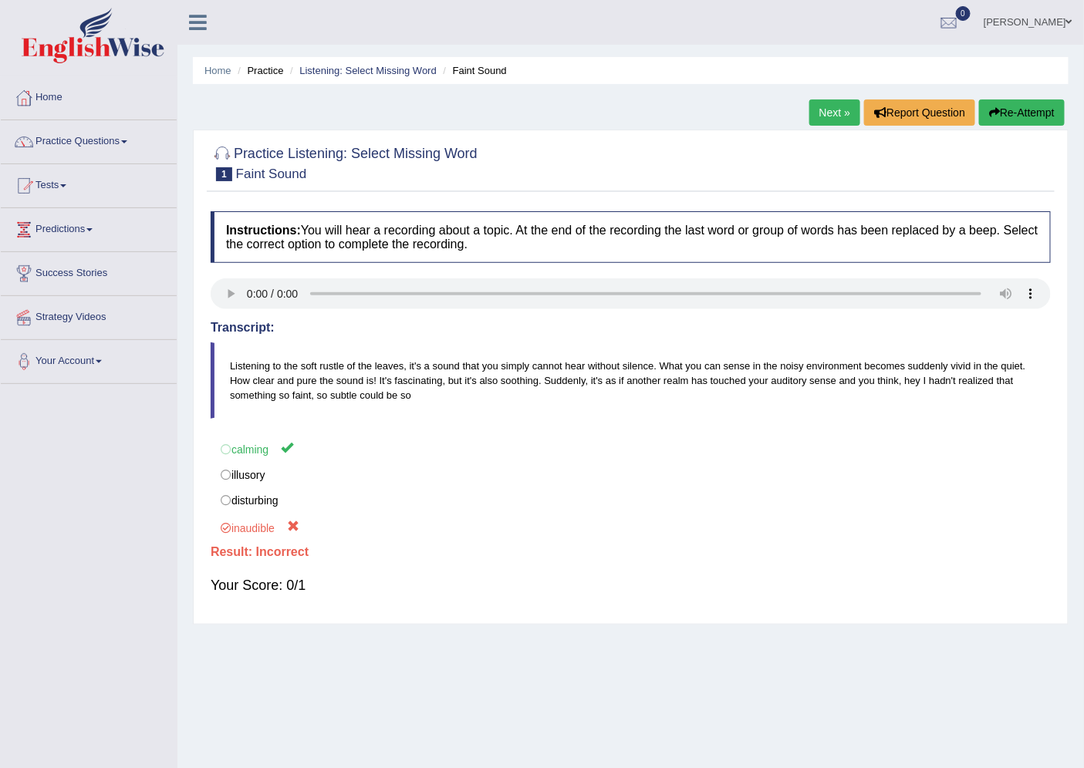
click at [828, 120] on link "Next »" at bounding box center [834, 113] width 51 height 26
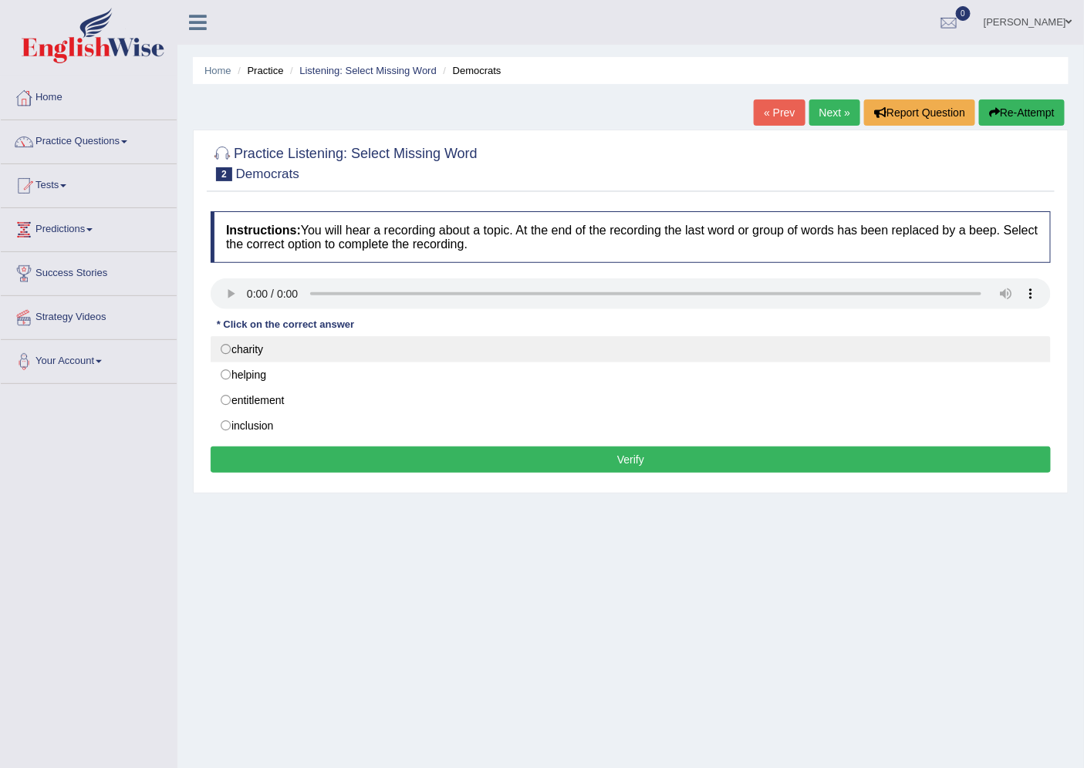
click at [228, 347] on label "charity" at bounding box center [631, 349] width 840 height 26
radio input "true"
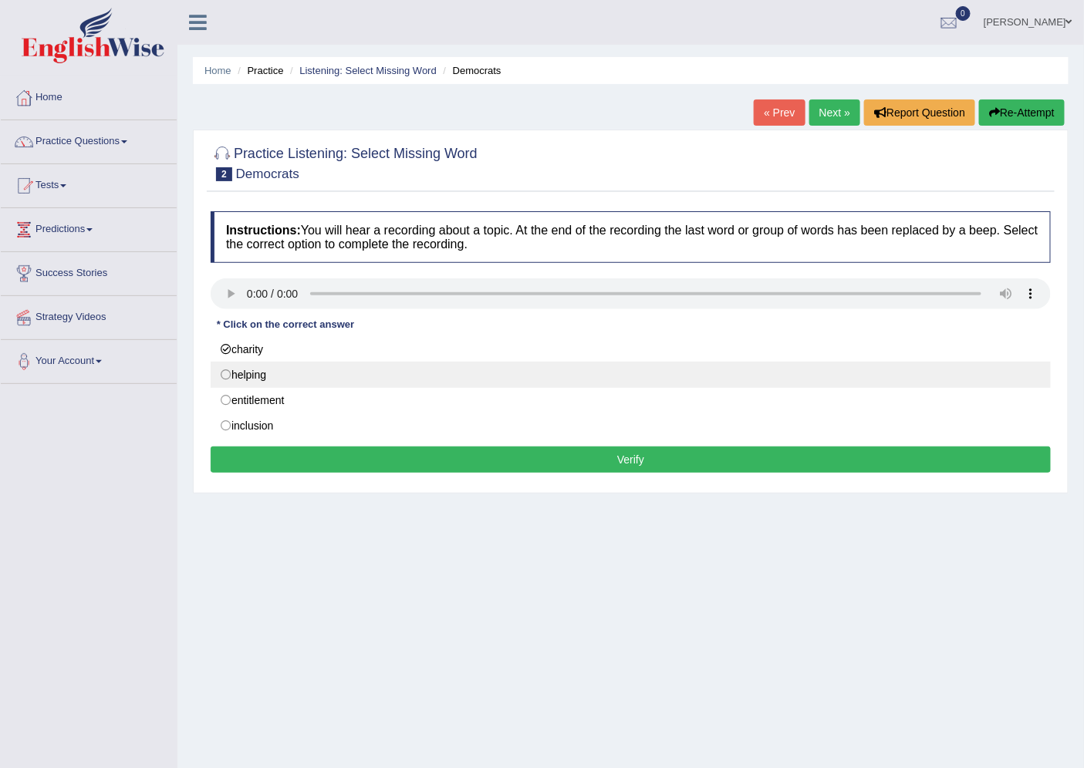
click at [232, 373] on label "helping" at bounding box center [631, 375] width 840 height 26
radio input "true"
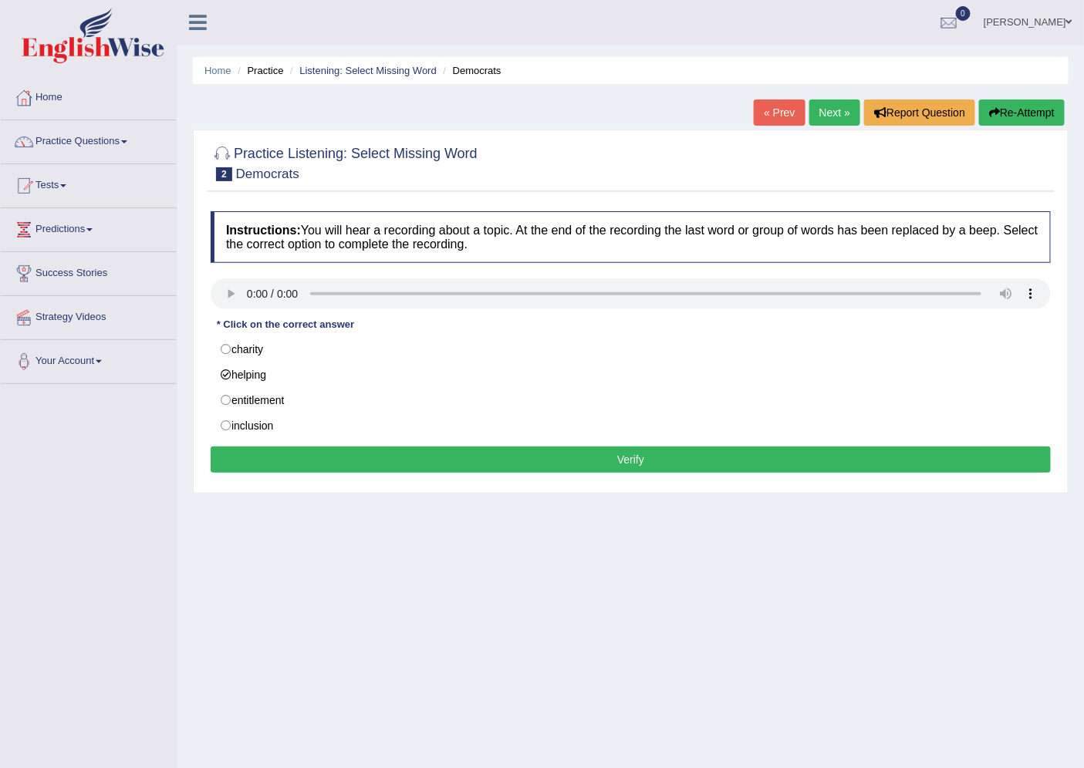
click at [492, 455] on button "Verify" at bounding box center [631, 460] width 840 height 26
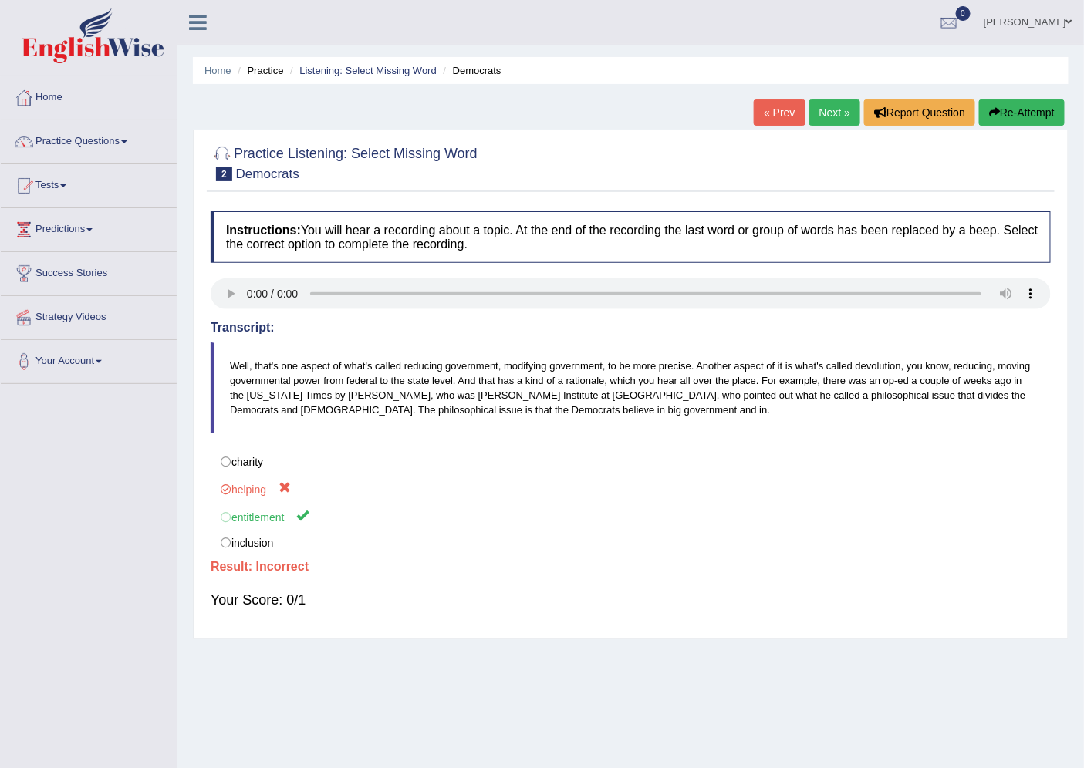
click at [819, 110] on link "Next »" at bounding box center [834, 113] width 51 height 26
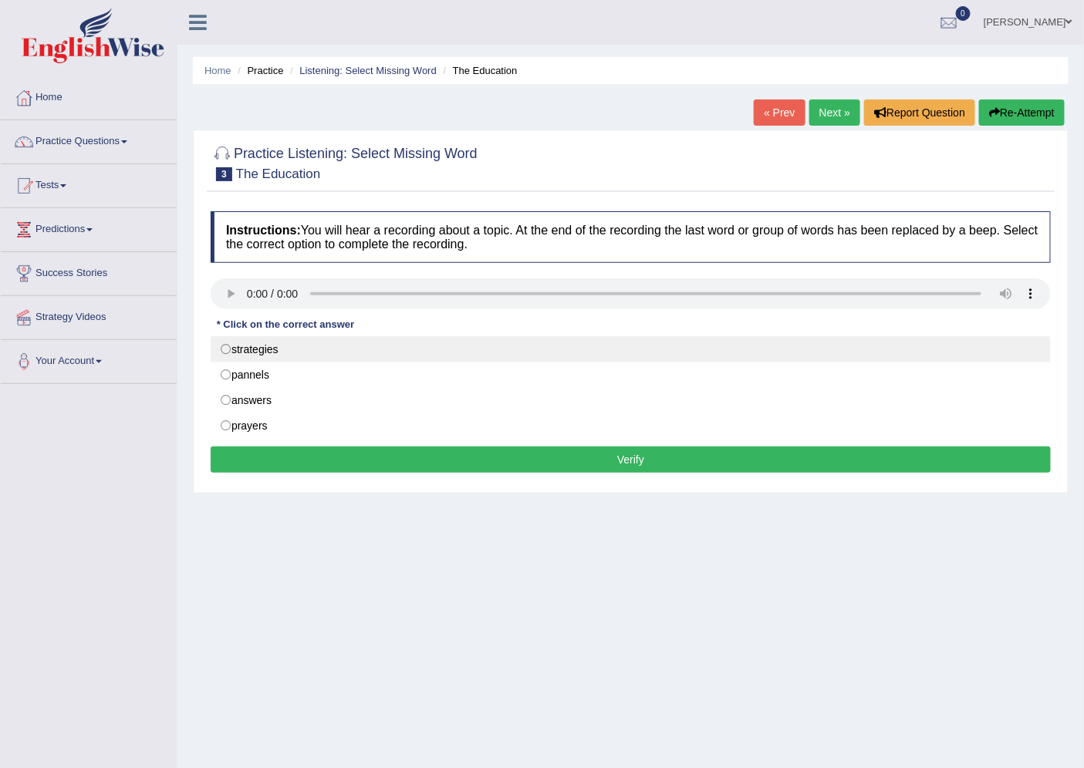
click at [221, 348] on label "strategies" at bounding box center [631, 349] width 840 height 26
radio input "true"
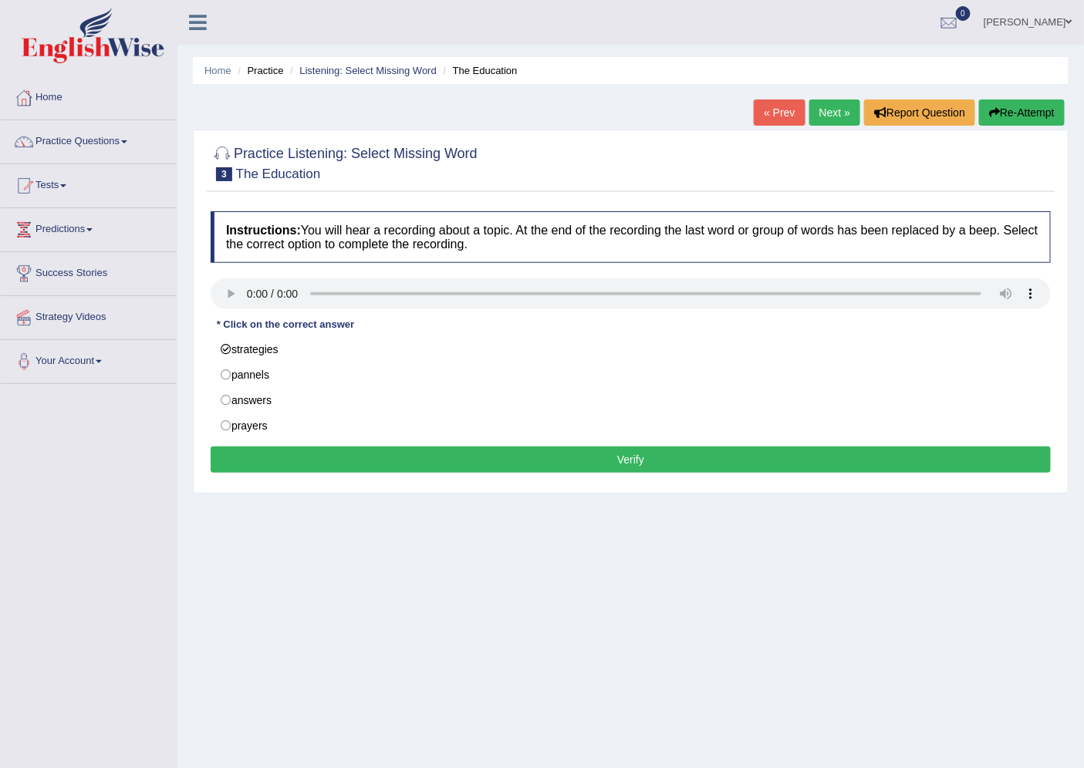
click at [515, 473] on button "Verify" at bounding box center [631, 460] width 840 height 26
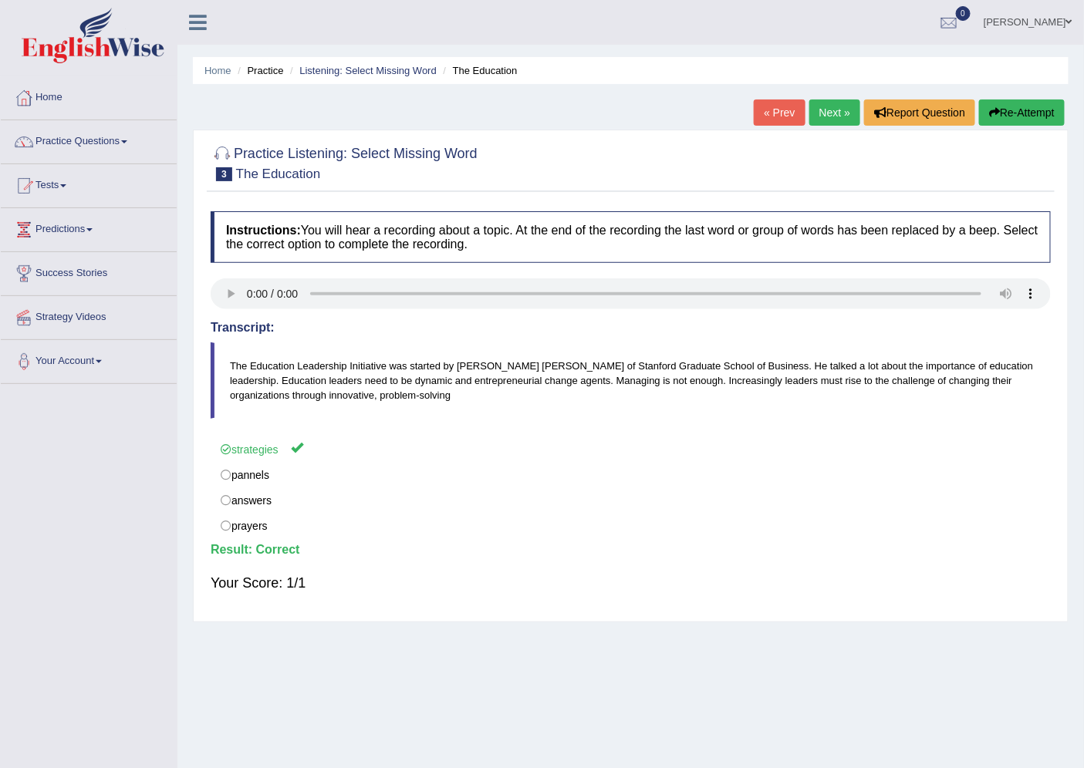
click at [822, 116] on link "Next »" at bounding box center [834, 113] width 51 height 26
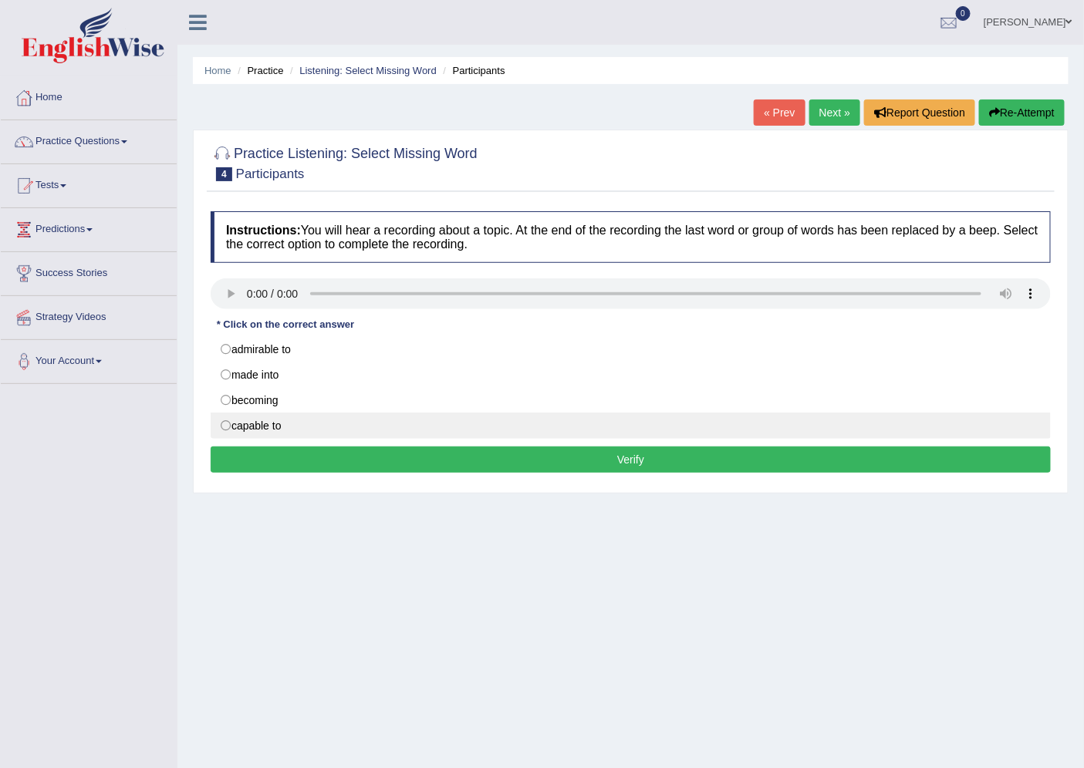
click at [225, 433] on label "capable to" at bounding box center [631, 426] width 840 height 26
radio input "true"
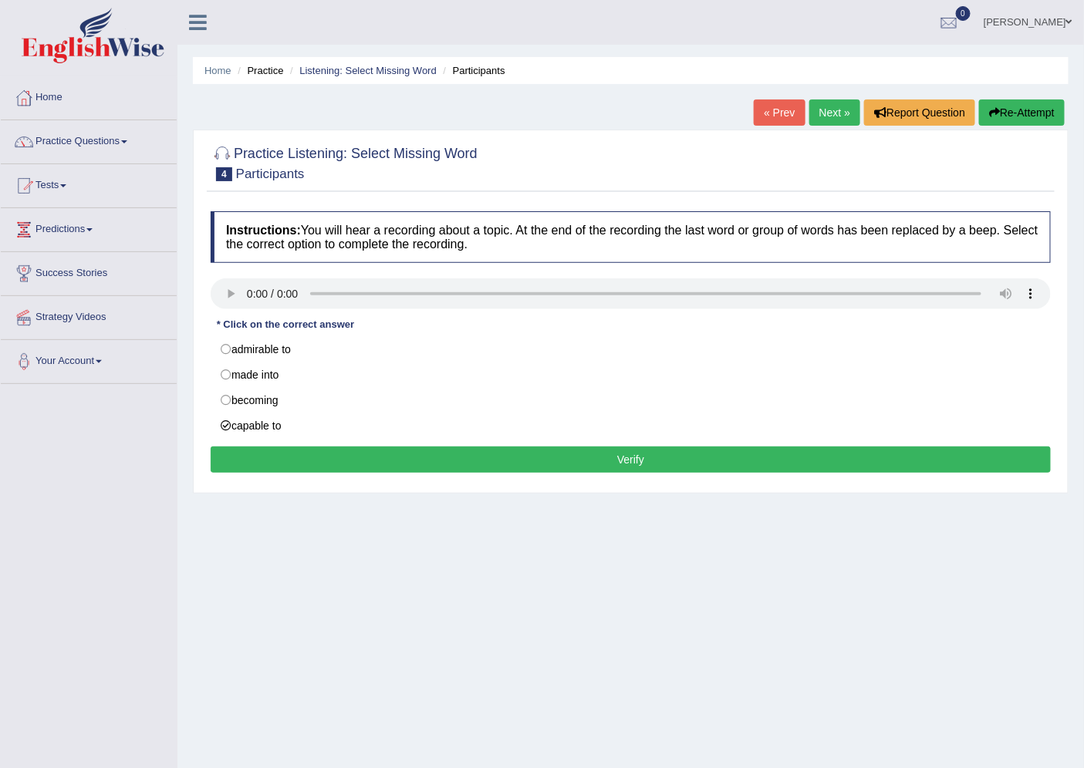
click at [466, 478] on div "Instructions: You will hear a recording about a topic. At the end of the record…" at bounding box center [631, 345] width 848 height 282
click at [473, 471] on button "Verify" at bounding box center [631, 460] width 840 height 26
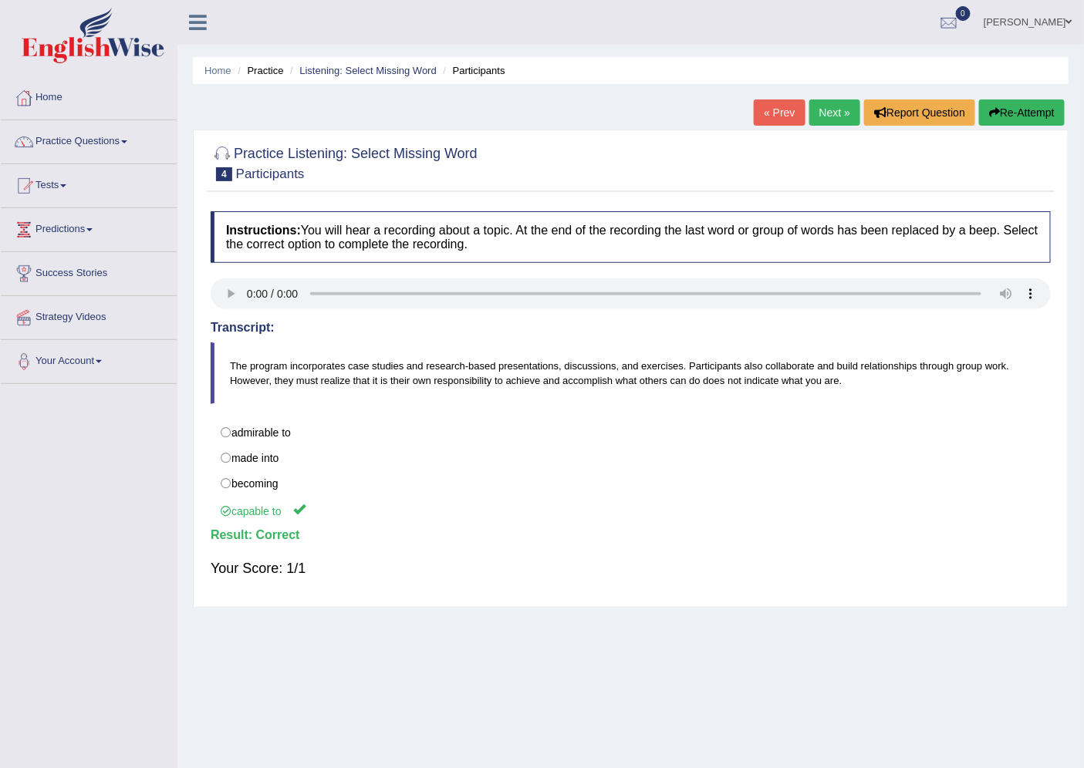
click at [823, 120] on link "Next »" at bounding box center [834, 113] width 51 height 26
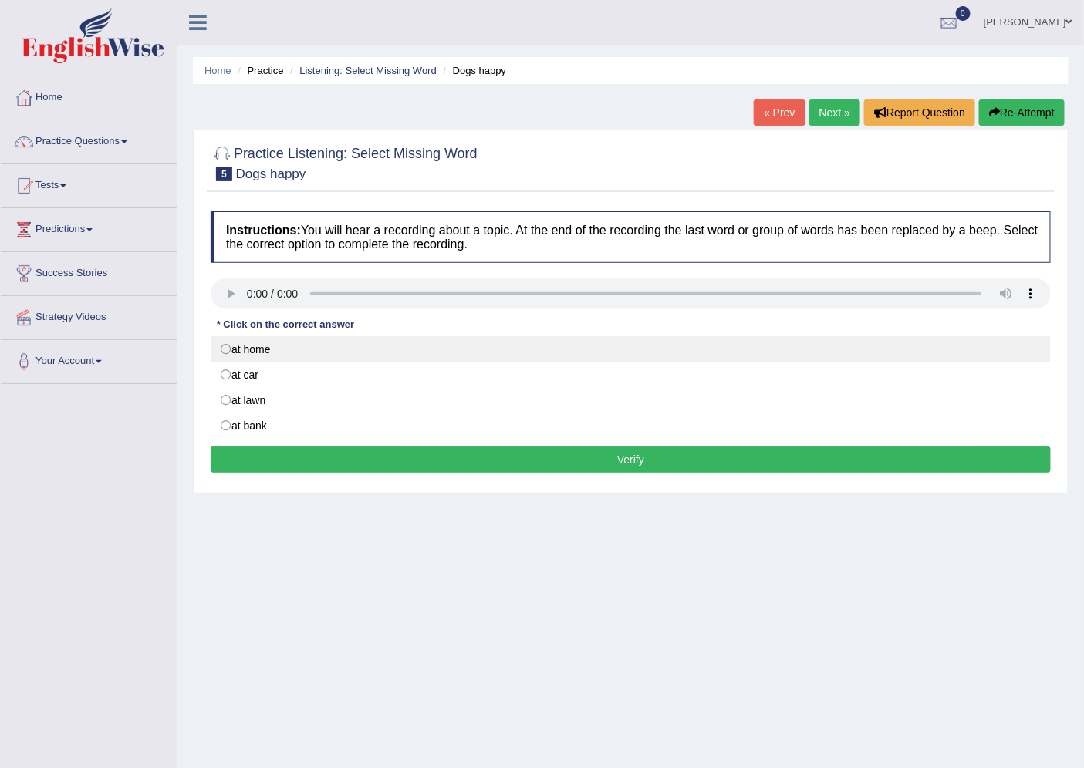
click at [227, 347] on label "at home" at bounding box center [631, 349] width 840 height 26
radio input "true"
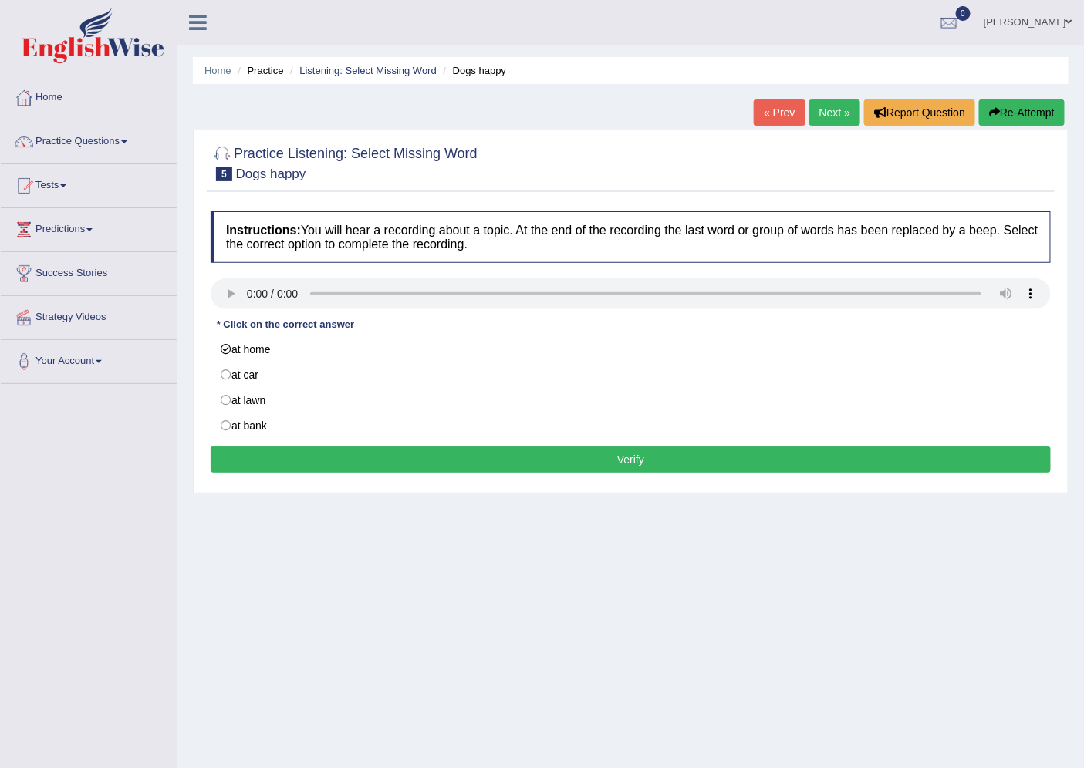
click at [521, 468] on button "Verify" at bounding box center [631, 460] width 840 height 26
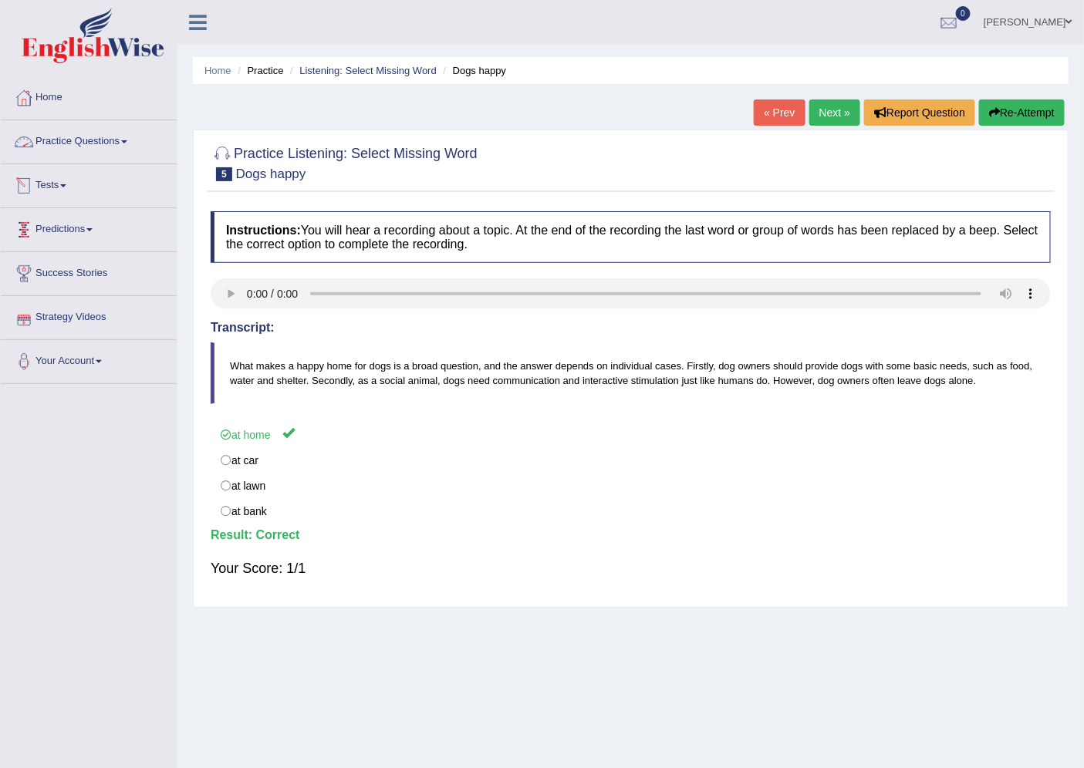
click at [133, 140] on link "Practice Questions" at bounding box center [89, 139] width 176 height 39
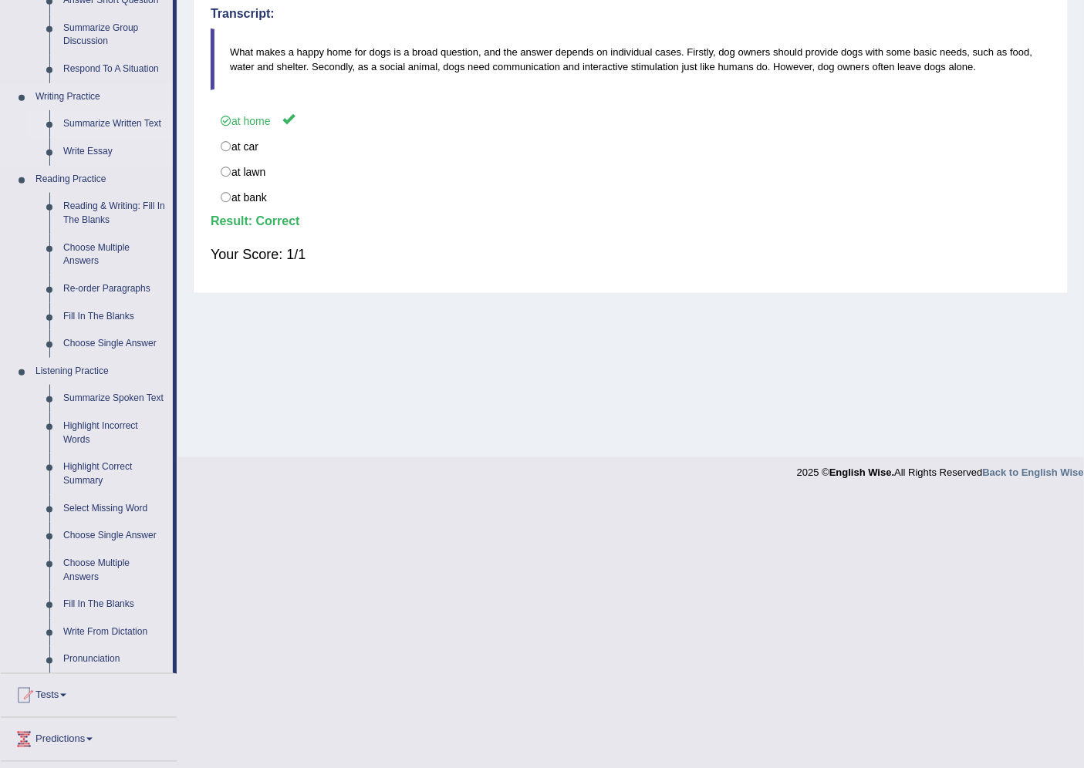
scroll to position [343, 0]
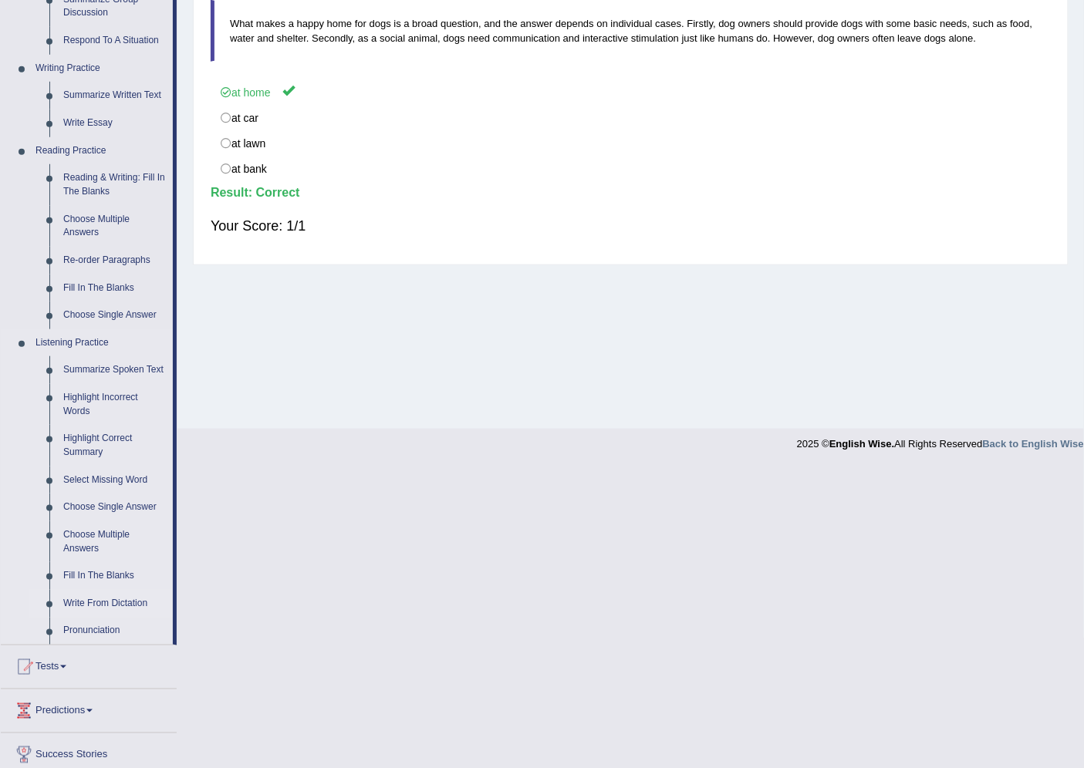
click at [89, 599] on link "Write From Dictation" at bounding box center [114, 604] width 116 height 28
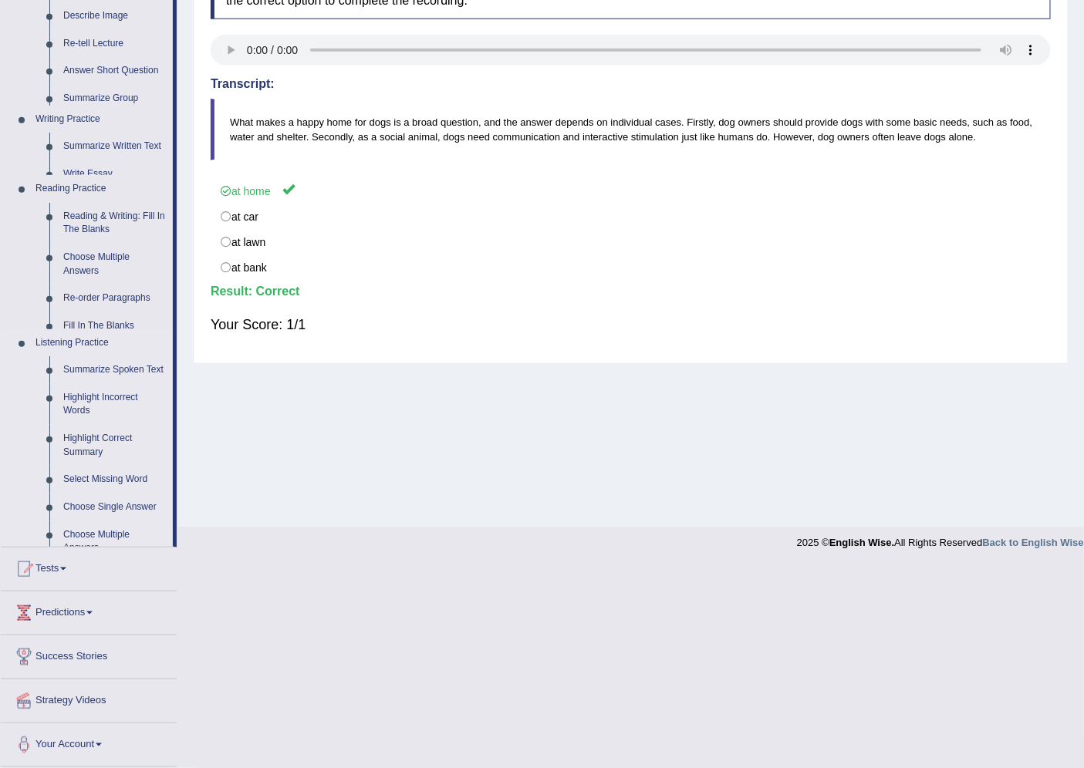
scroll to position [41, 0]
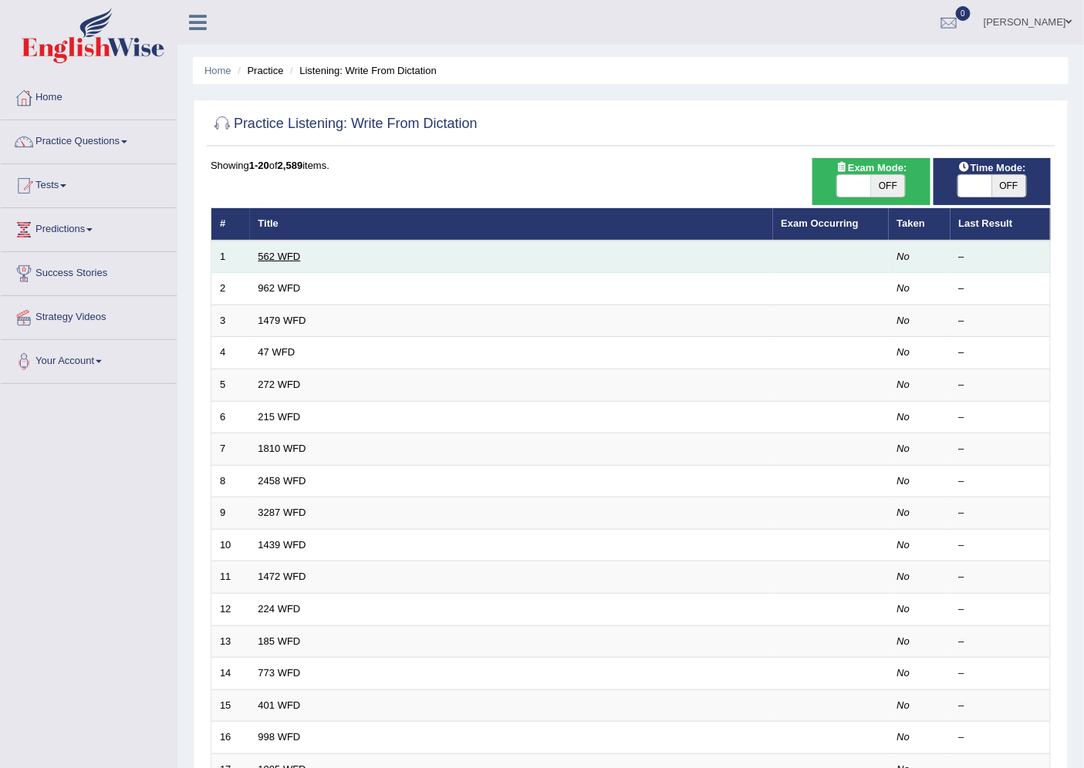
click at [278, 259] on link "562 WFD" at bounding box center [279, 257] width 42 height 12
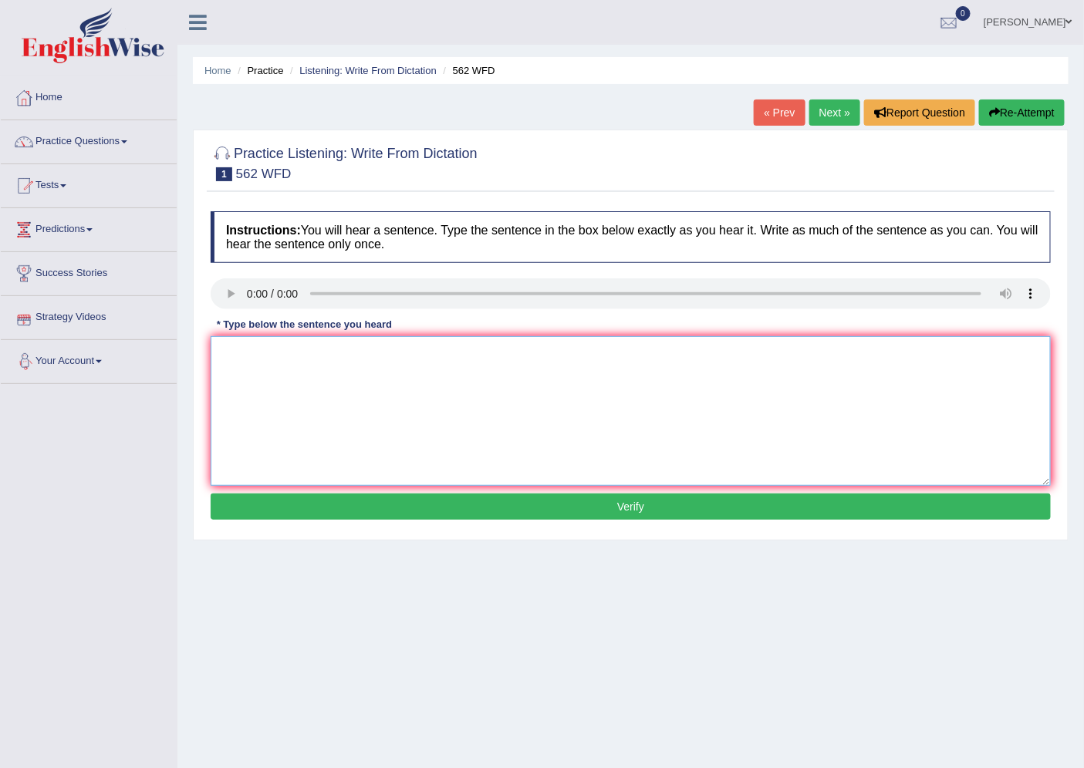
click at [257, 376] on textarea at bounding box center [631, 411] width 840 height 150
type textarea "The gap between the rich and poor is decrease."
click at [603, 512] on button "Verify" at bounding box center [631, 507] width 840 height 26
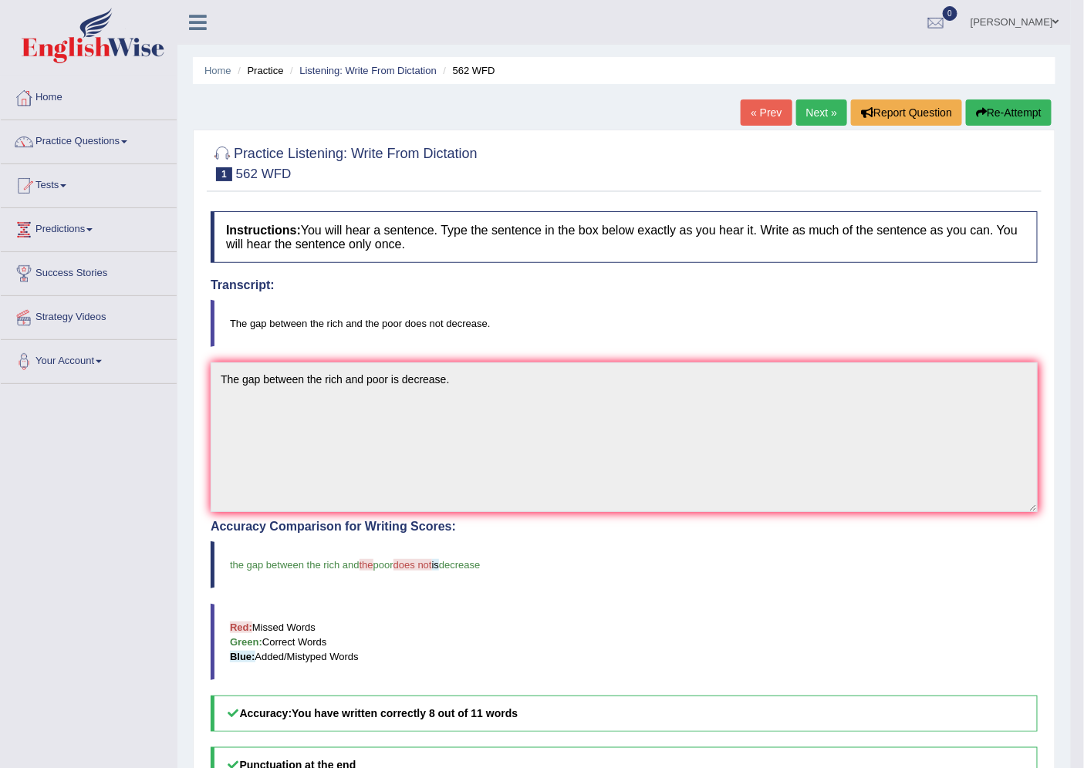
click at [808, 117] on link "Next »" at bounding box center [821, 113] width 51 height 26
click at [808, 110] on link "Next »" at bounding box center [821, 113] width 51 height 26
click at [811, 116] on link "Next »" at bounding box center [821, 113] width 51 height 26
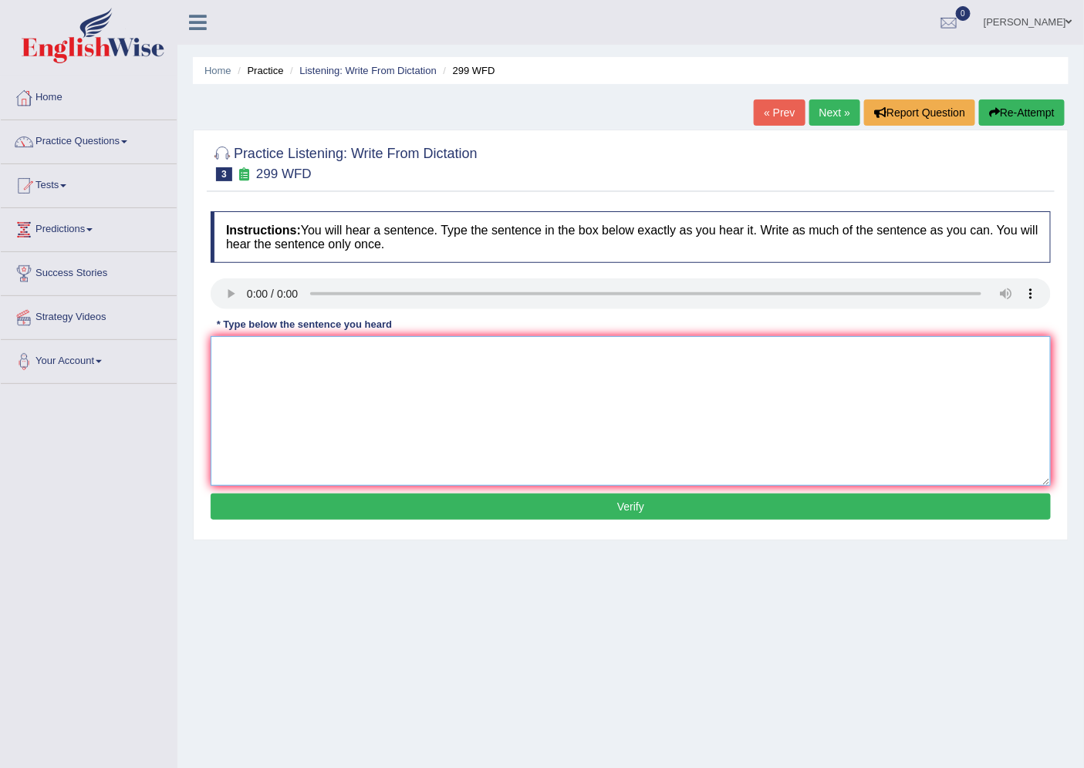
click at [270, 396] on textarea at bounding box center [631, 411] width 840 height 150
type textarea "Student representative will be visiting the classes with voting form."
click at [566, 511] on button "Verify" at bounding box center [631, 507] width 840 height 26
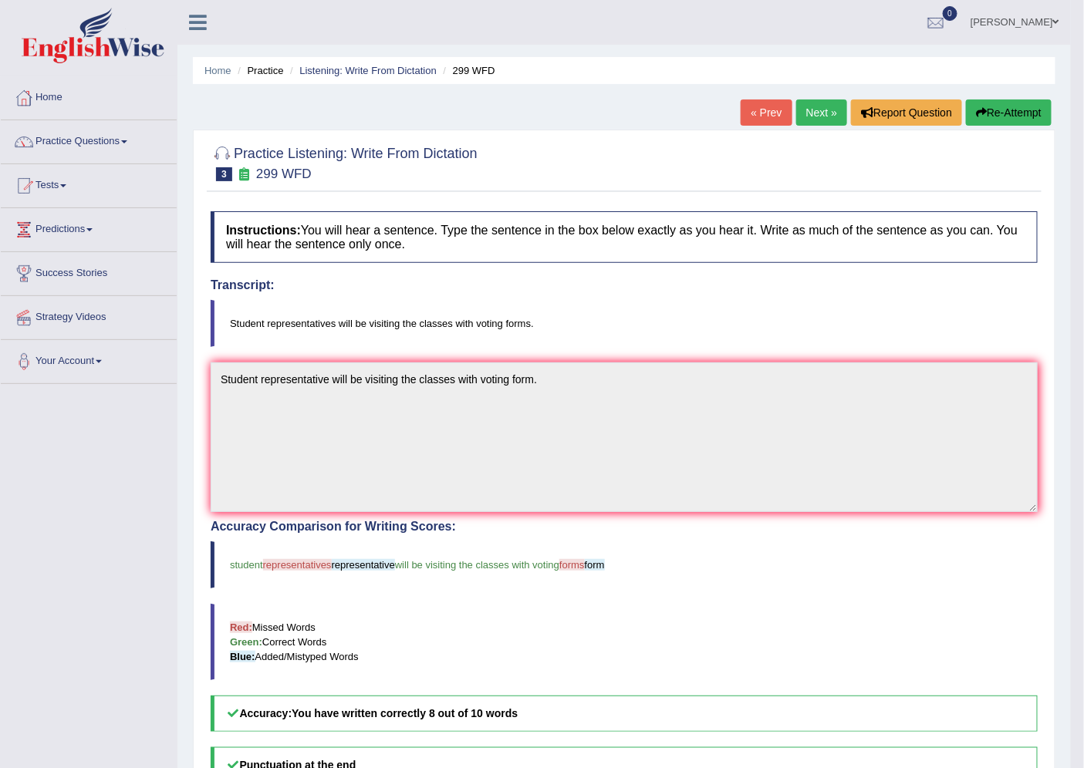
click at [804, 106] on link "Next »" at bounding box center [821, 113] width 51 height 26
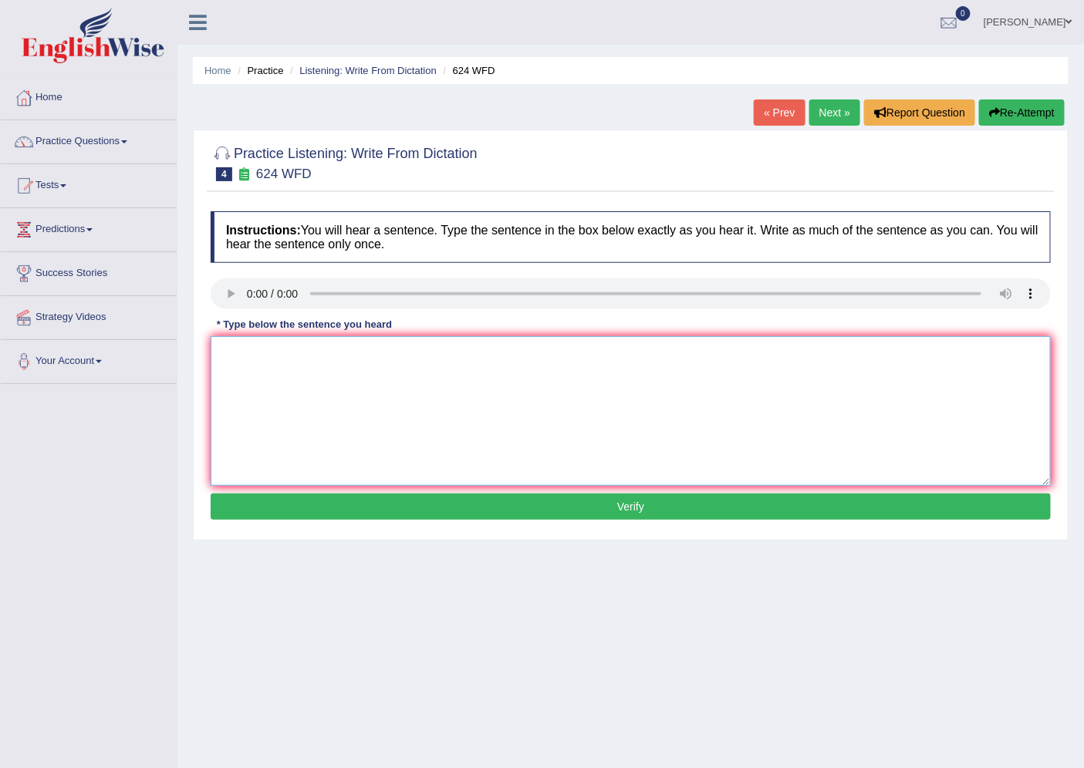
click at [294, 373] on textarea at bounding box center [631, 411] width 840 height 150
click at [292, 353] on textarea "Our course" at bounding box center [631, 411] width 840 height 150
type textarea "Our course is help to improve our critical skill to improve our skills."
click at [643, 507] on button "Verify" at bounding box center [631, 507] width 840 height 26
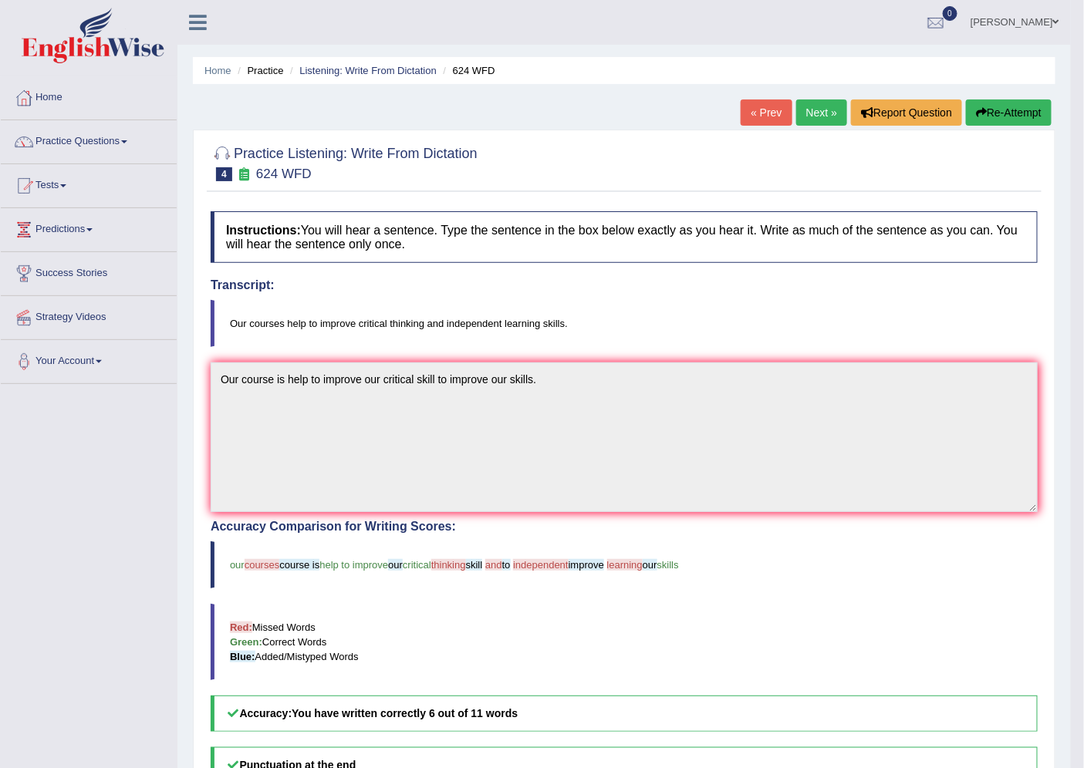
click at [815, 113] on link "Next »" at bounding box center [821, 113] width 51 height 26
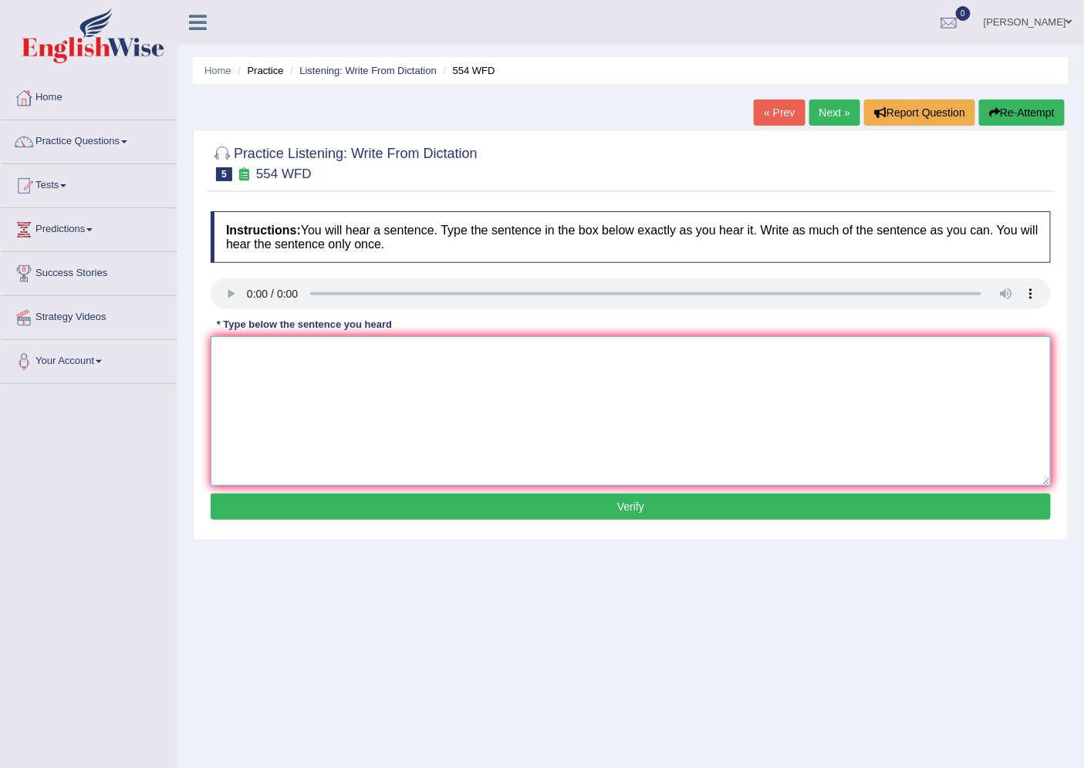
click at [258, 361] on textarea at bounding box center [631, 411] width 840 height 150
type textarea "We are able to work as a team."
click at [653, 503] on button "Verify" at bounding box center [631, 507] width 840 height 26
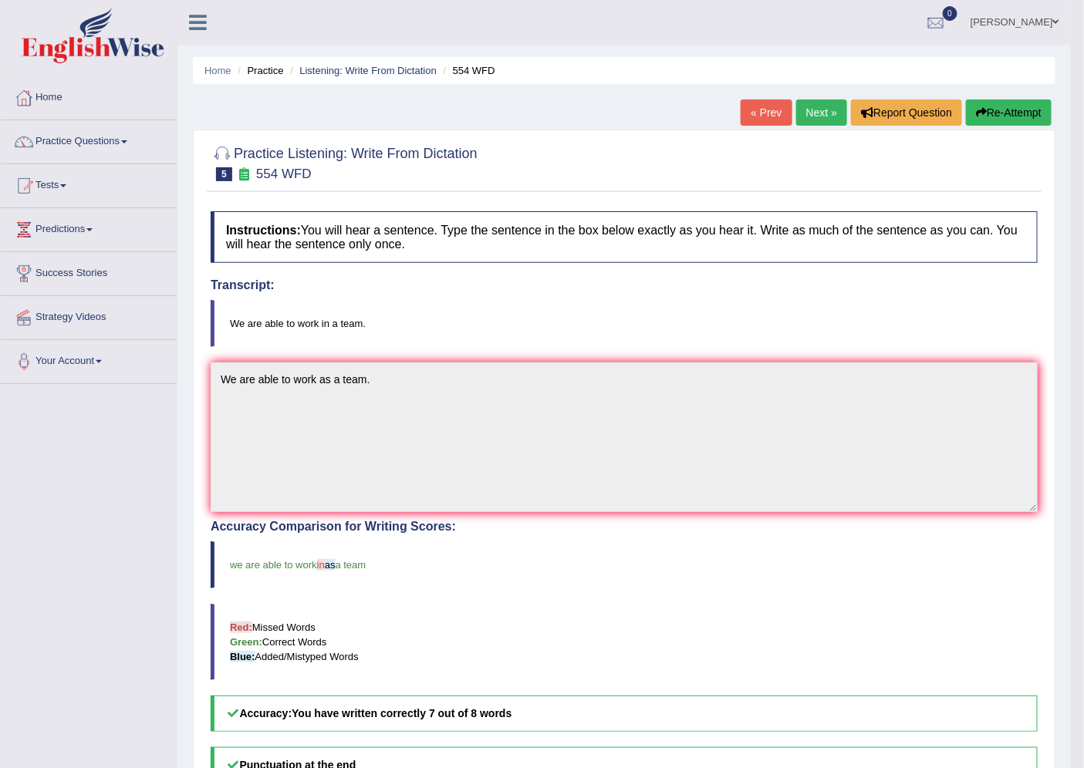
click at [809, 112] on link "Next »" at bounding box center [821, 113] width 51 height 26
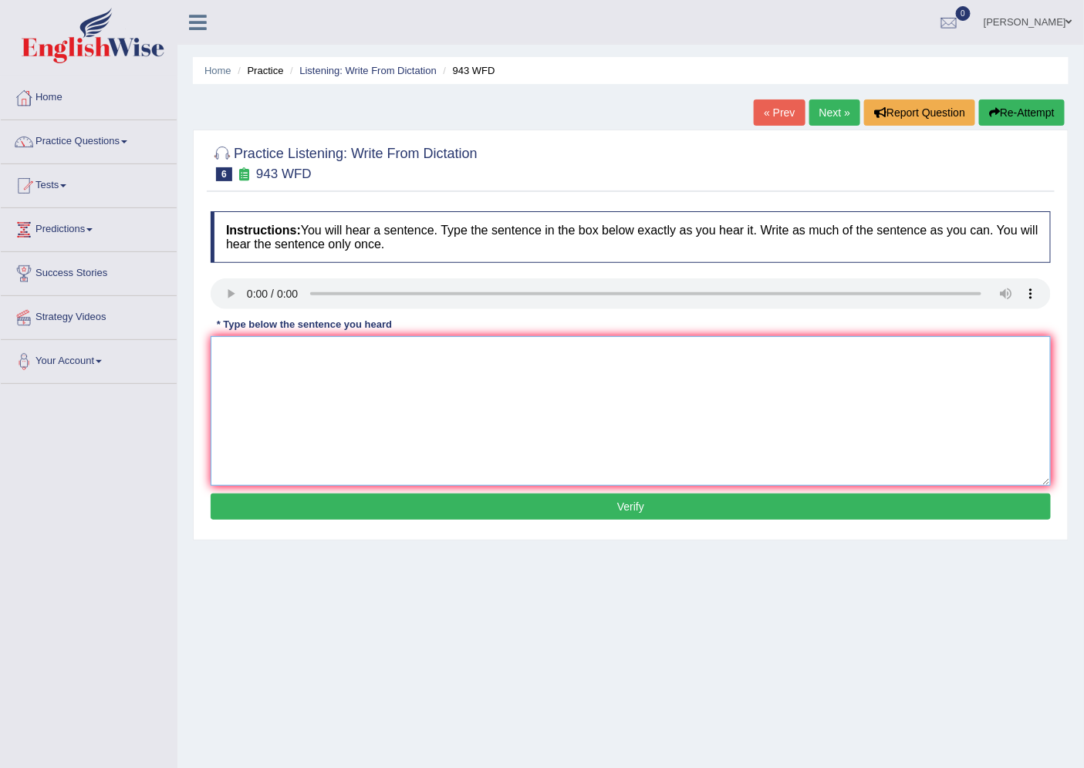
click at [265, 352] on textarea at bounding box center [631, 411] width 840 height 150
type textarea "Forming method in a world are deeply ."
click at [608, 505] on button "Verify" at bounding box center [631, 507] width 840 height 26
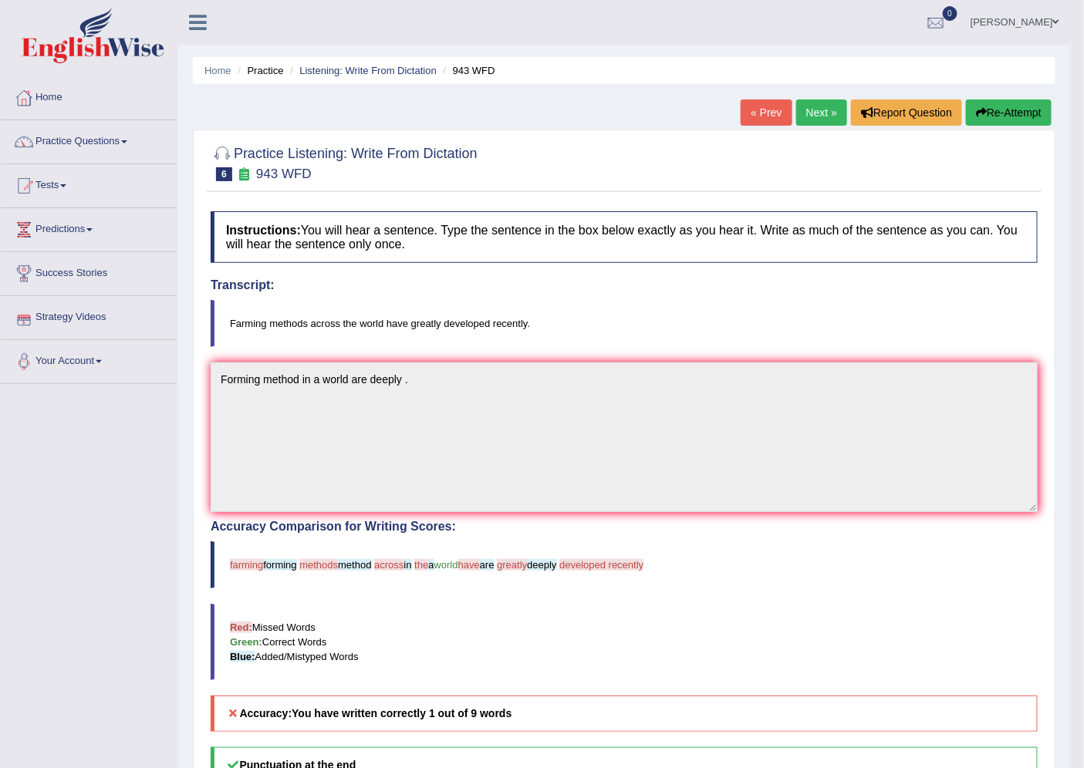
click at [745, 112] on link "« Prev" at bounding box center [766, 113] width 51 height 26
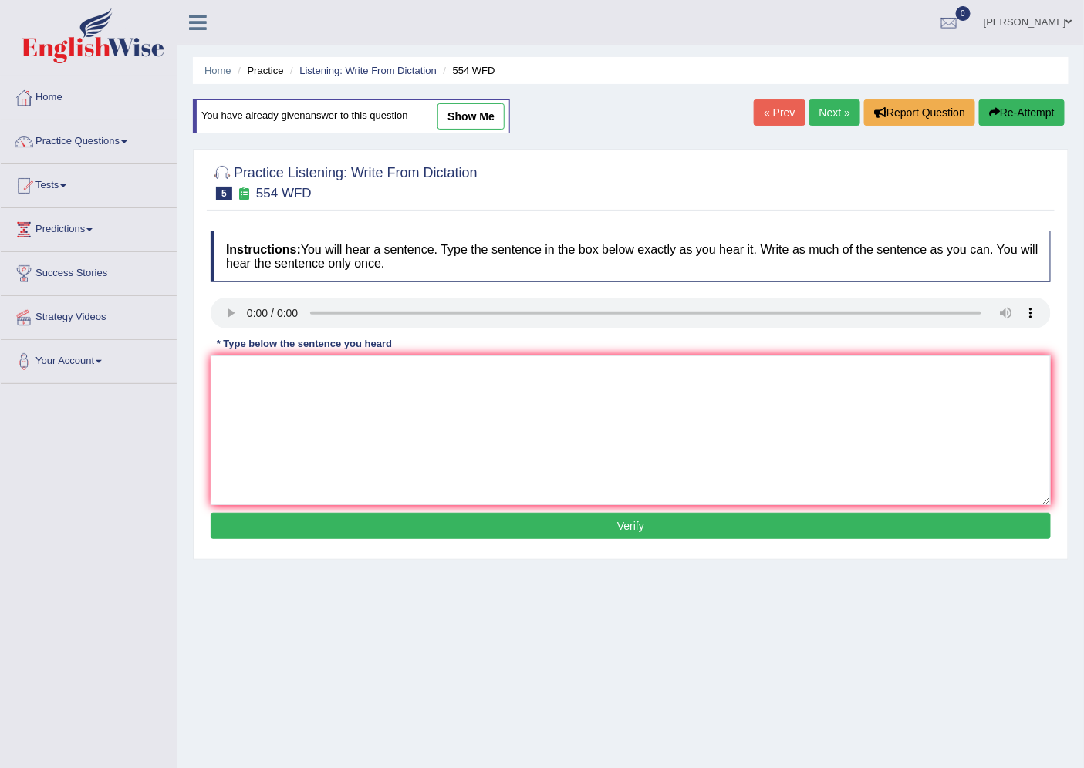
click at [827, 113] on link "Next »" at bounding box center [834, 113] width 51 height 26
click at [276, 373] on textarea at bounding box center [631, 431] width 840 height 150
type textarea "Forming method in a [PERSON_NAME] has deeply recently."
click at [579, 515] on button "Verify" at bounding box center [631, 526] width 840 height 26
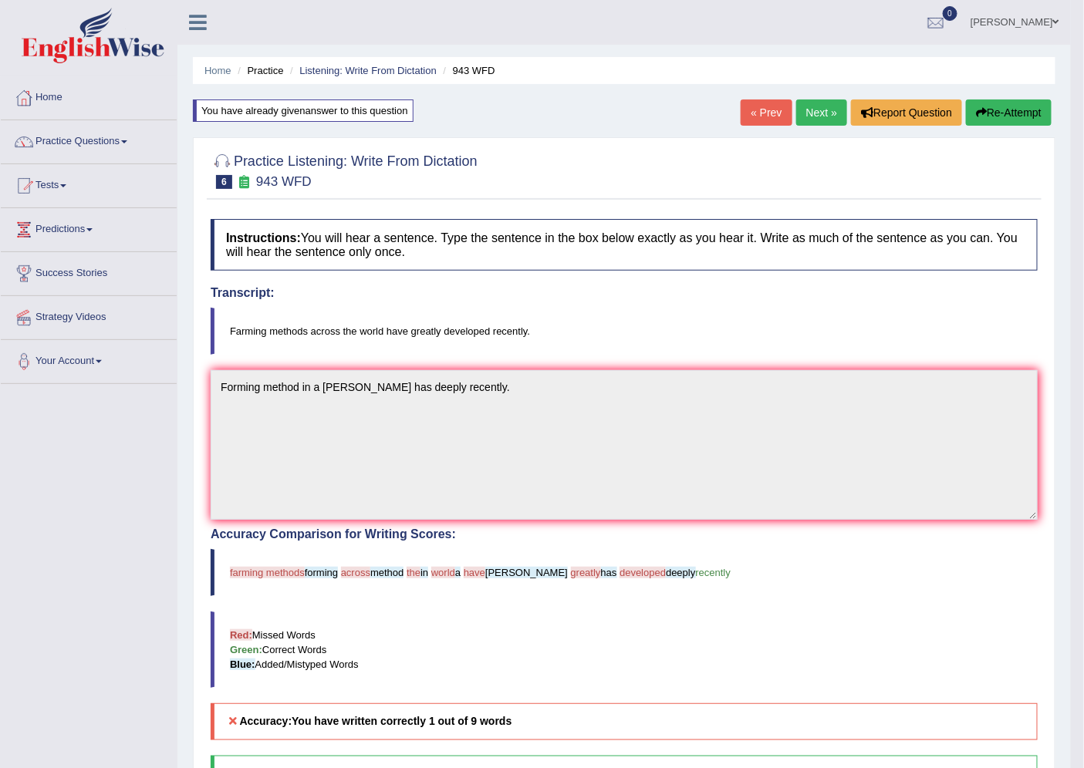
click at [799, 110] on link "Next »" at bounding box center [821, 113] width 51 height 26
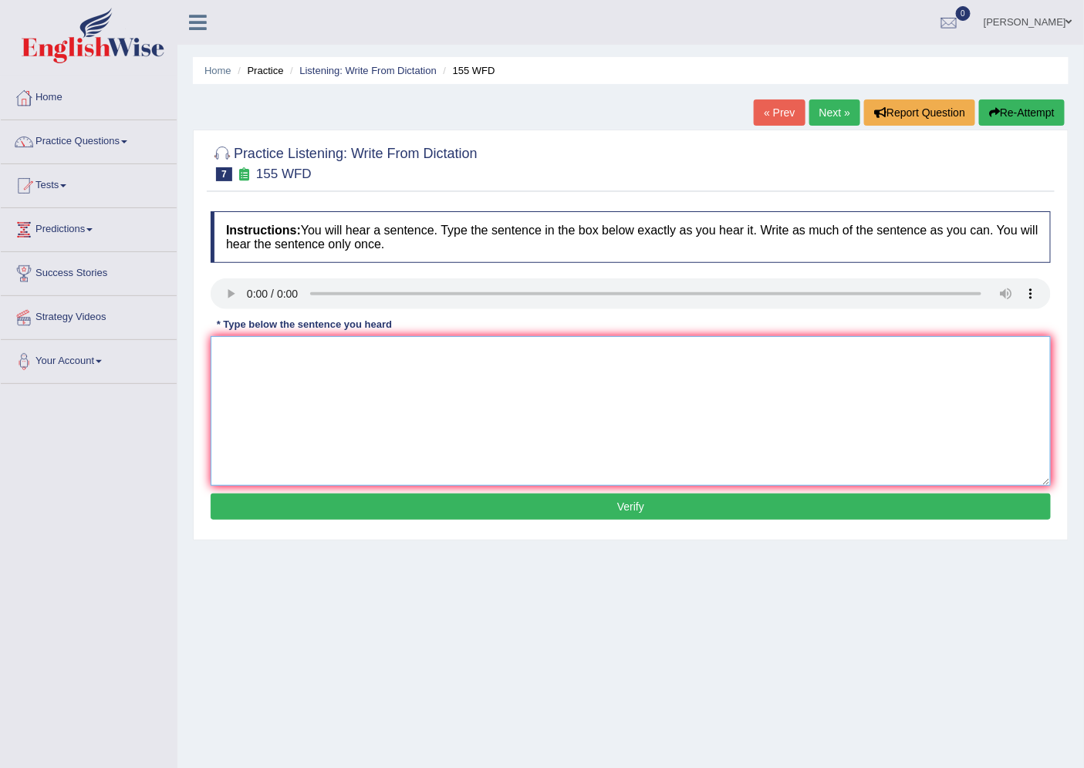
click at [226, 348] on textarea at bounding box center [631, 411] width 840 height 150
type textarea "i"
type textarea "Importand details has missing ."
click at [675, 507] on button "Verify" at bounding box center [631, 507] width 840 height 26
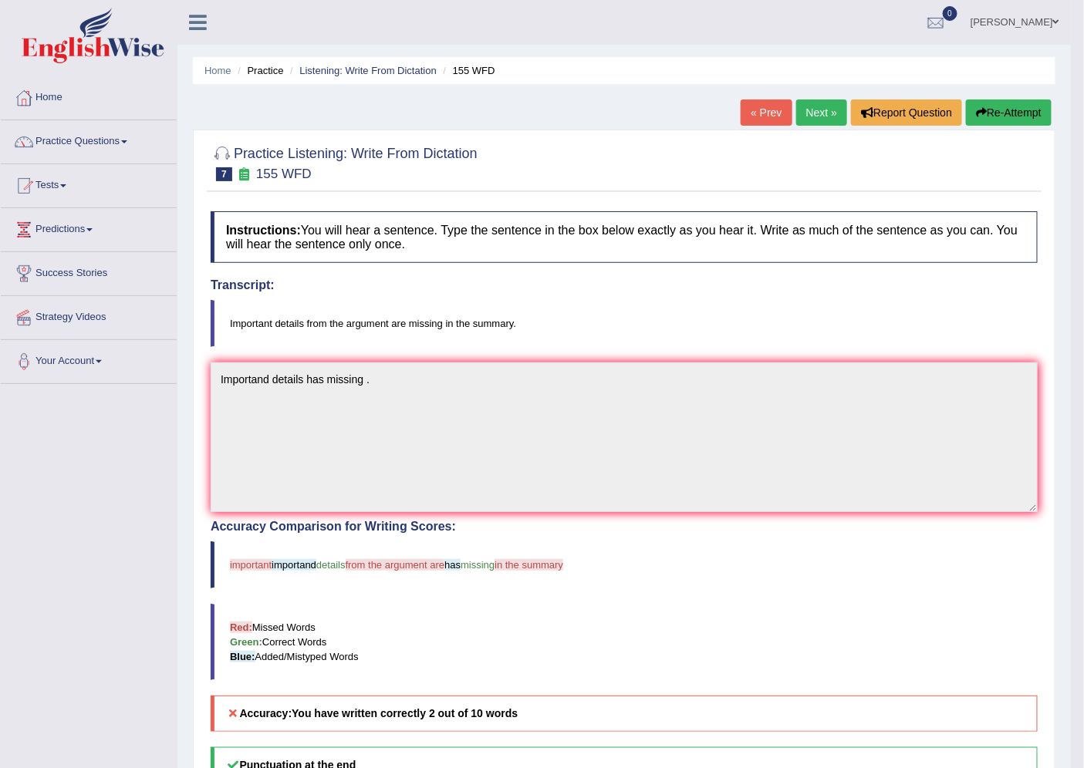
click at [812, 113] on link "Next »" at bounding box center [821, 113] width 51 height 26
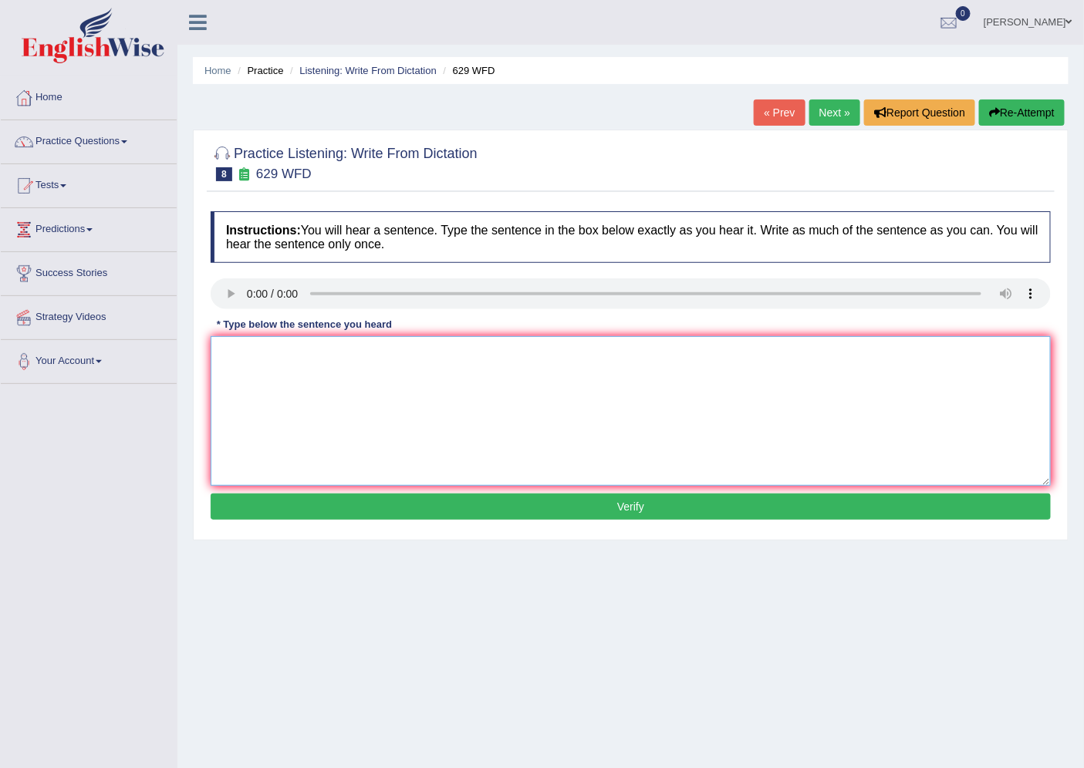
click at [241, 376] on textarea at bounding box center [631, 411] width 840 height 150
type textarea "P"
click at [229, 353] on textarea "P" at bounding box center [631, 411] width 840 height 150
type textarea "Please provide your support befor this arrgument."
click at [231, 352] on textarea at bounding box center [631, 411] width 840 height 150
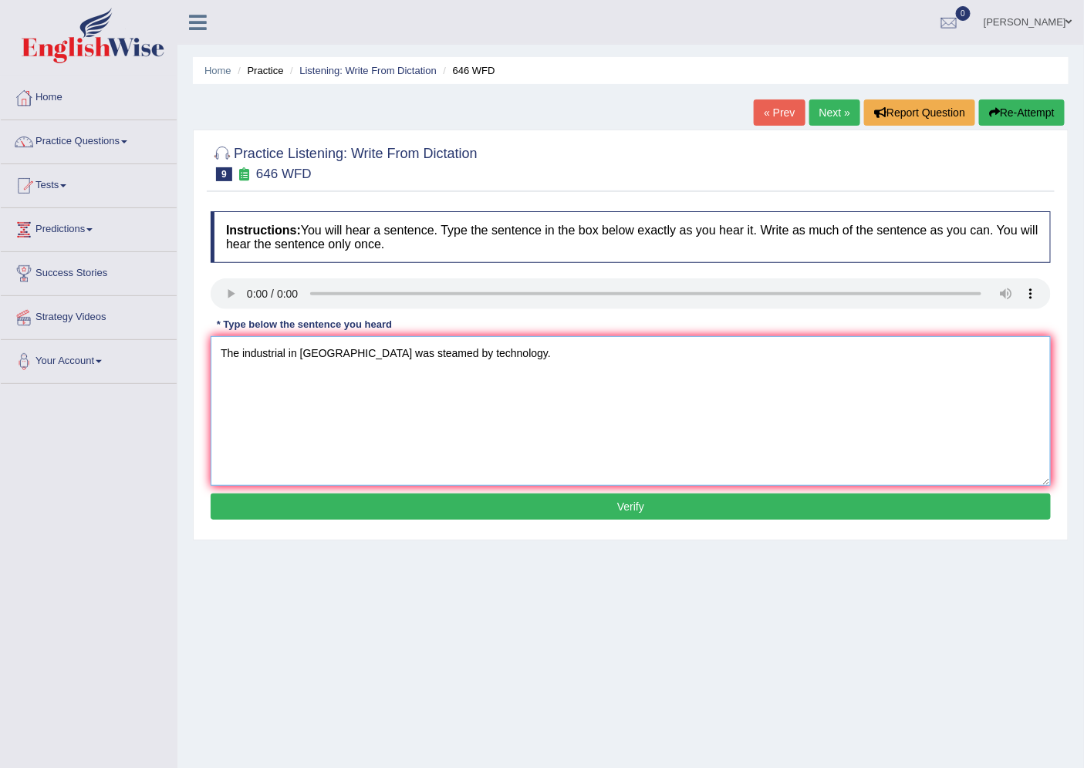
type textarea "The industrial in europe was steamed by technology."
click at [648, 499] on button "Verify" at bounding box center [631, 507] width 840 height 26
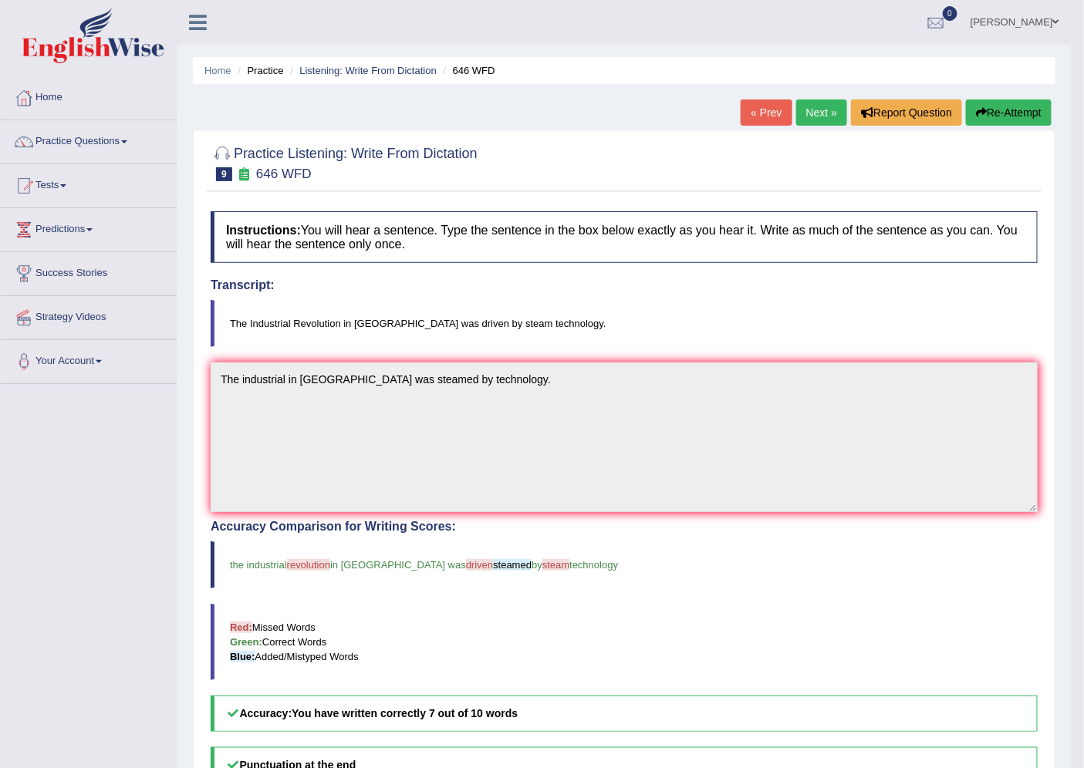
click at [812, 116] on link "Next »" at bounding box center [821, 113] width 51 height 26
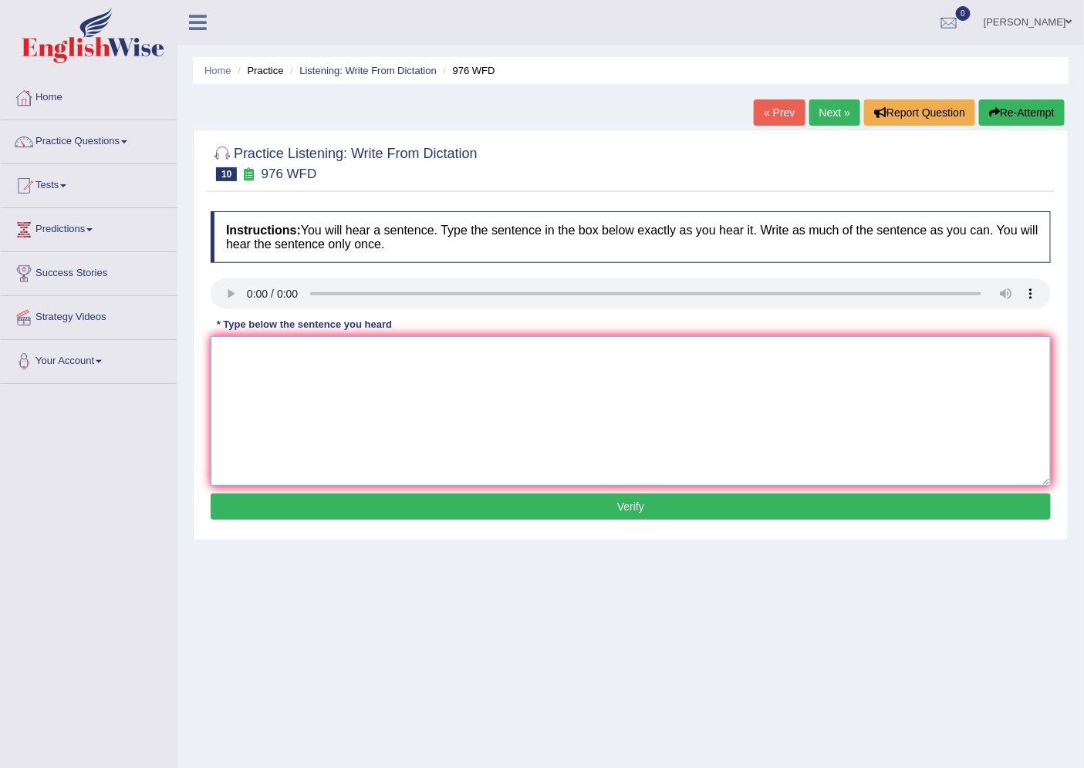
click at [232, 360] on textarea at bounding box center [631, 411] width 840 height 150
type textarea "The study of the economy was is study by the research."
click at [553, 498] on button "Verify" at bounding box center [631, 507] width 840 height 26
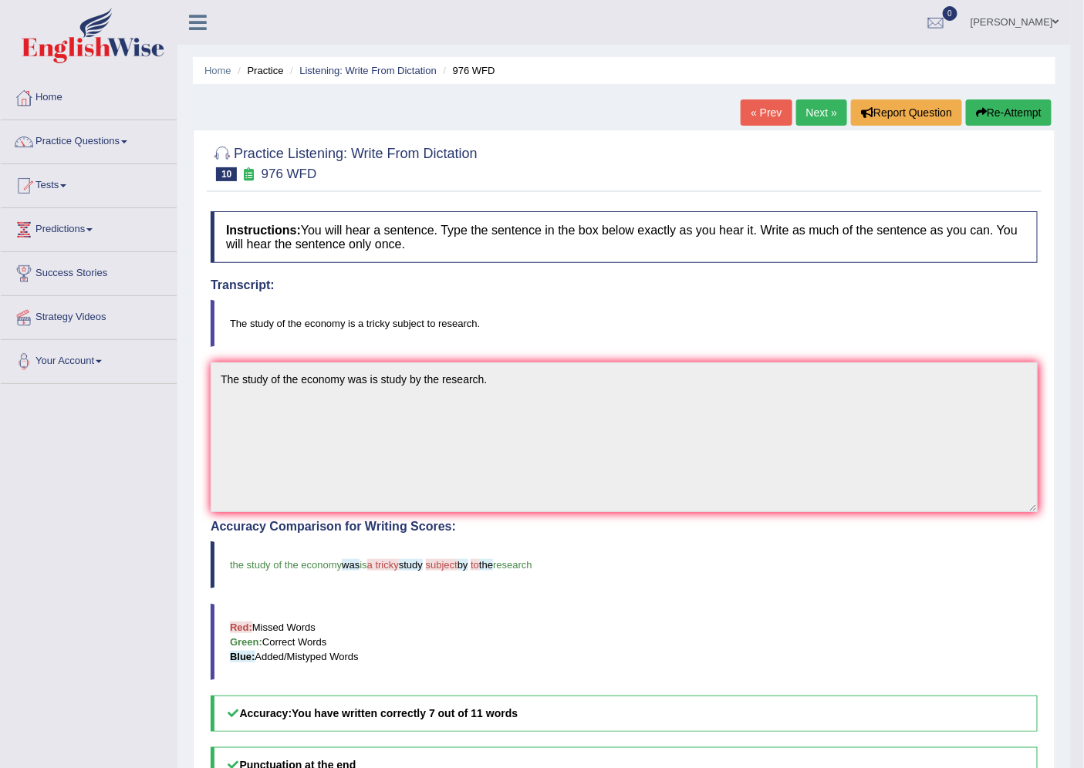
click at [806, 112] on link "Next »" at bounding box center [821, 113] width 51 height 26
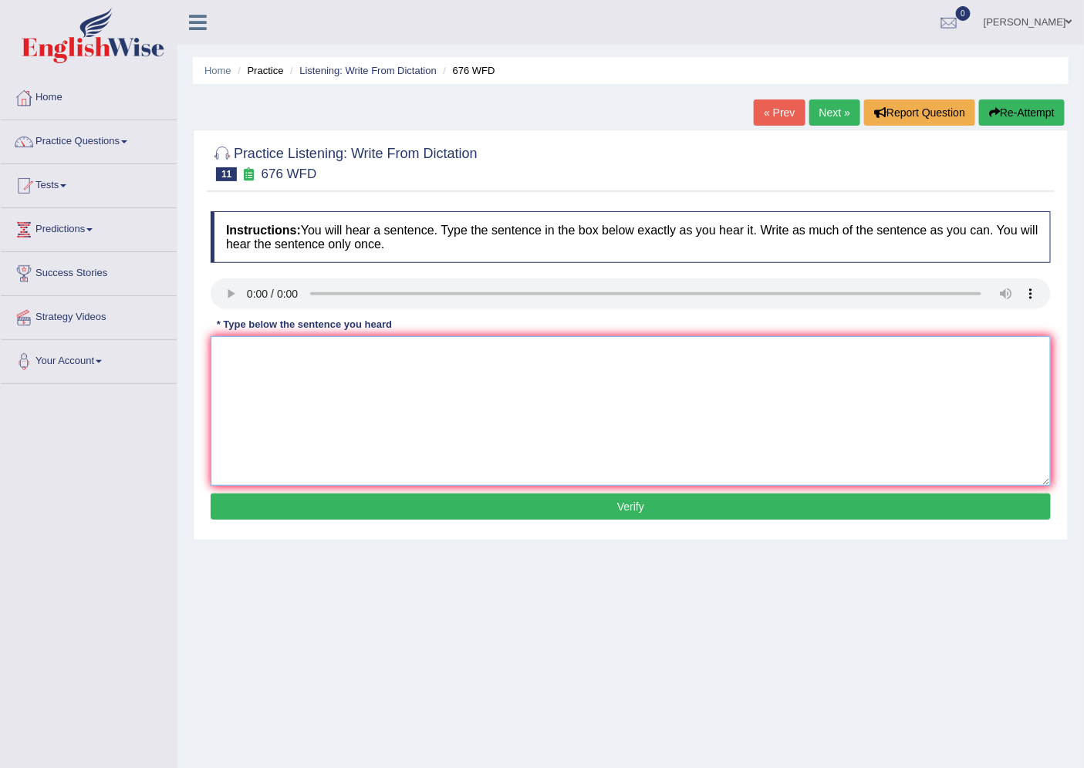
click at [229, 357] on textarea at bounding box center [631, 411] width 840 height 150
type textarea "Univerty need for recent subject."
click at [545, 495] on button "Verify" at bounding box center [631, 507] width 840 height 26
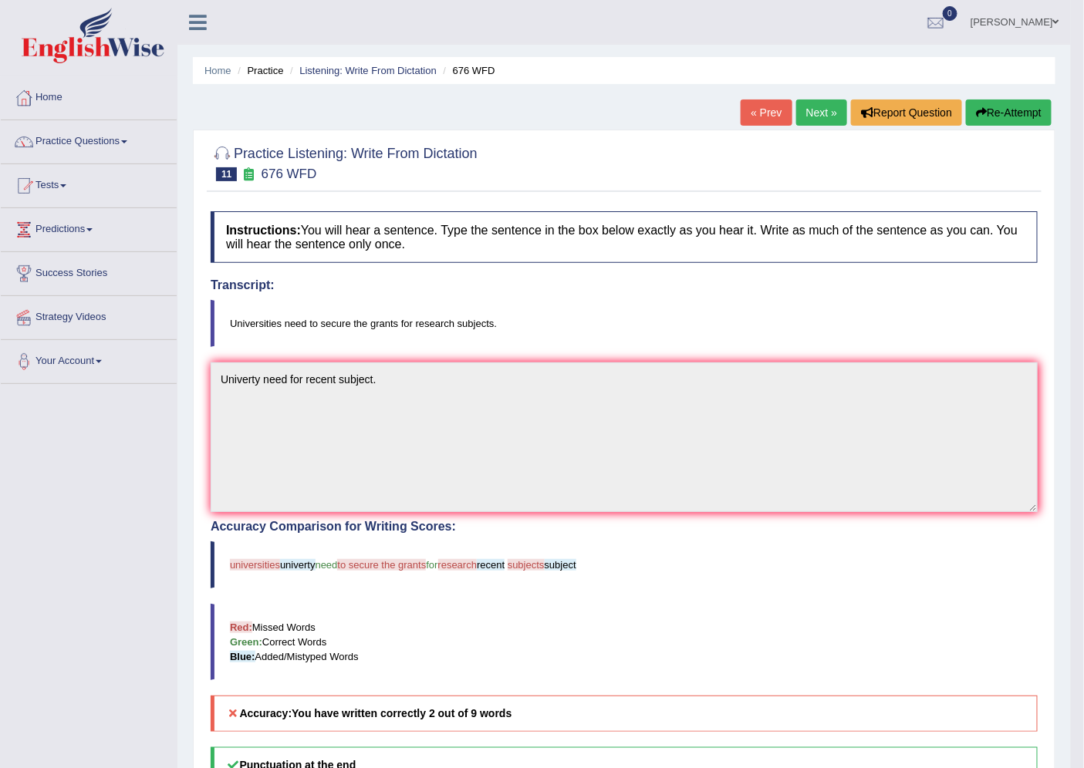
click at [824, 112] on link "Next »" at bounding box center [821, 113] width 51 height 26
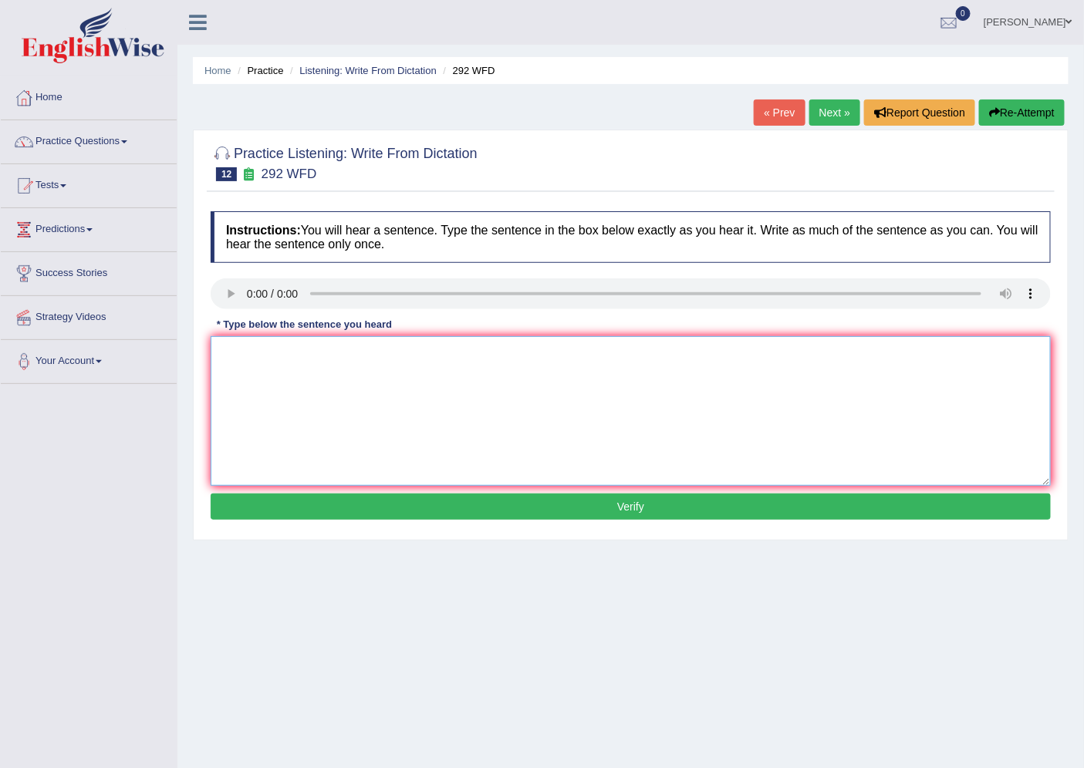
click at [304, 383] on textarea at bounding box center [631, 411] width 840 height 150
type textarea "s"
type textarea "Some people are argue say the education are not important."
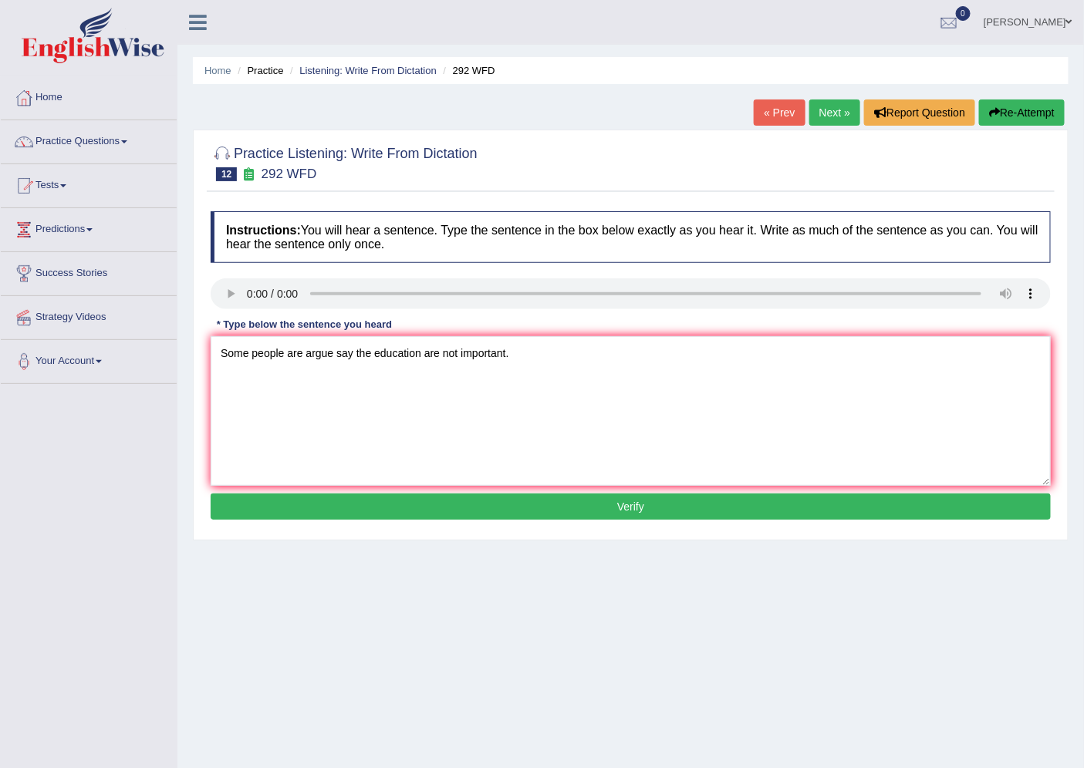
click at [646, 512] on button "Verify" at bounding box center [631, 507] width 840 height 26
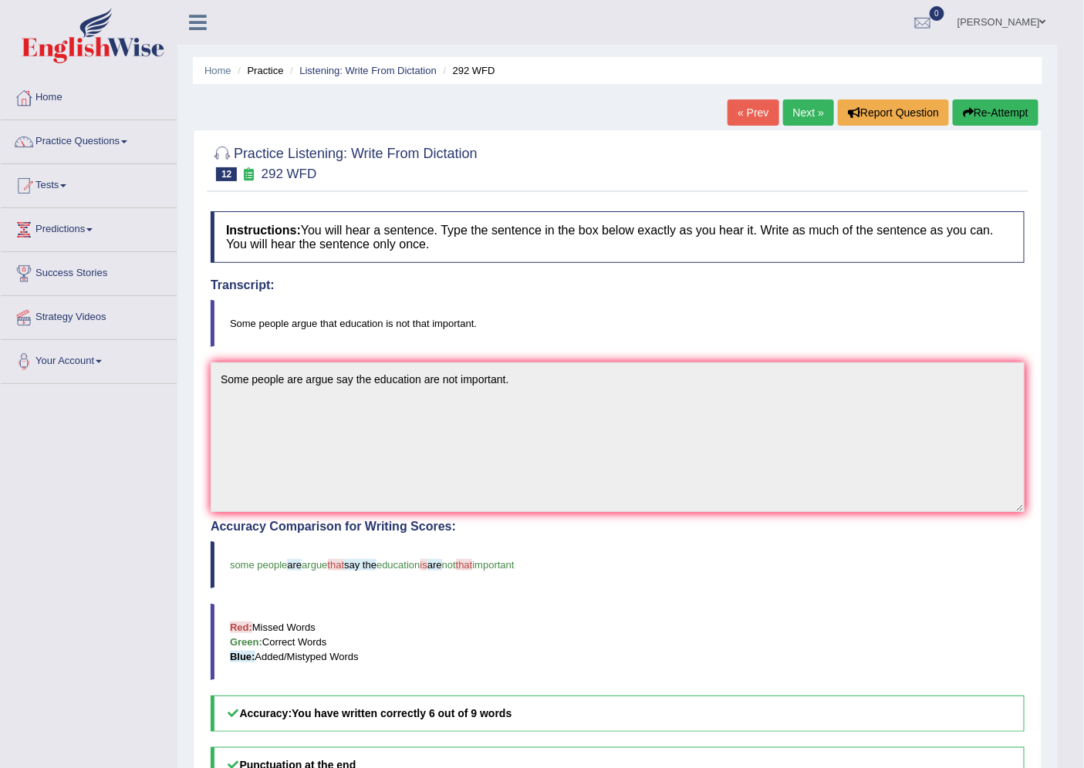
click at [790, 109] on link "Next »" at bounding box center [808, 113] width 51 height 26
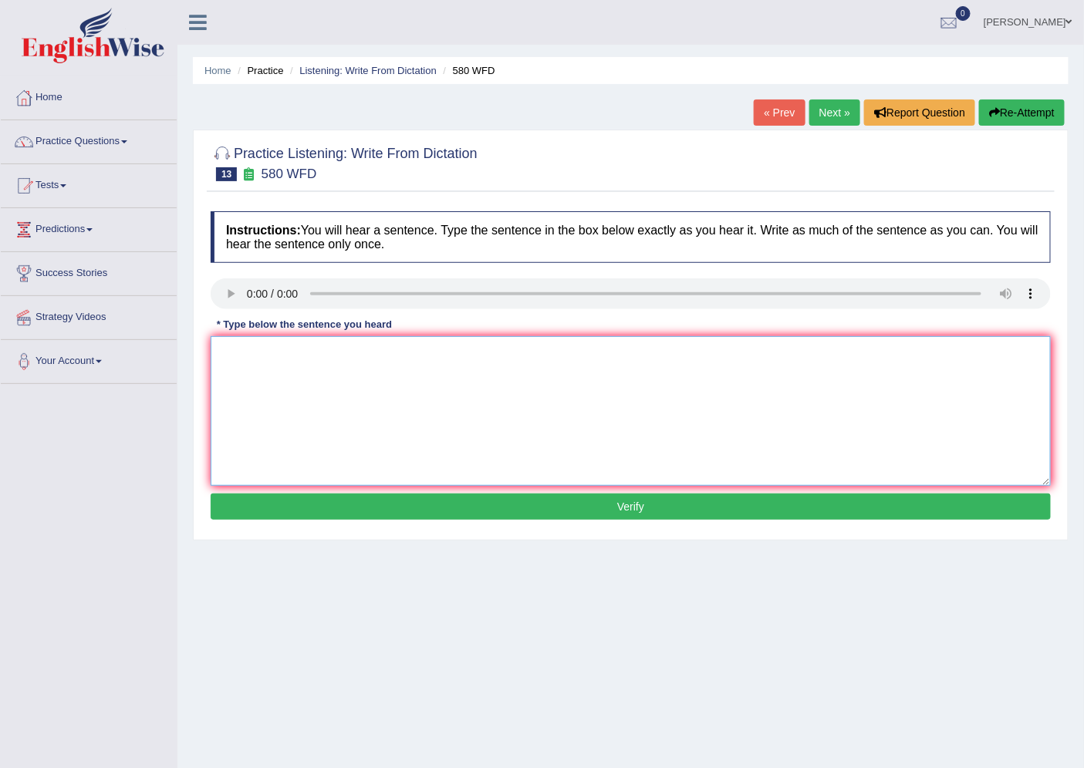
click at [299, 378] on textarea at bounding box center [631, 411] width 840 height 150
type textarea "You can used your laptop in the lecture."
click at [595, 505] on button "Verify" at bounding box center [631, 507] width 840 height 26
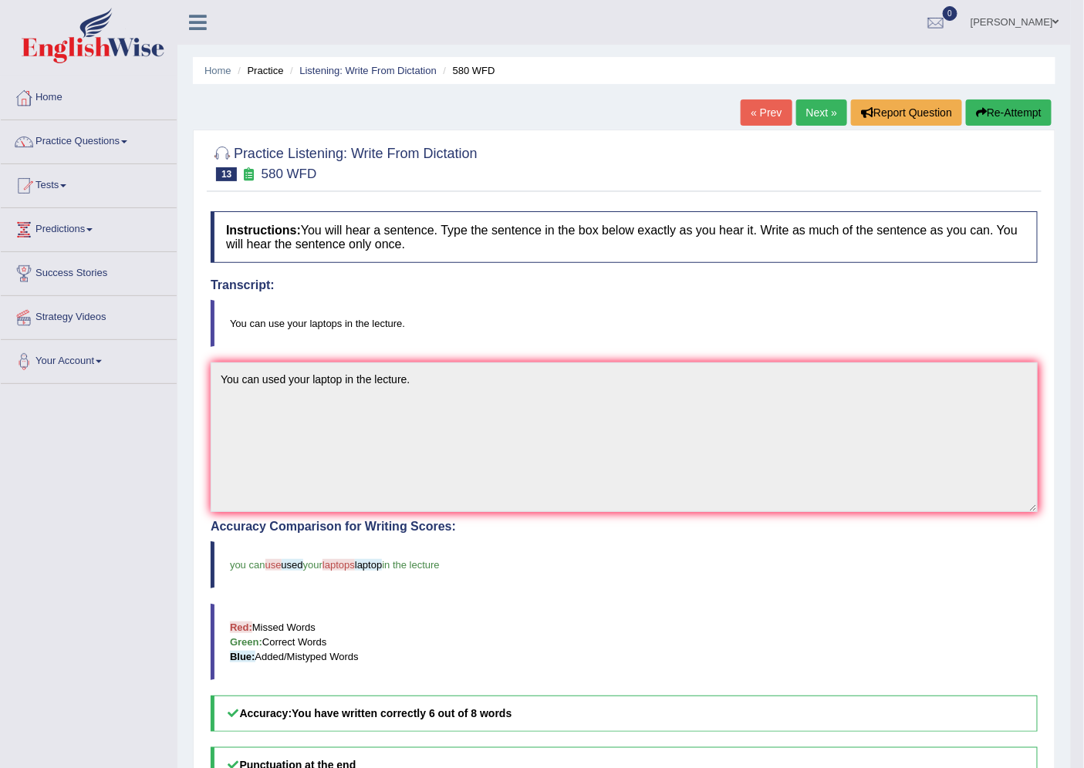
click at [814, 117] on link "Next »" at bounding box center [821, 113] width 51 height 26
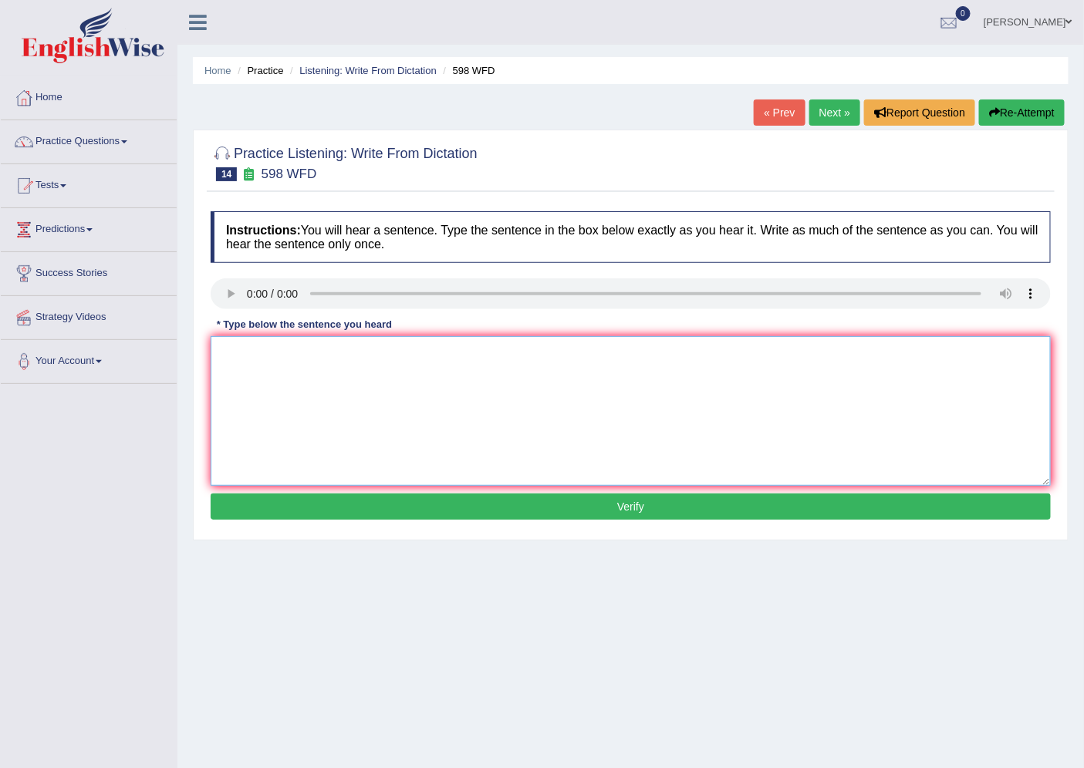
click at [247, 352] on textarea at bounding box center [631, 411] width 840 height 150
type textarea "Check the website if you are looking book."
click at [665, 506] on button "Verify" at bounding box center [631, 507] width 840 height 26
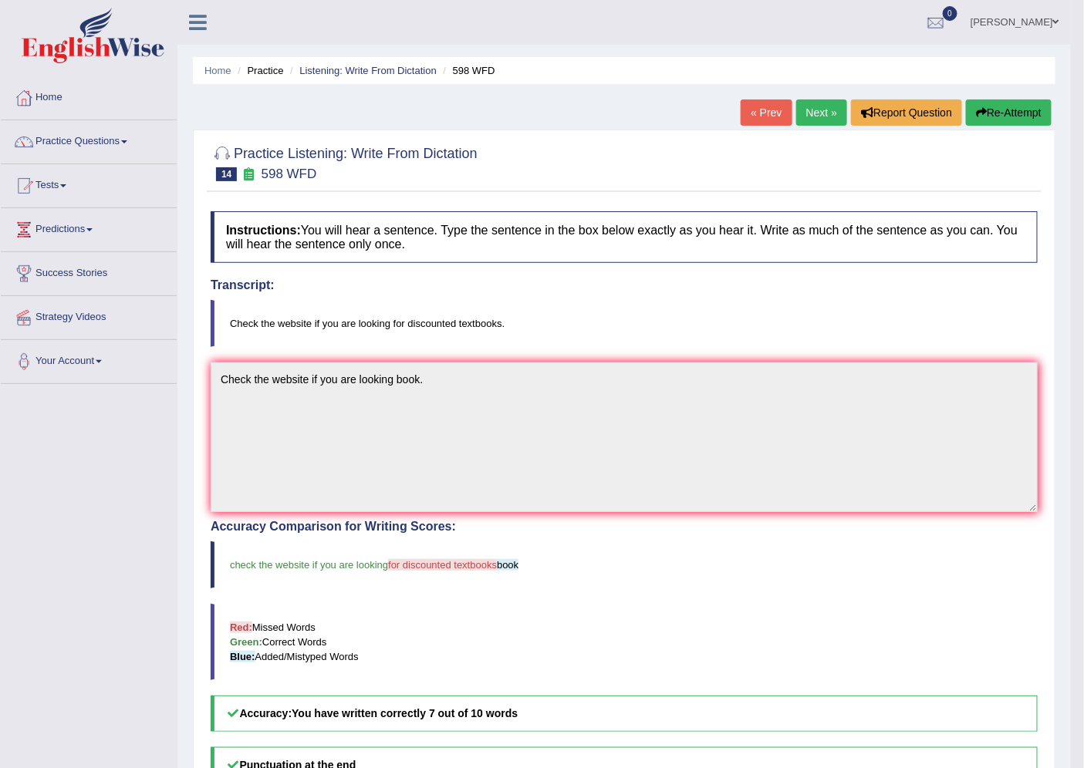
click at [812, 114] on link "Next »" at bounding box center [821, 113] width 51 height 26
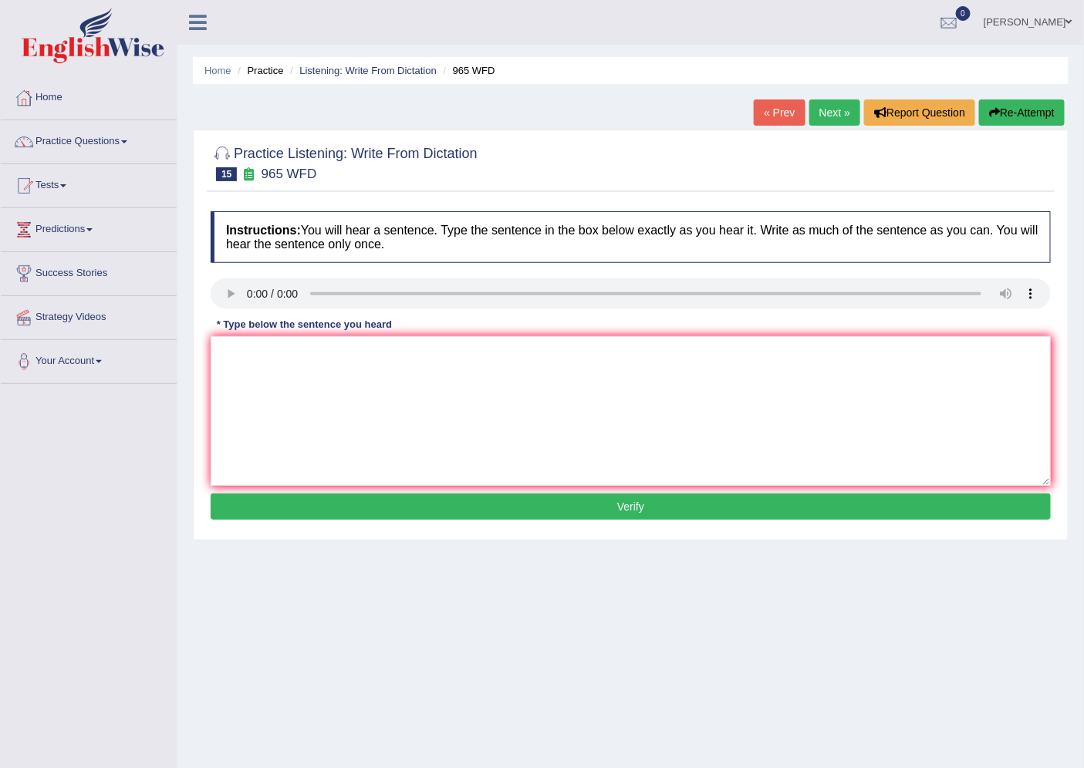
click at [226, 358] on textarea at bounding box center [631, 411] width 840 height 150
type textarea "You must enter the security question when you are reset your password in the we…"
click at [667, 498] on button "Verify" at bounding box center [631, 507] width 840 height 26
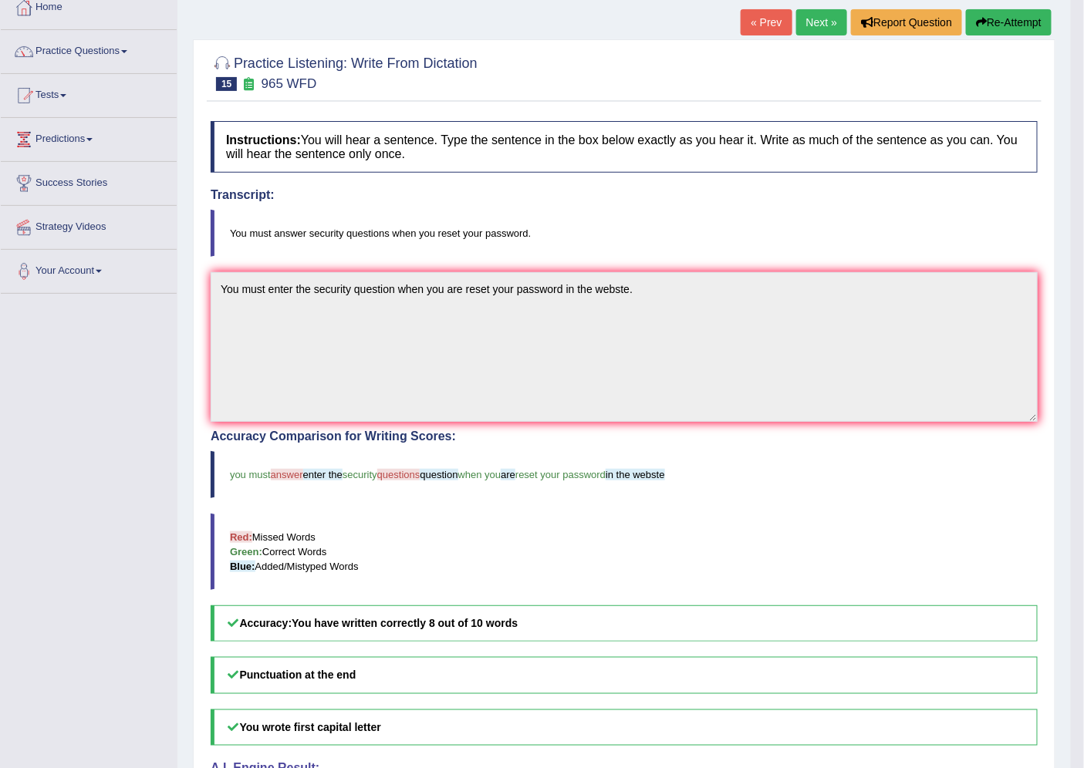
scroll to position [59, 0]
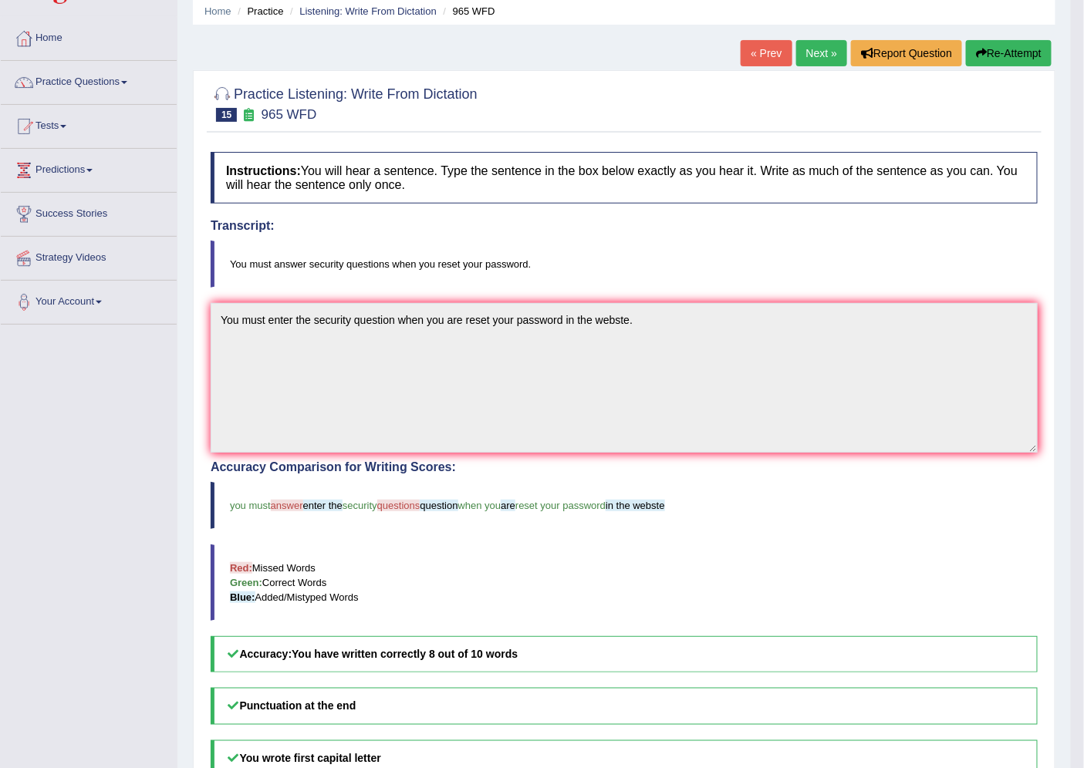
click at [814, 54] on link "Next »" at bounding box center [821, 53] width 51 height 26
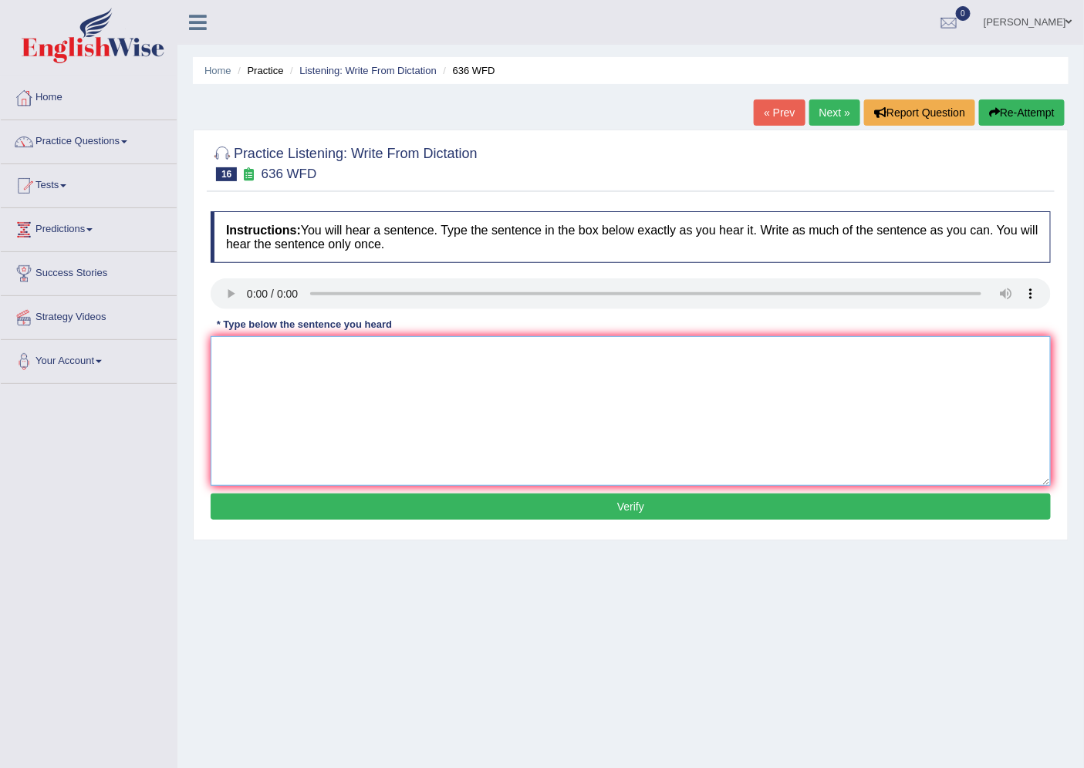
click at [231, 356] on textarea at bounding box center [631, 411] width 840 height 150
type textarea "Several candedates several time times."
click at [662, 511] on button "Verify" at bounding box center [631, 507] width 840 height 26
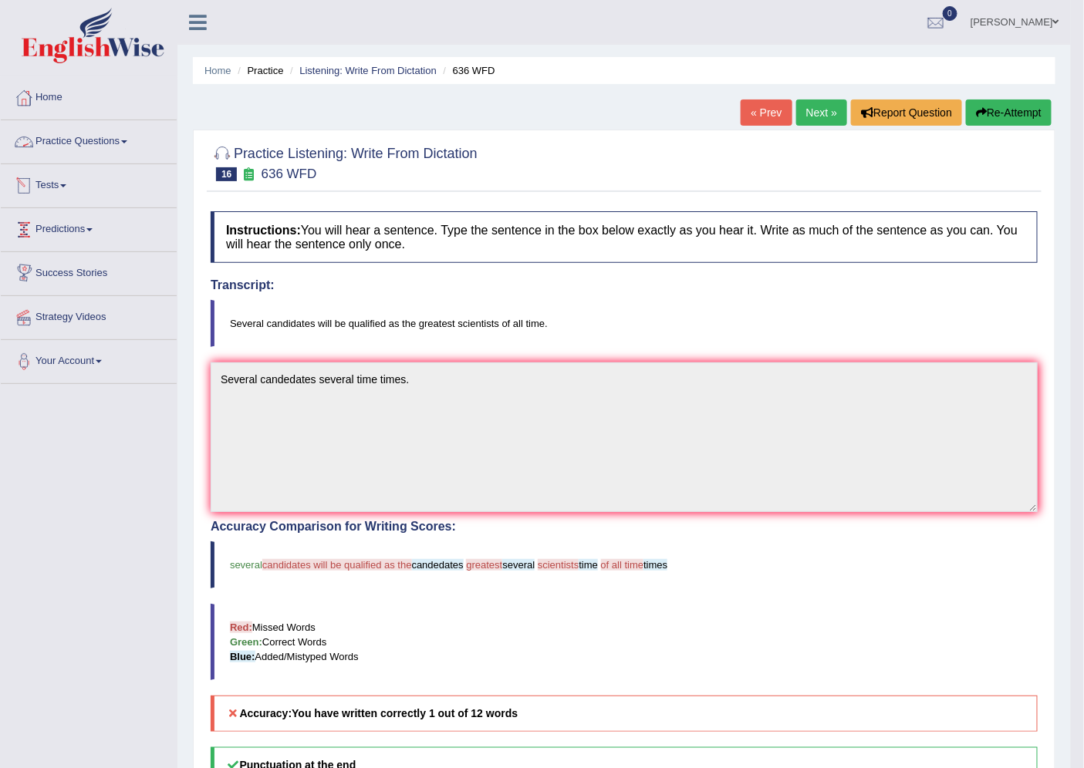
click at [124, 135] on link "Practice Questions" at bounding box center [89, 139] width 176 height 39
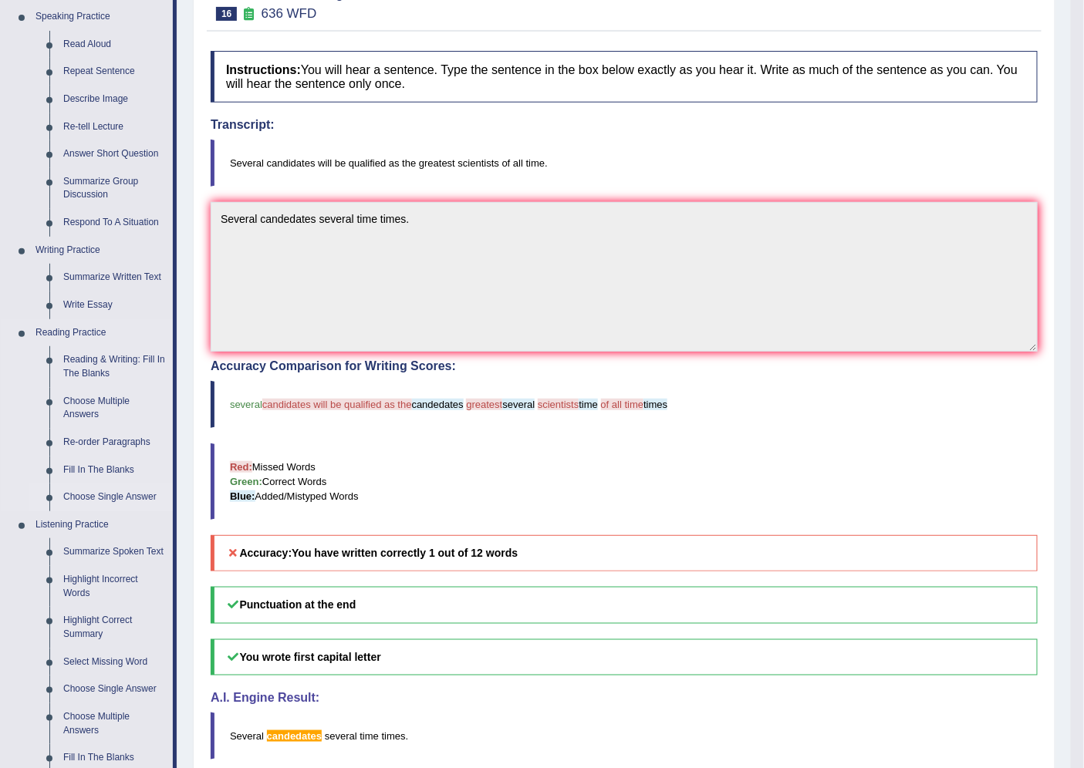
scroll to position [171, 0]
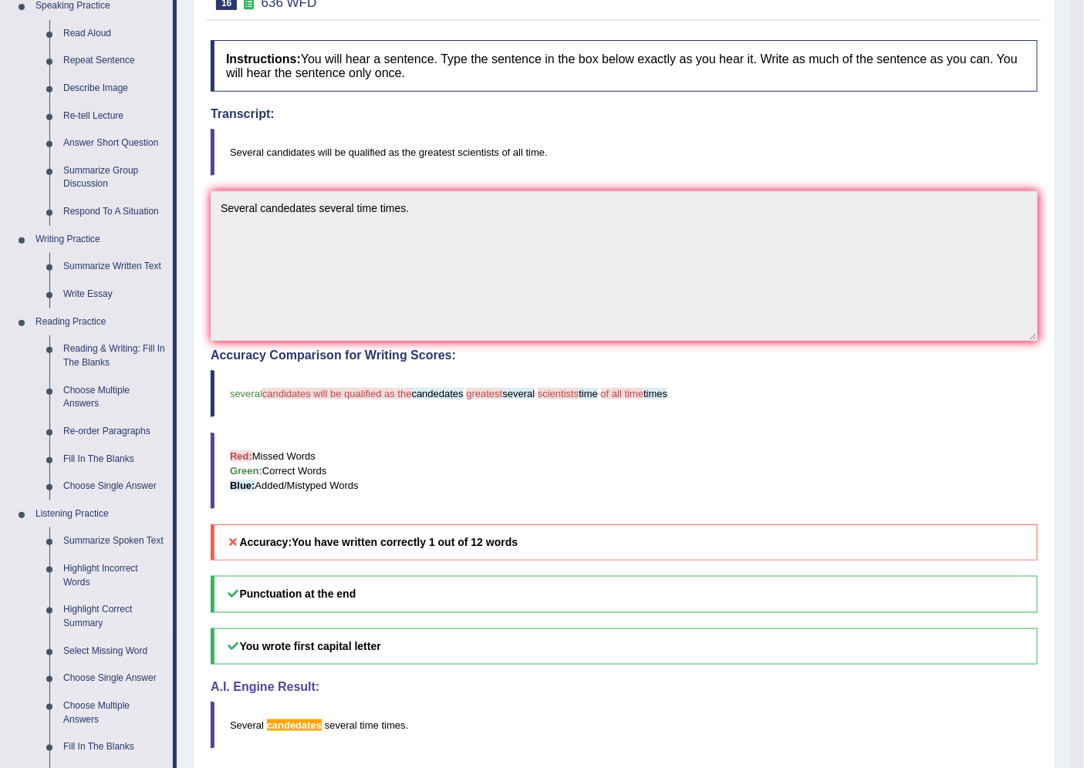
click at [96, 612] on link "Highlight Correct Summary" at bounding box center [114, 616] width 116 height 41
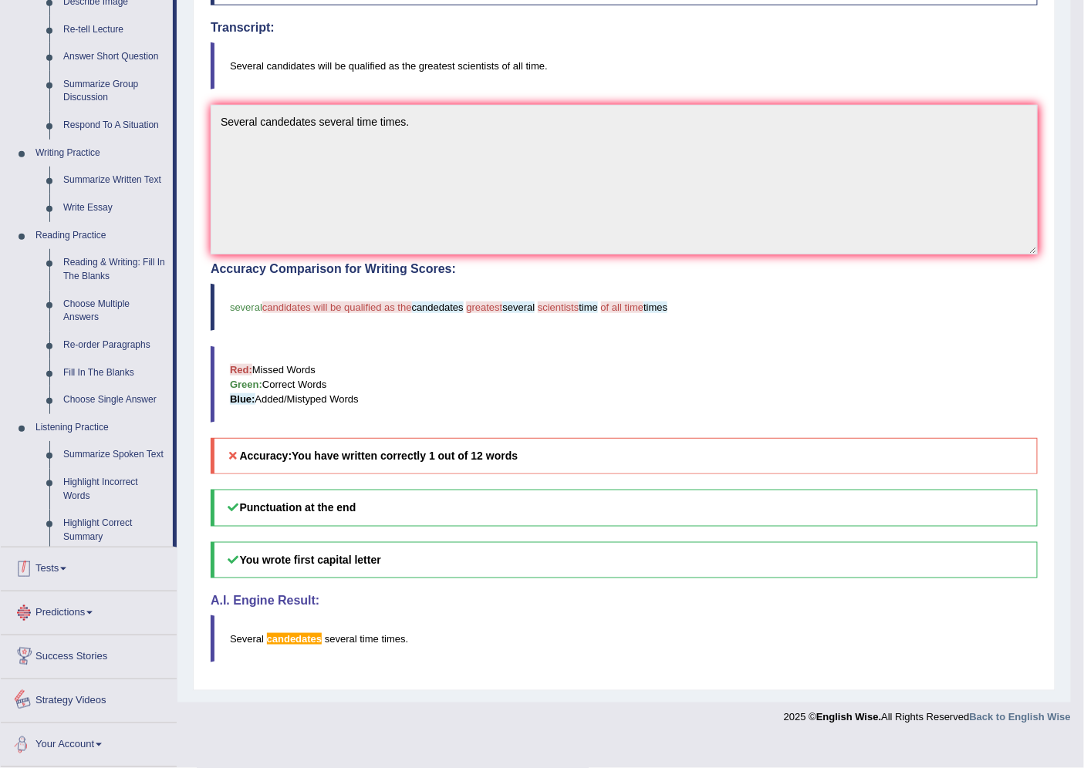
scroll to position [231, 0]
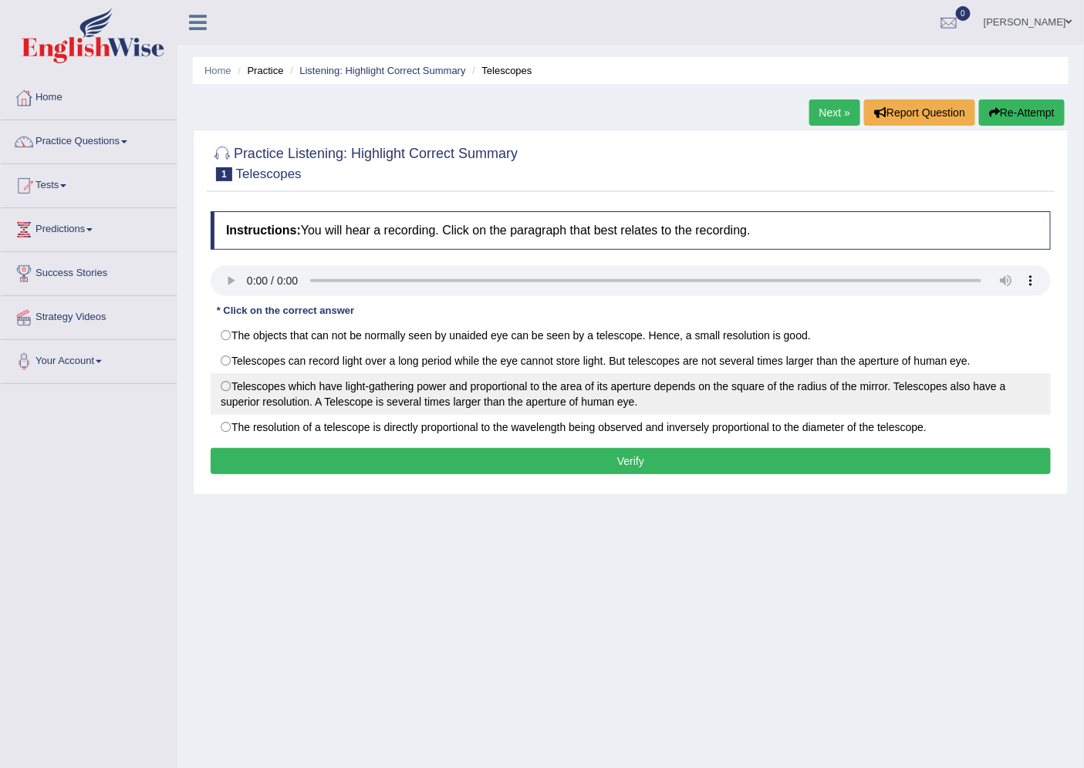
click at [234, 387] on label "Telescopes which have light-gathering power and proportional to the area of its…" at bounding box center [631, 394] width 840 height 42
radio input "true"
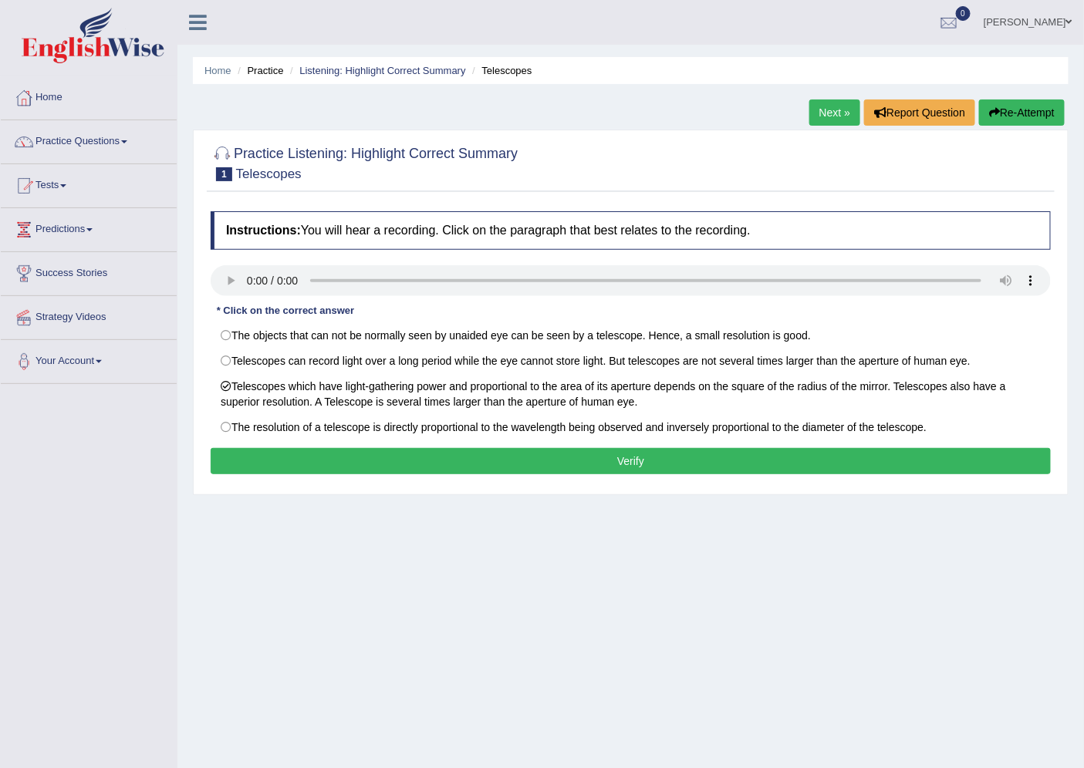
click at [585, 458] on button "Verify" at bounding box center [631, 461] width 840 height 26
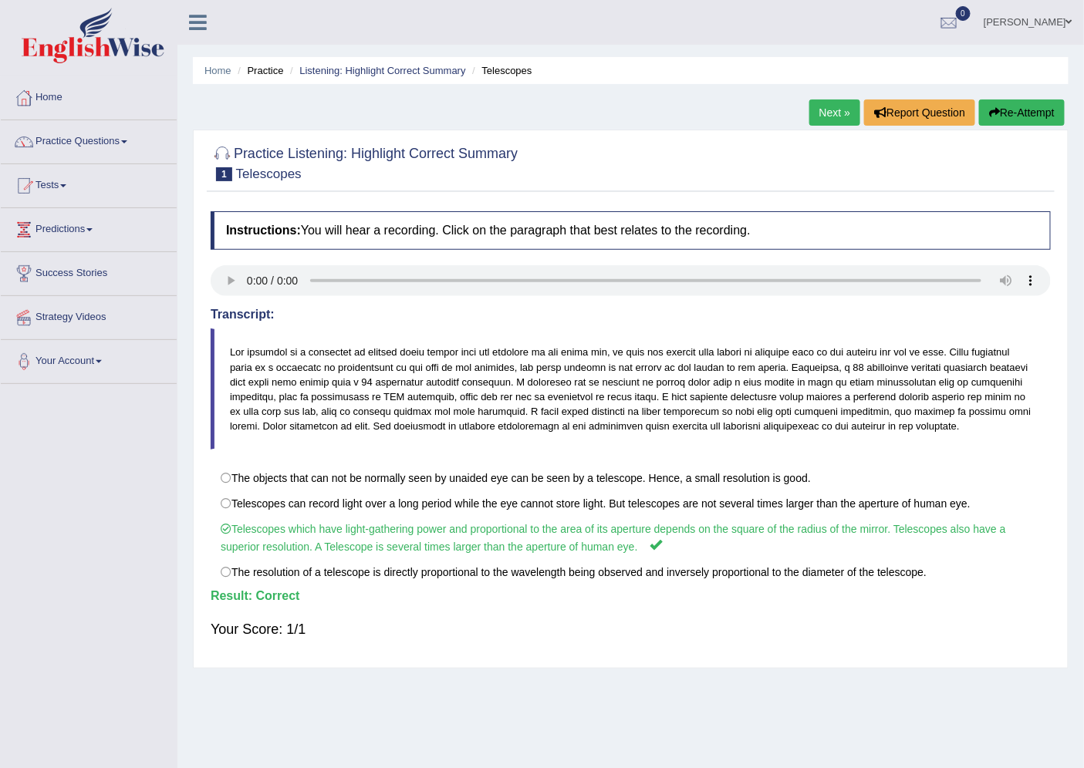
click at [816, 118] on link "Next »" at bounding box center [834, 113] width 51 height 26
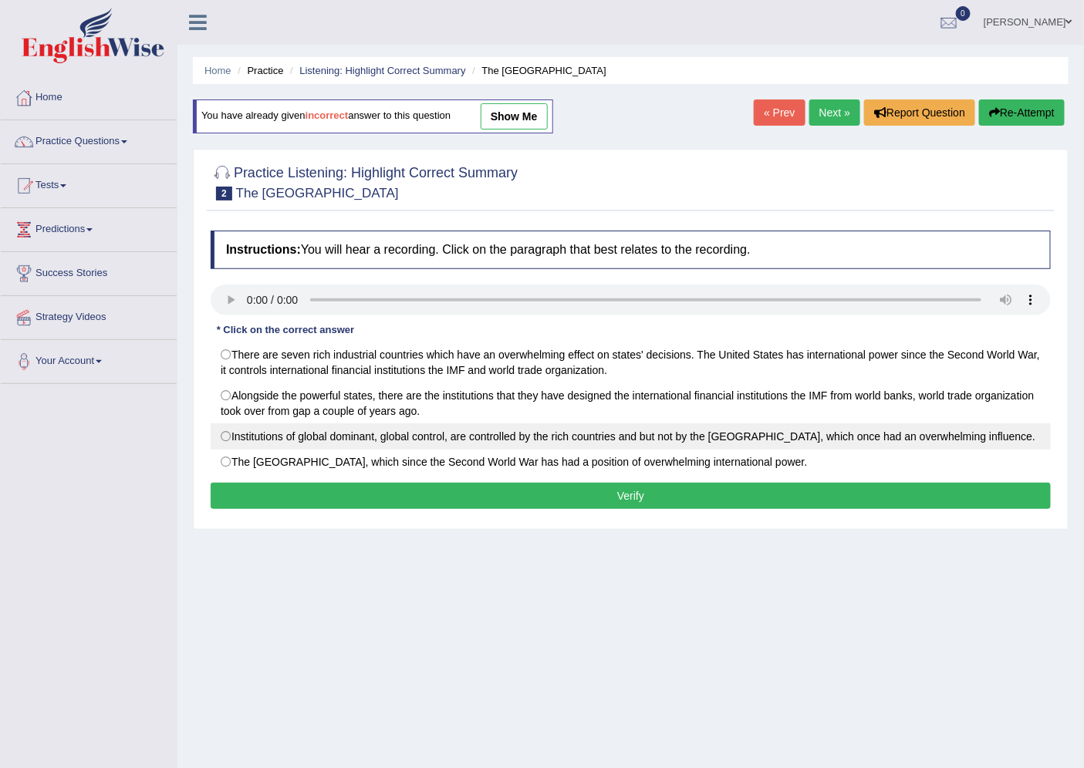
click at [234, 437] on label "Institutions of global dominant, global control, are controlled by the rich cou…" at bounding box center [631, 437] width 840 height 26
radio input "true"
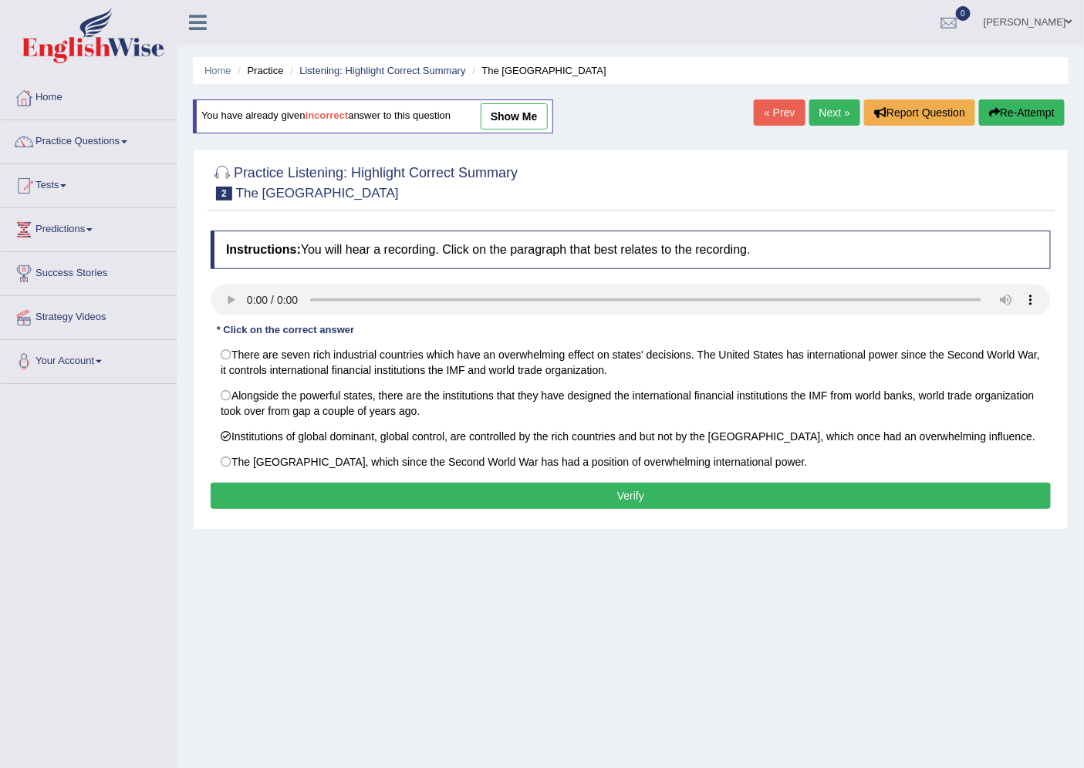
click at [491, 497] on button "Verify" at bounding box center [631, 496] width 840 height 26
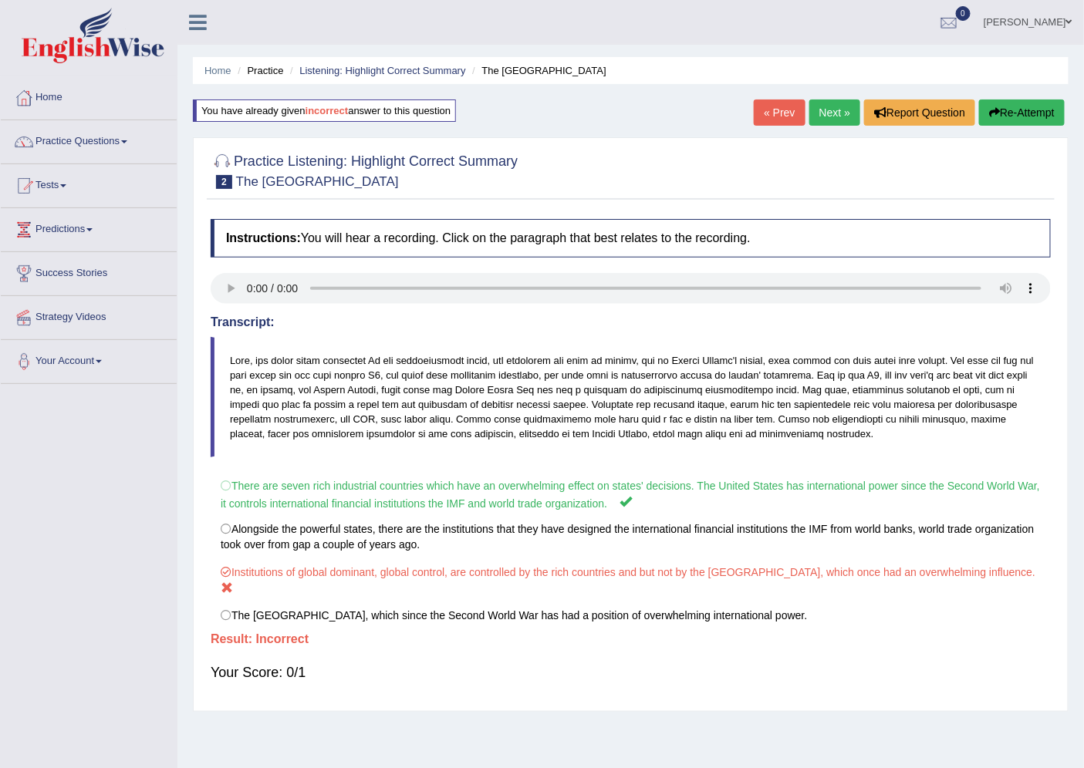
click at [832, 116] on link "Next »" at bounding box center [834, 113] width 51 height 26
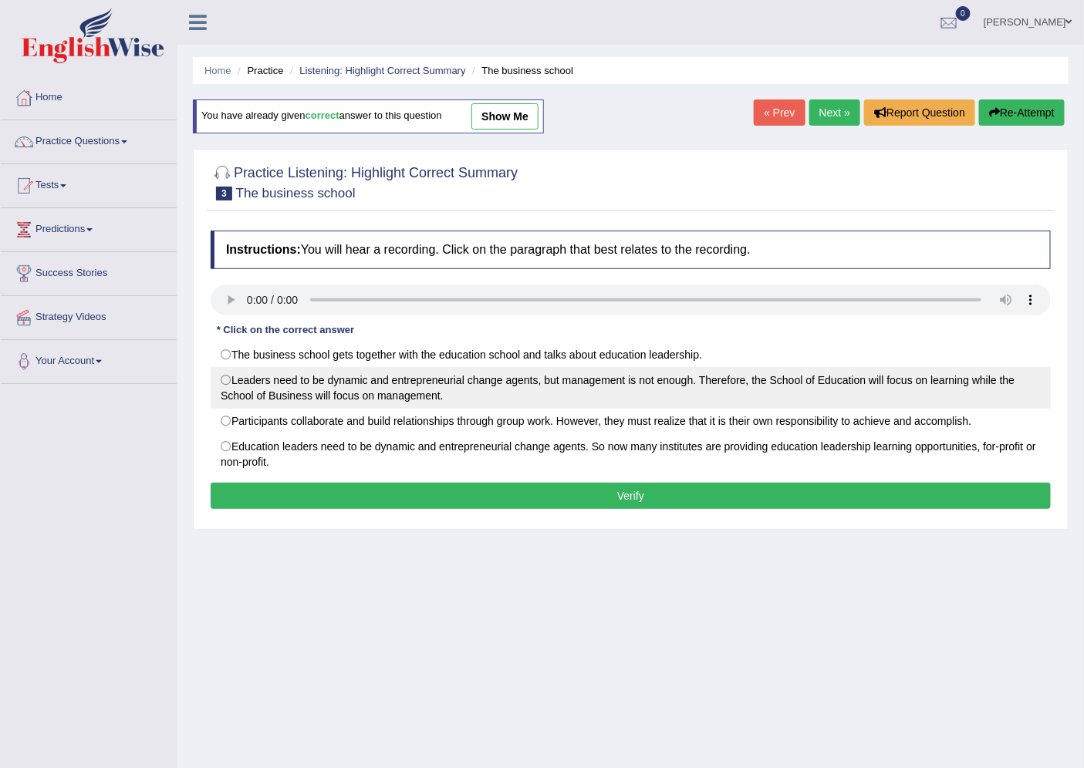
click at [227, 384] on label "Leaders need to be dynamic and entrepreneurial change agents, but management is…" at bounding box center [631, 388] width 840 height 42
radio input "true"
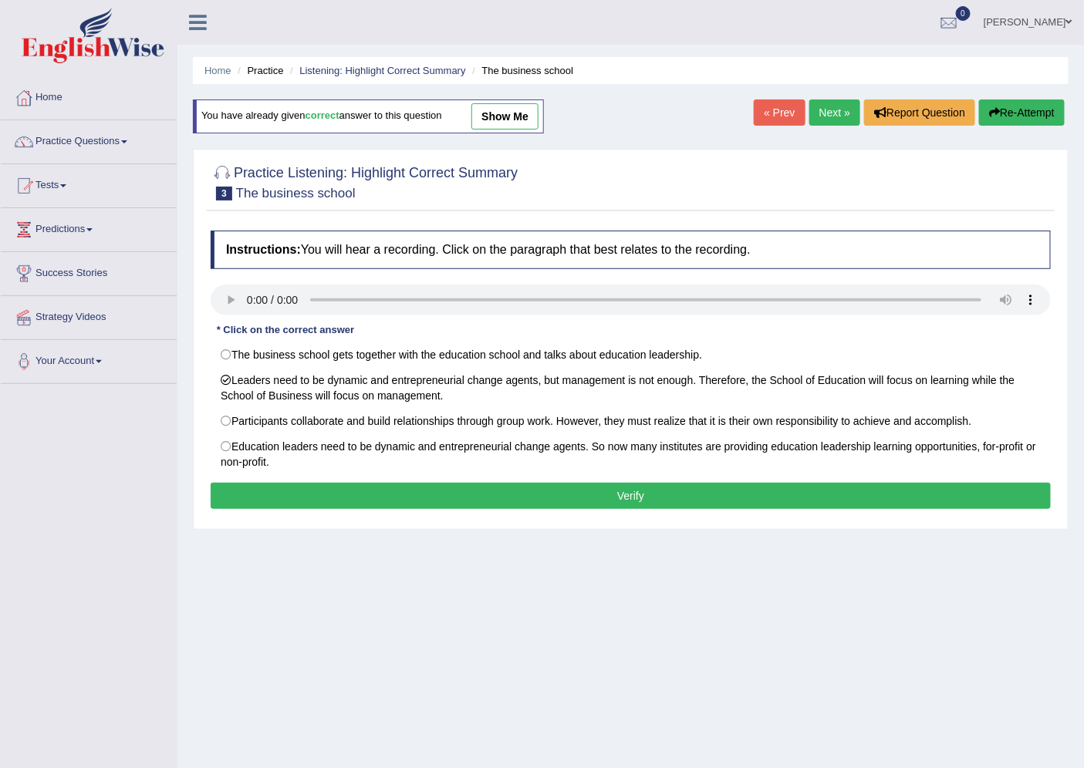
click at [534, 504] on button "Verify" at bounding box center [631, 496] width 840 height 26
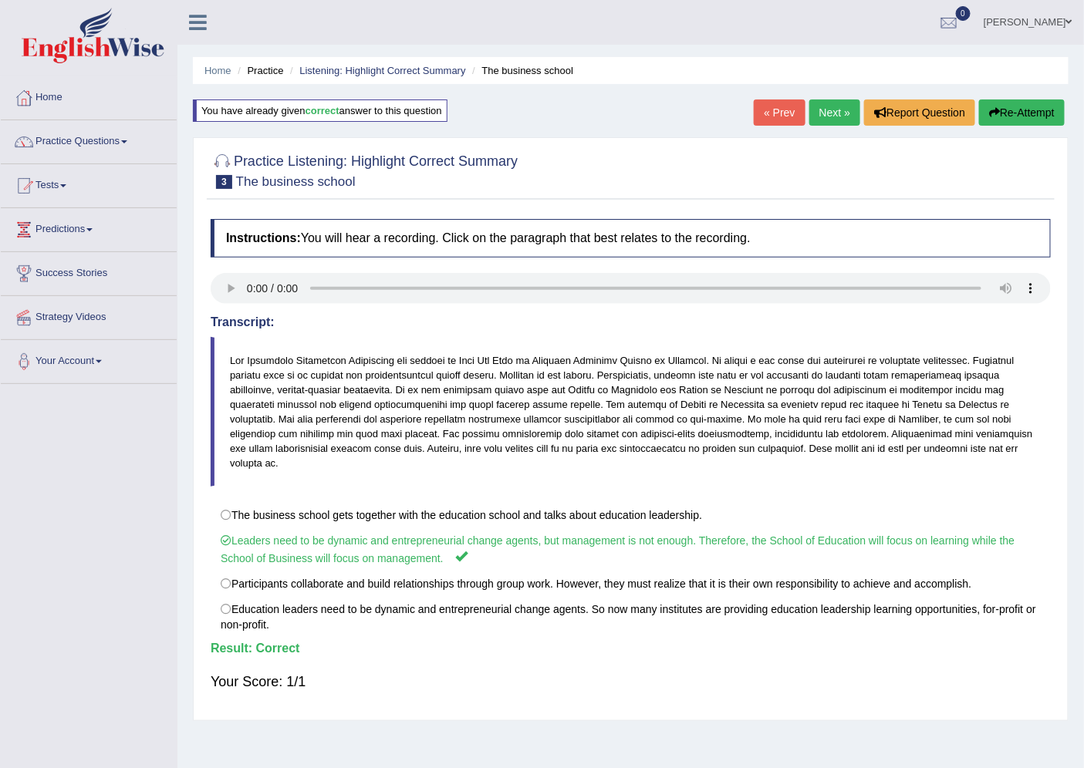
click at [814, 104] on link "Next »" at bounding box center [834, 113] width 51 height 26
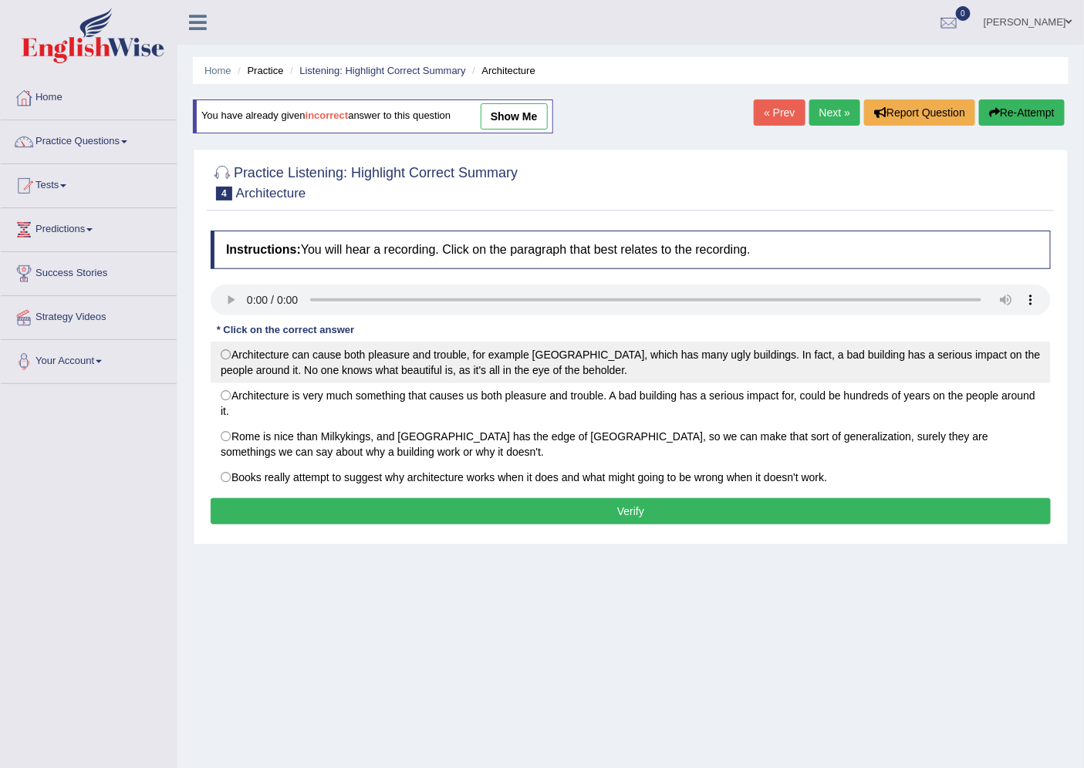
click at [231, 351] on label "Architecture can cause both pleasure and trouble, for example London, which has…" at bounding box center [631, 363] width 840 height 42
radio input "true"
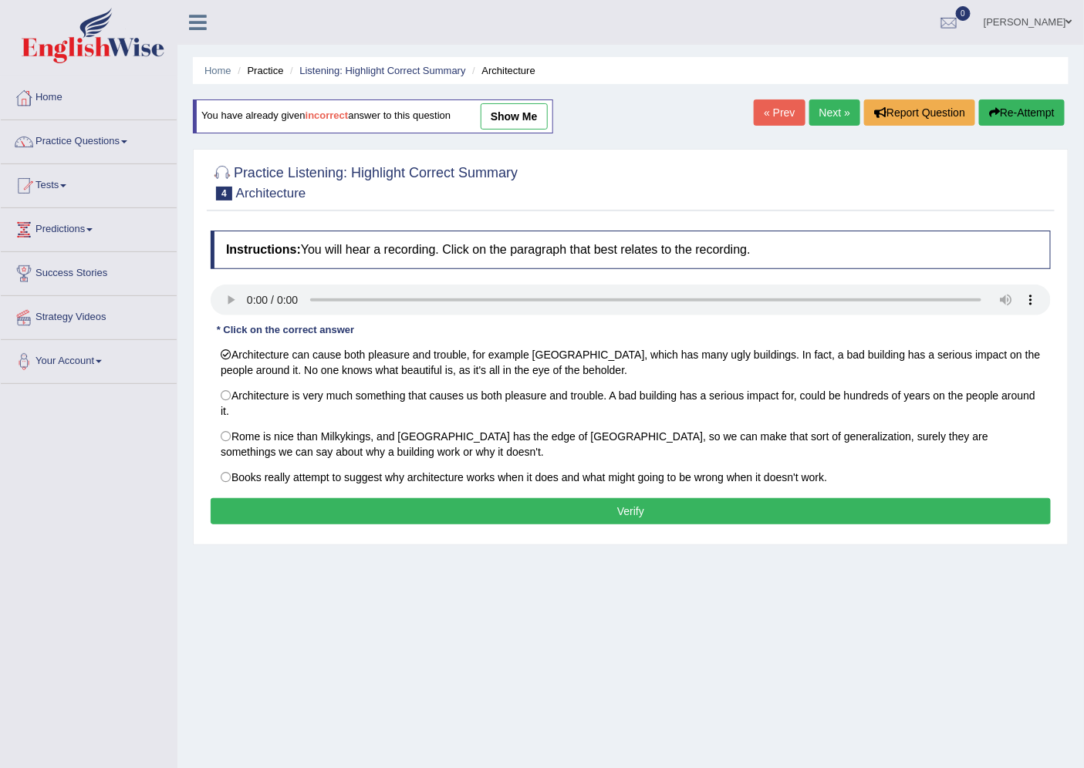
click at [589, 517] on button "Verify" at bounding box center [631, 511] width 840 height 26
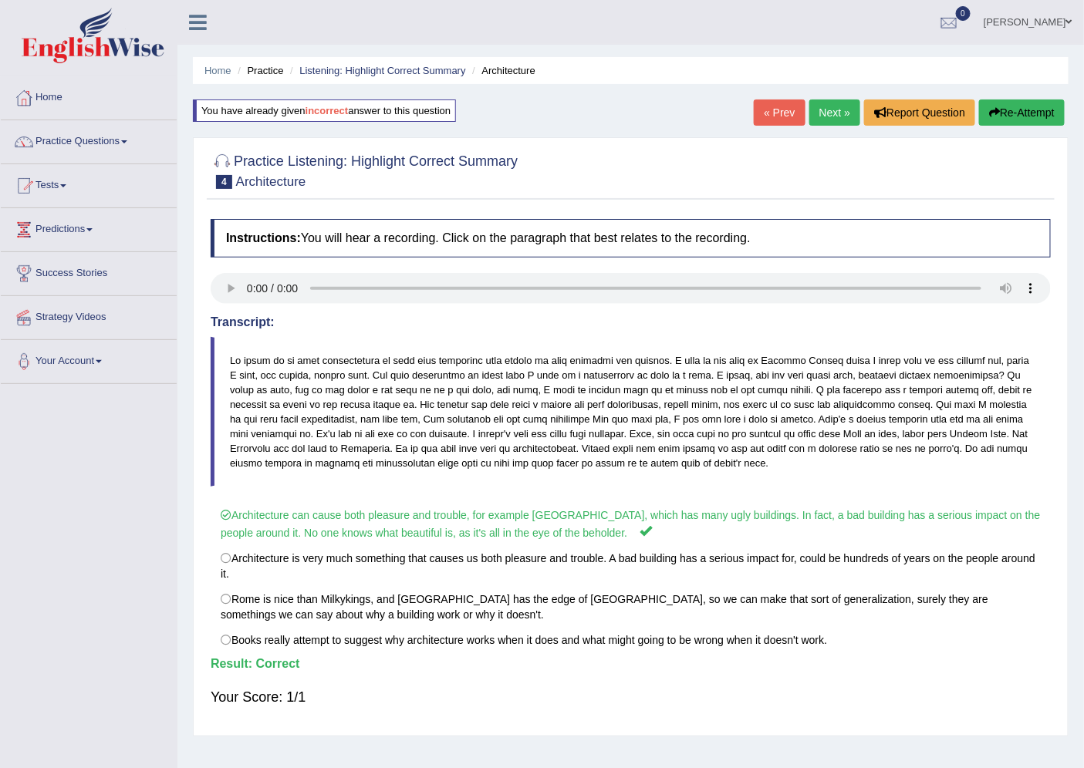
click at [822, 109] on link "Next »" at bounding box center [834, 113] width 51 height 26
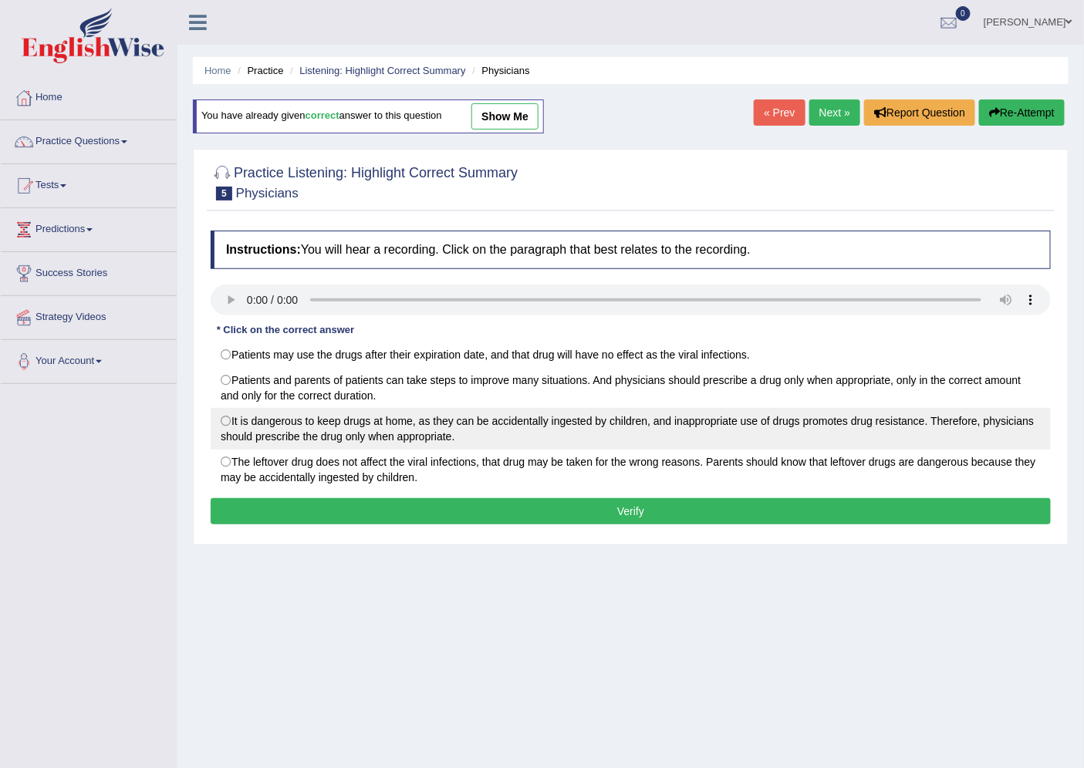
click at [225, 420] on label "It is dangerous to keep drugs at home, as they can be accidentally ingested by …" at bounding box center [631, 429] width 840 height 42
radio input "true"
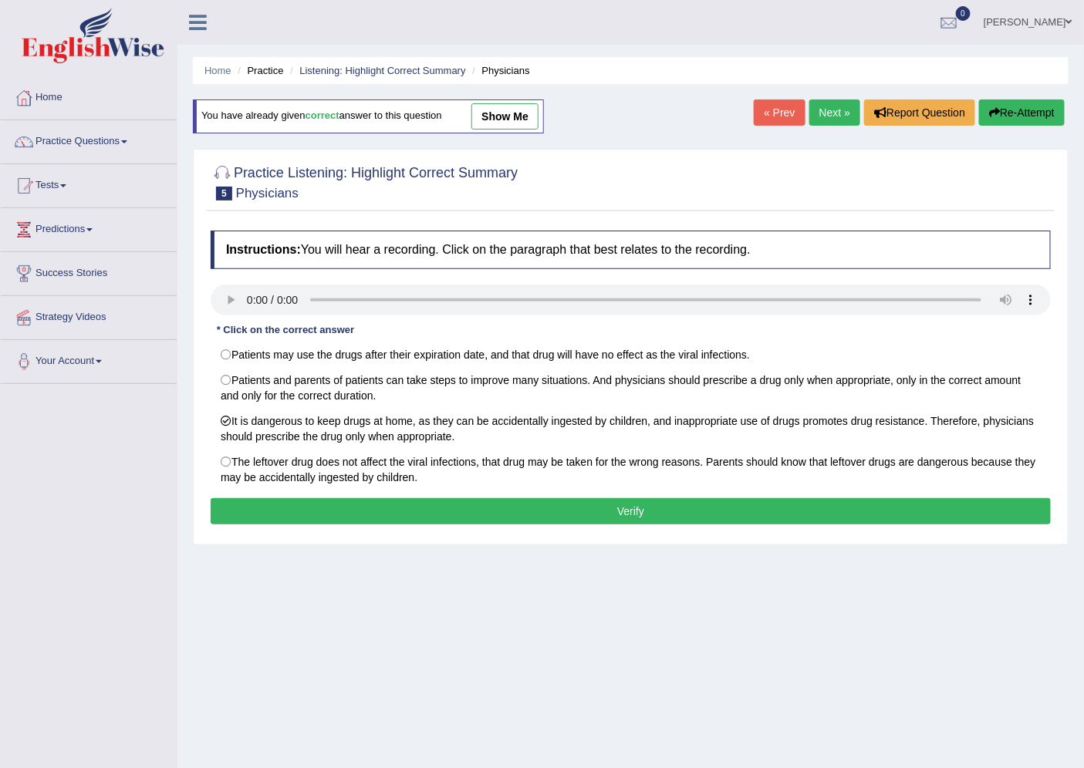
click at [505, 506] on button "Verify" at bounding box center [631, 511] width 840 height 26
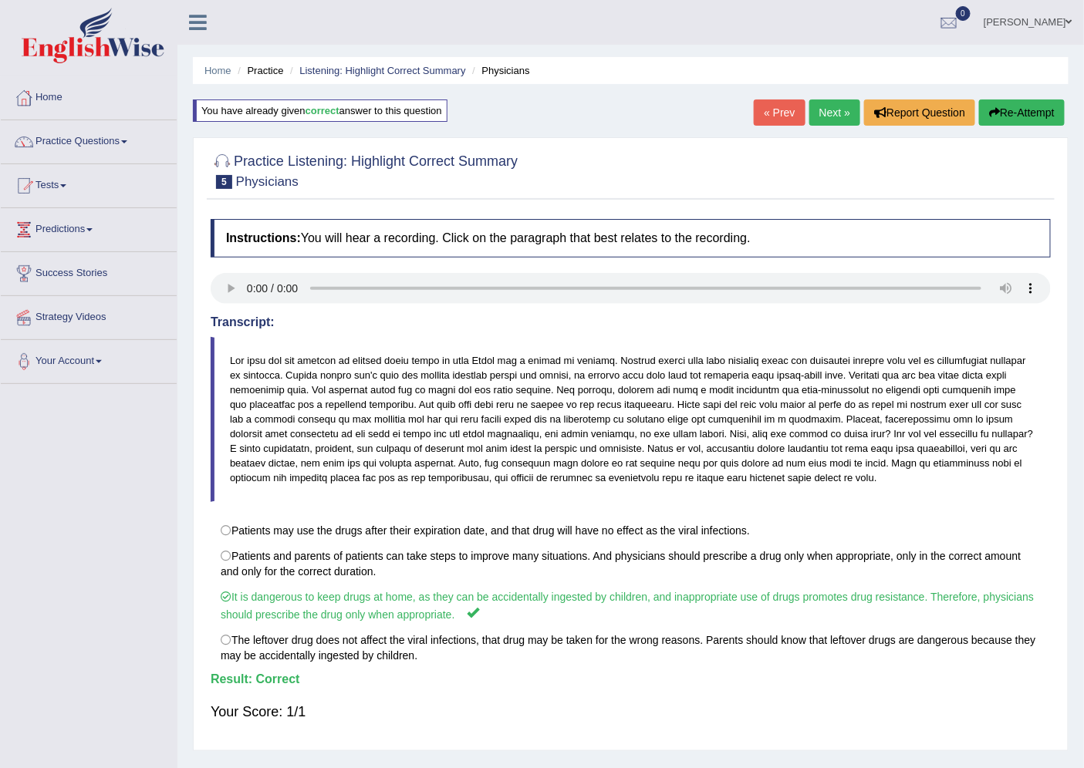
click at [827, 103] on link "Next »" at bounding box center [834, 113] width 51 height 26
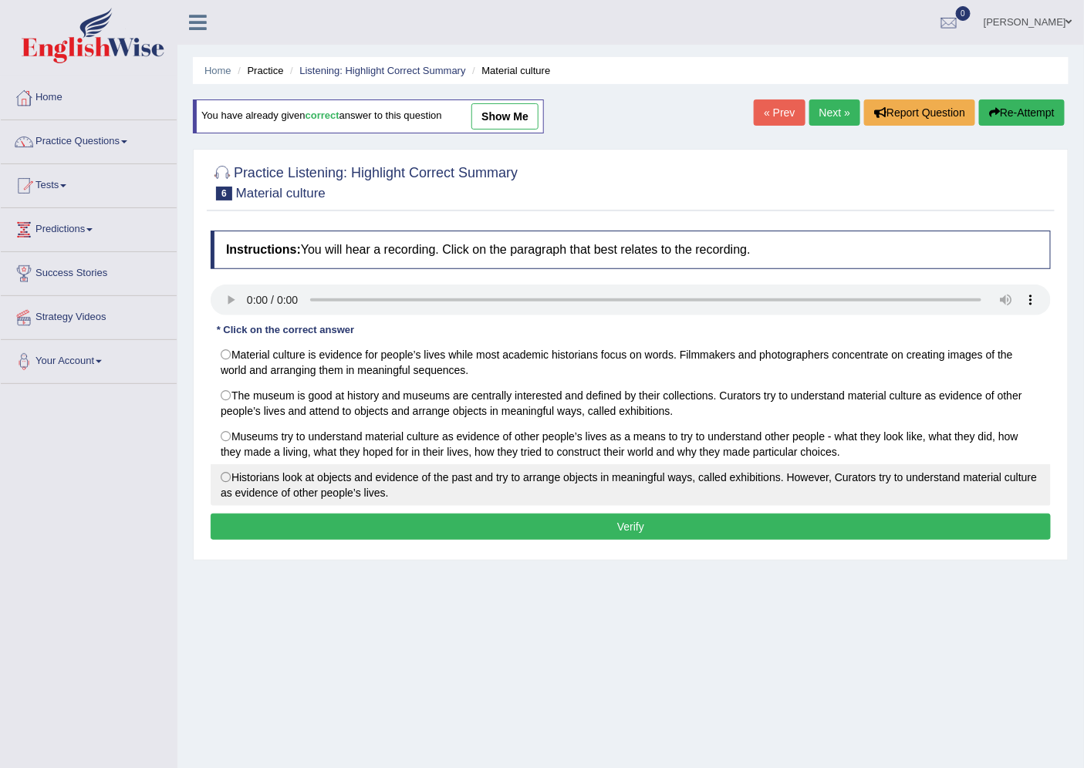
click at [225, 481] on label "Historians look at objects and evidence of the past and try to arrange objects …" at bounding box center [631, 485] width 840 height 42
radio input "true"
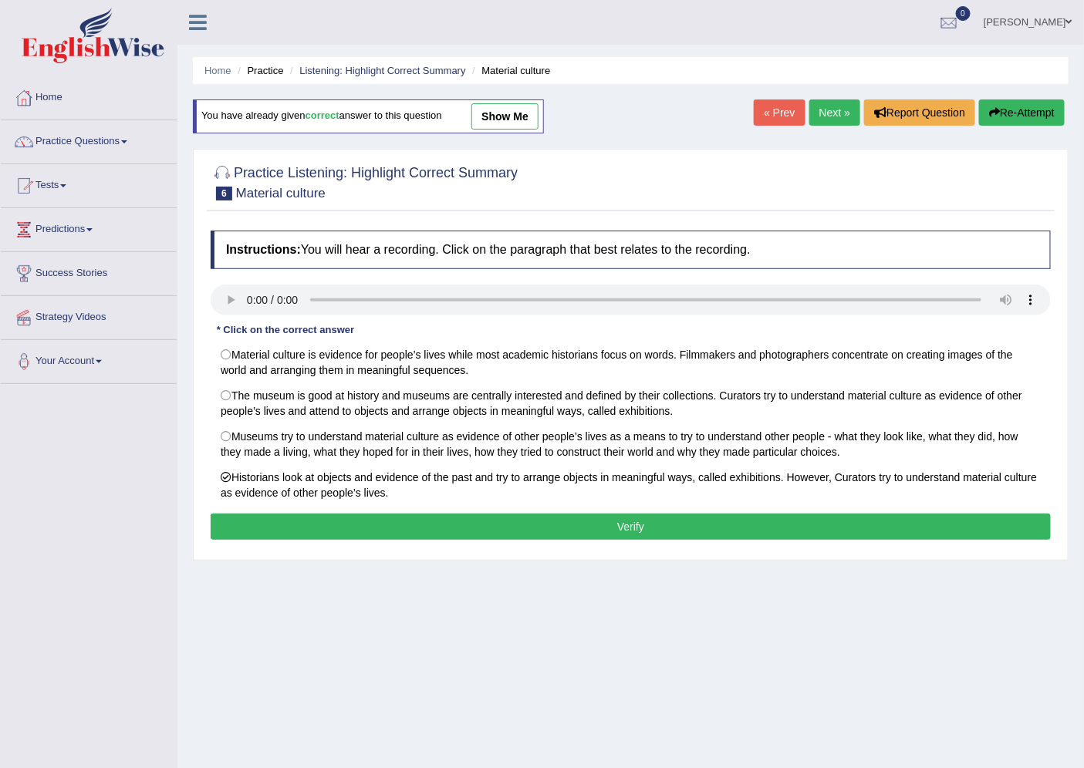
click at [623, 530] on button "Verify" at bounding box center [631, 527] width 840 height 26
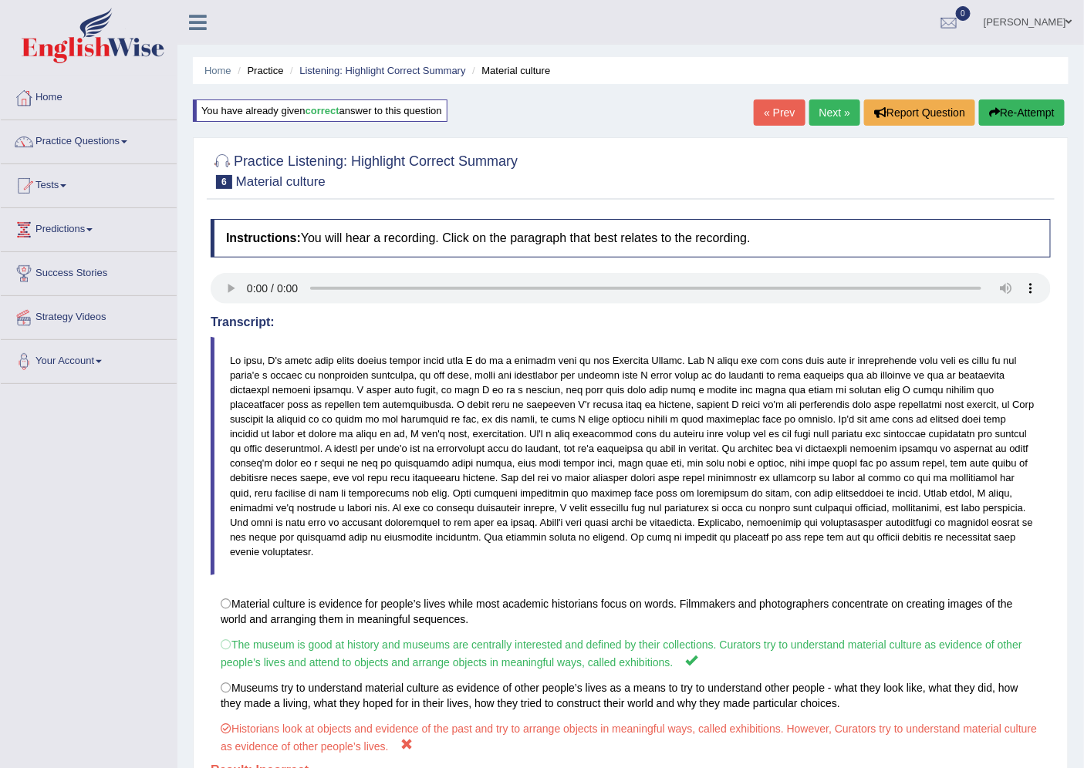
click at [829, 108] on link "Next »" at bounding box center [834, 113] width 51 height 26
